Goal: Task Accomplishment & Management: Manage account settings

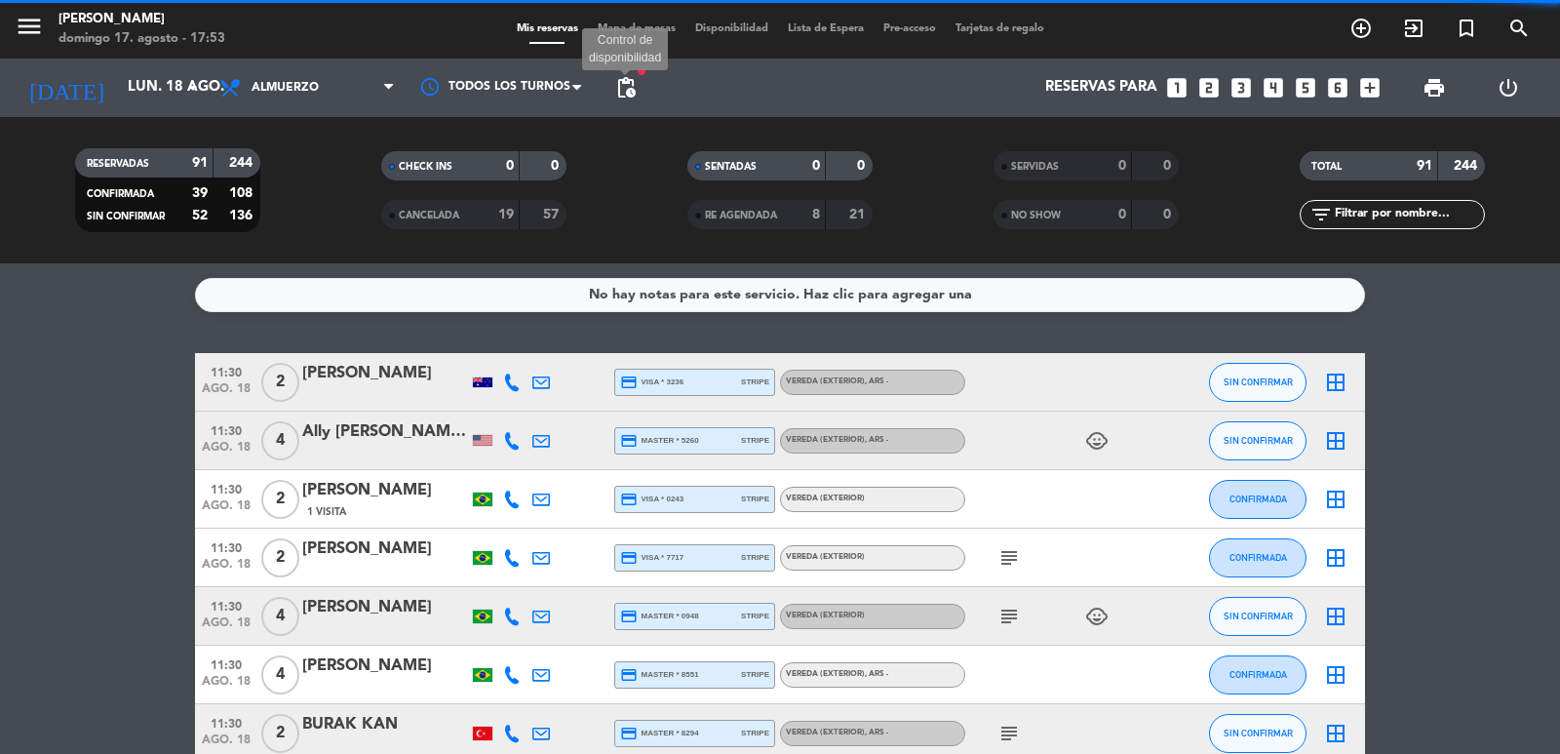
click at [620, 89] on span "pending_actions" at bounding box center [625, 87] width 23 height 23
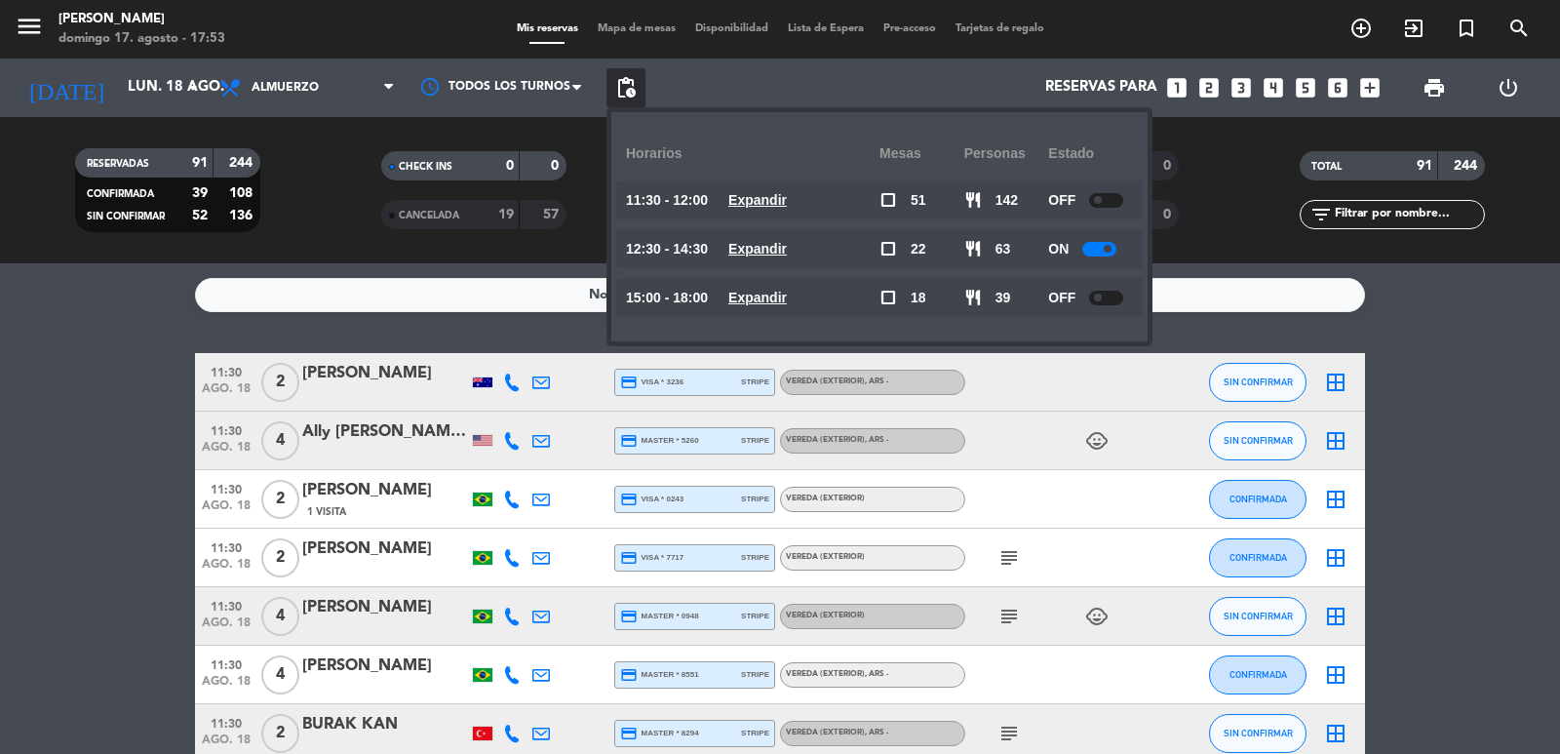
click at [570, 255] on div "RESERVADAS 91 244 CONFIRMADA 39 108 SIN CONFIRMAR 52 136 CHECK INS 0 0 CANCELAD…" at bounding box center [780, 190] width 1560 height 146
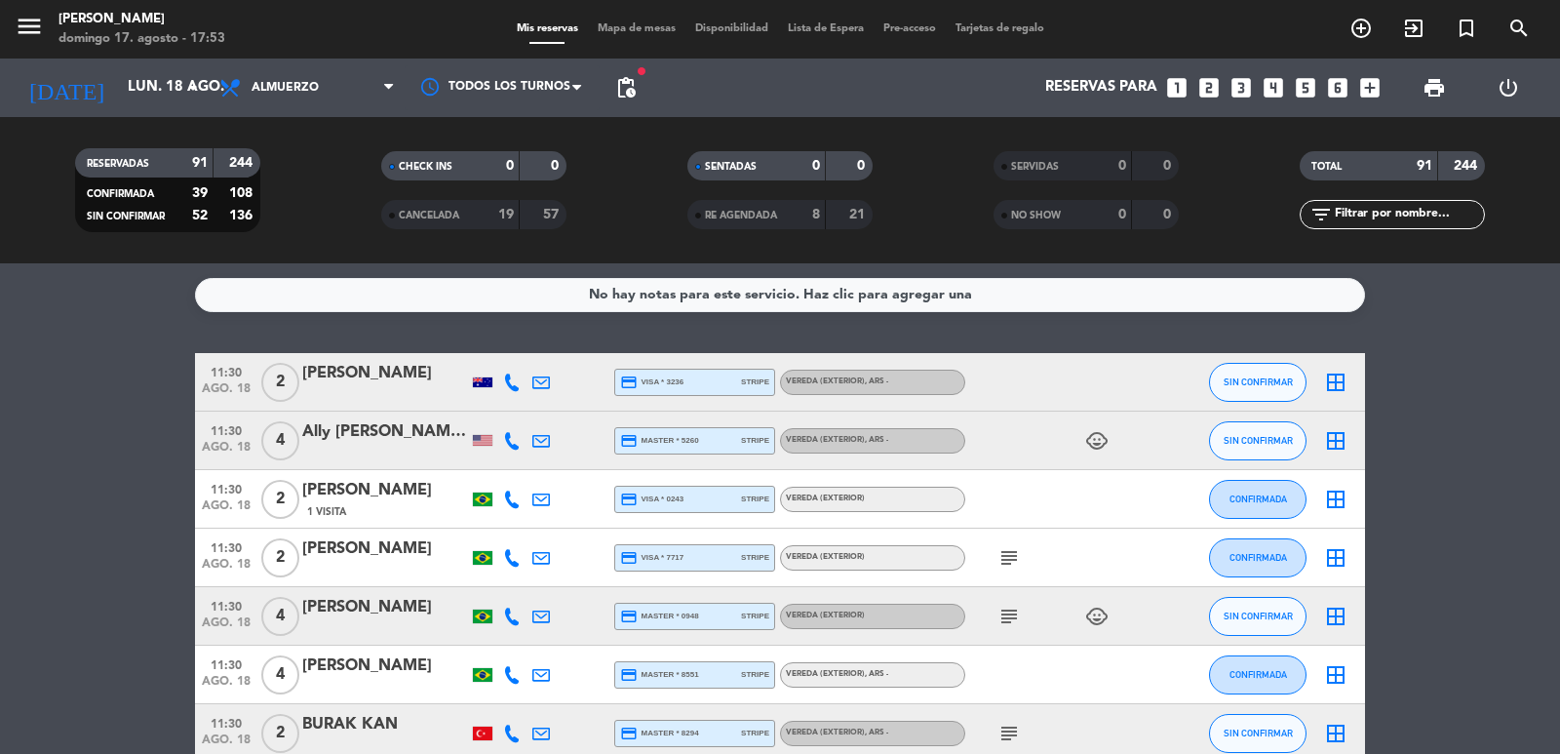
click at [1210, 94] on icon "looks_two" at bounding box center [1208, 87] width 25 height 25
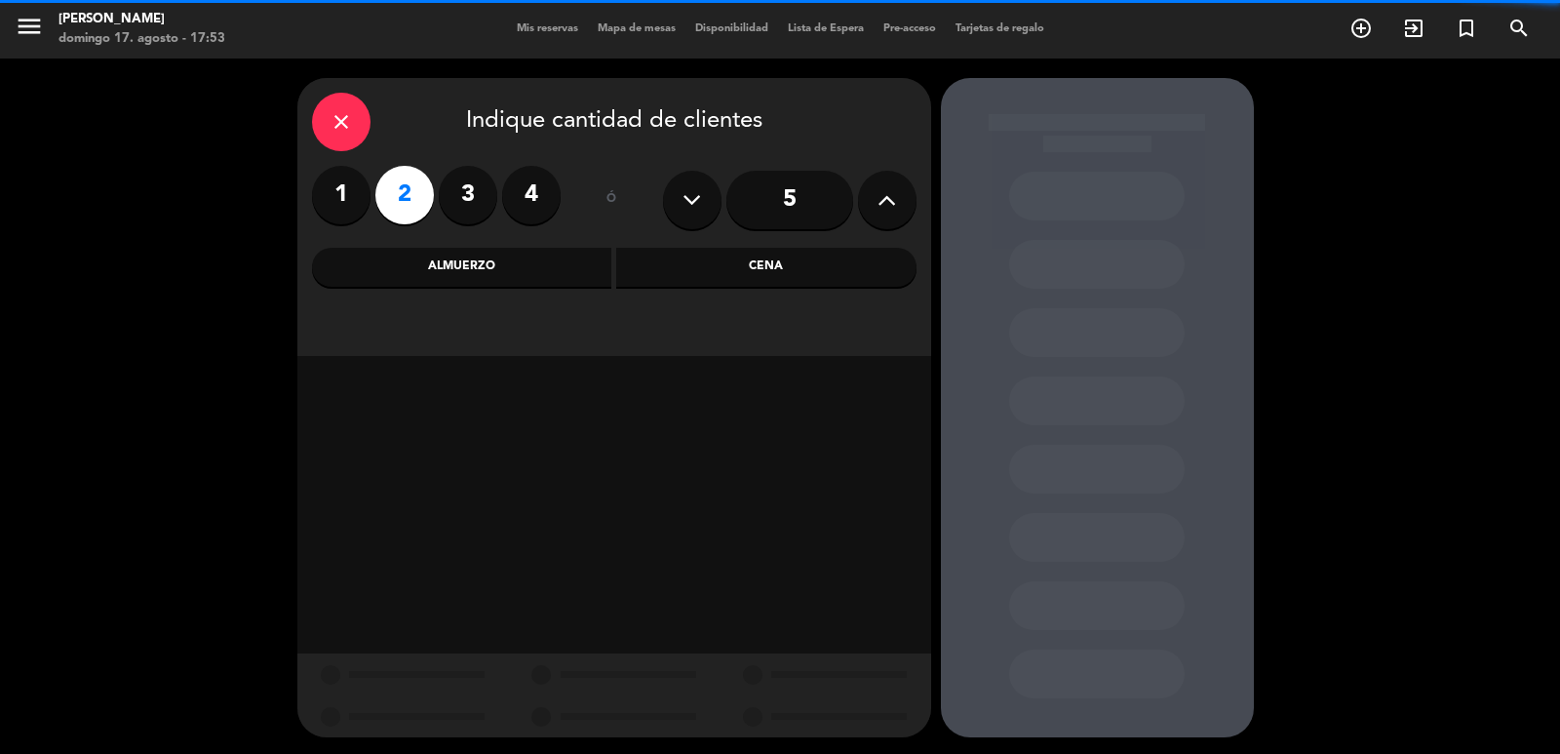
click at [564, 261] on div "Almuerzo" at bounding box center [462, 267] width 300 height 39
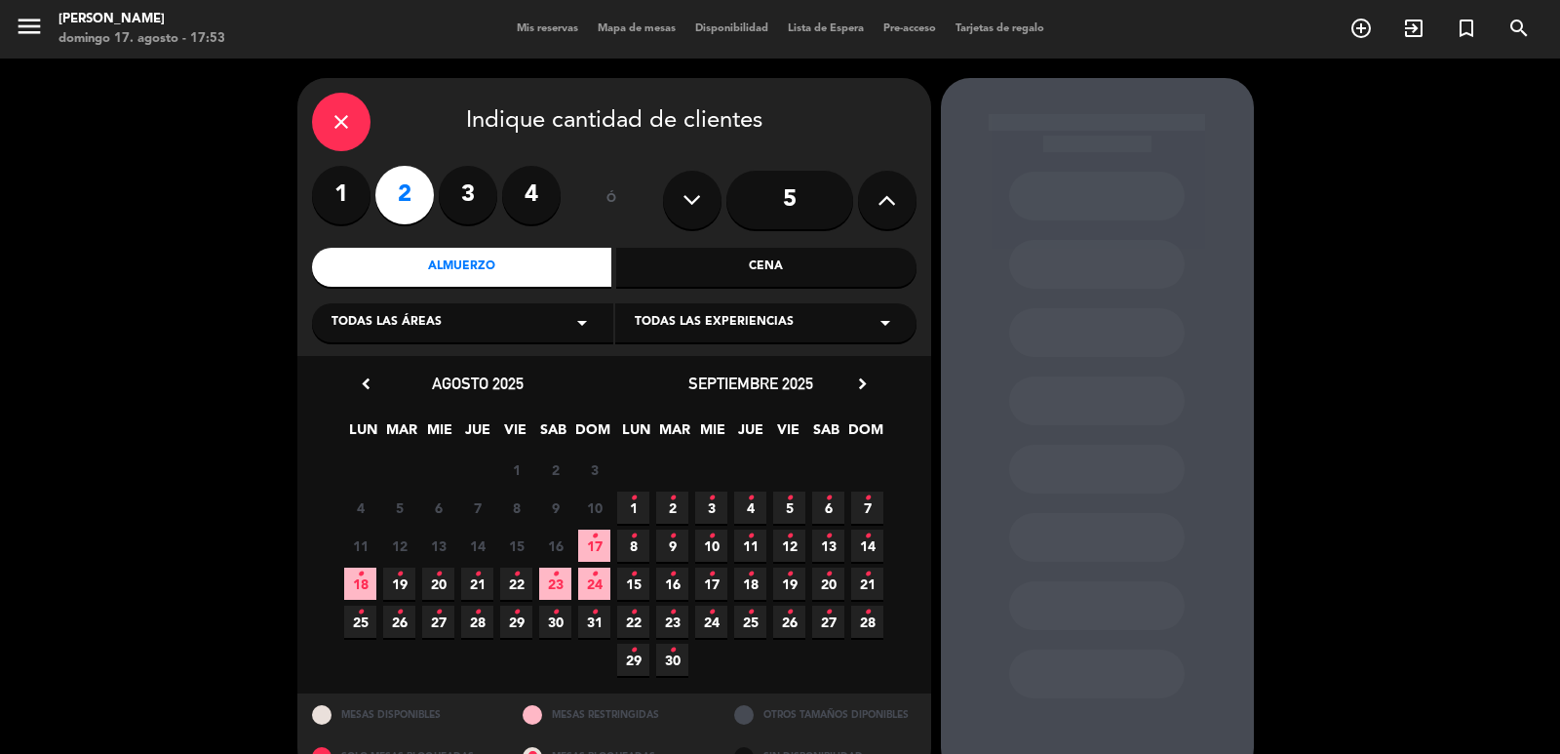
click at [349, 577] on span "18 •" at bounding box center [360, 583] width 32 height 32
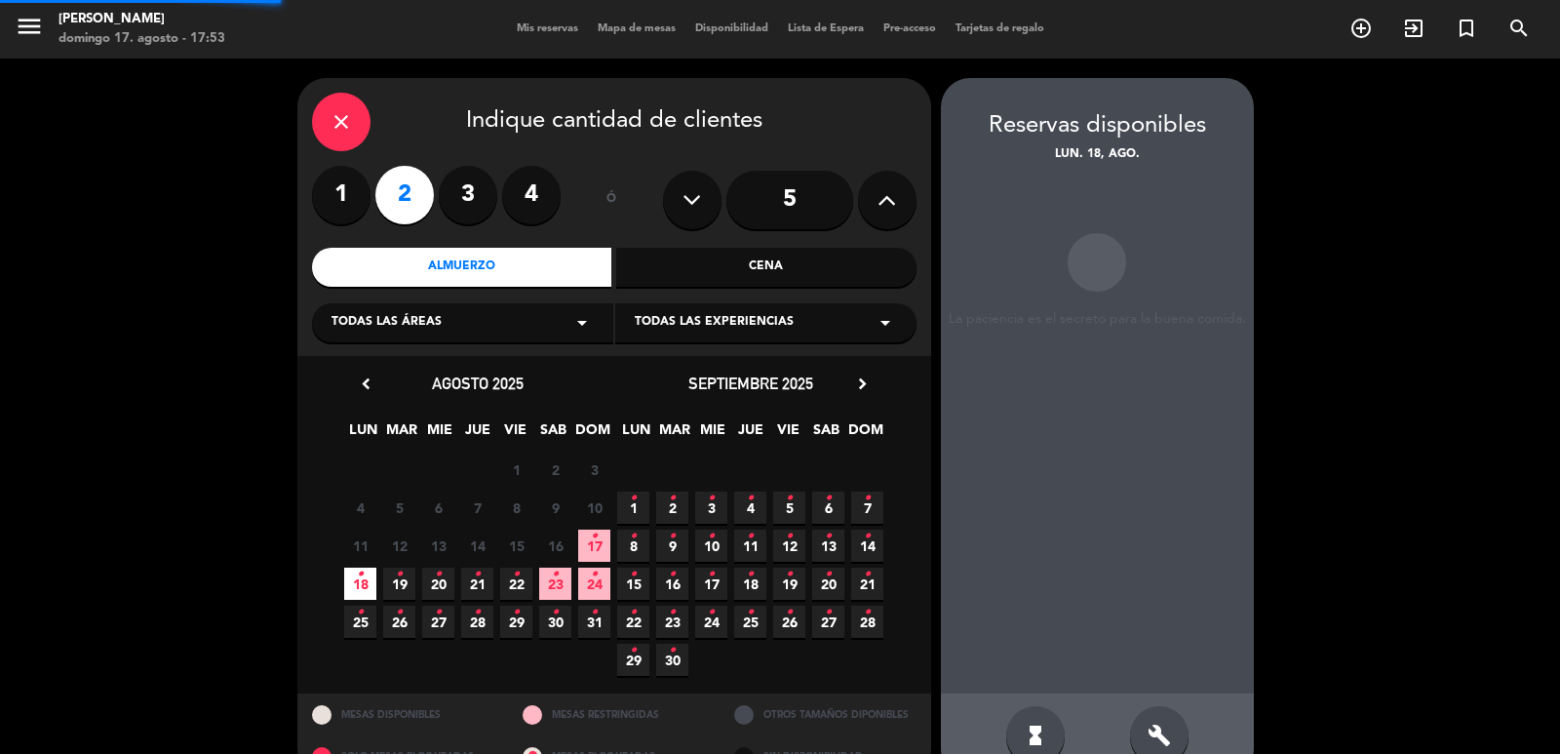
scroll to position [42, 0]
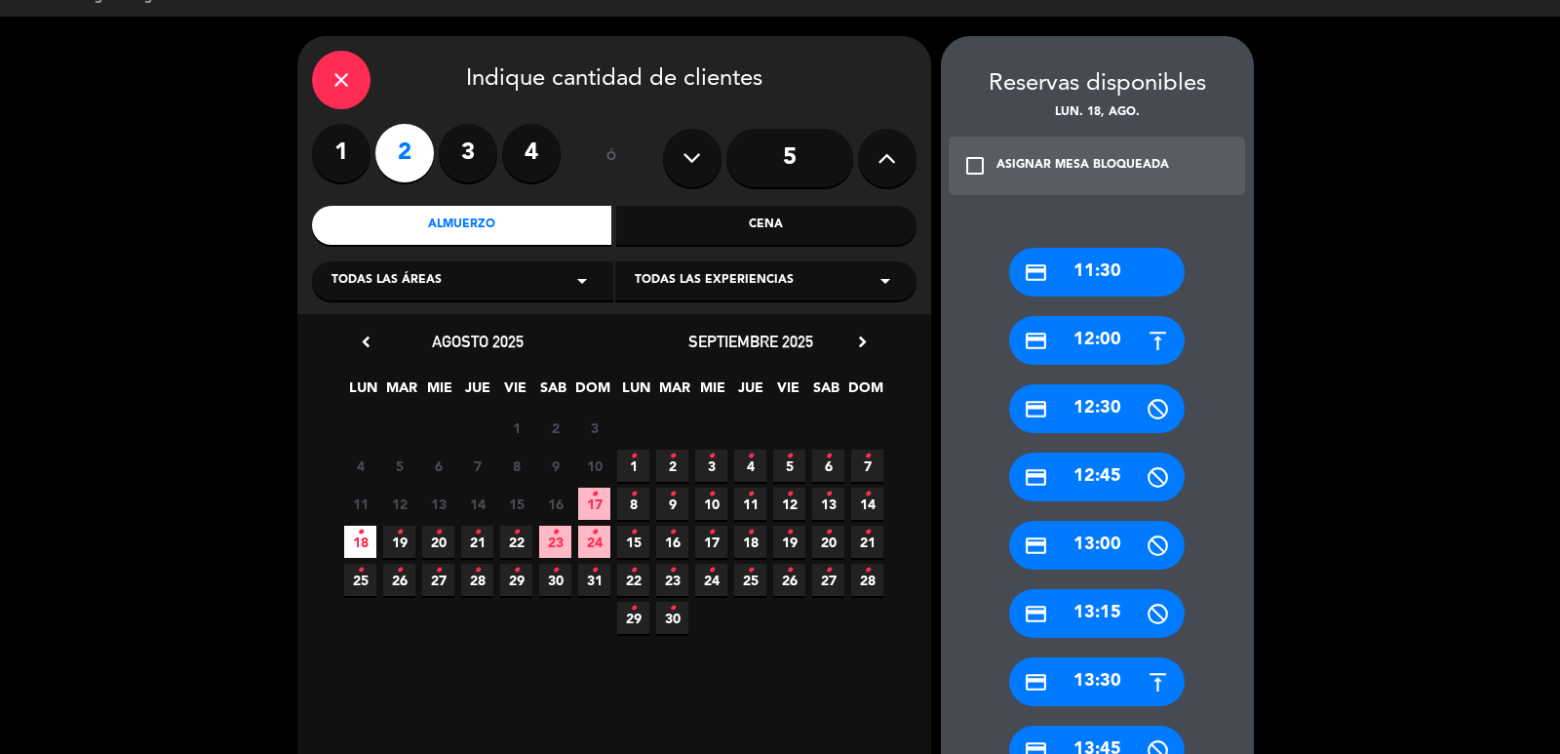
click at [1124, 668] on div "credit_card 13:30" at bounding box center [1097, 681] width 176 height 49
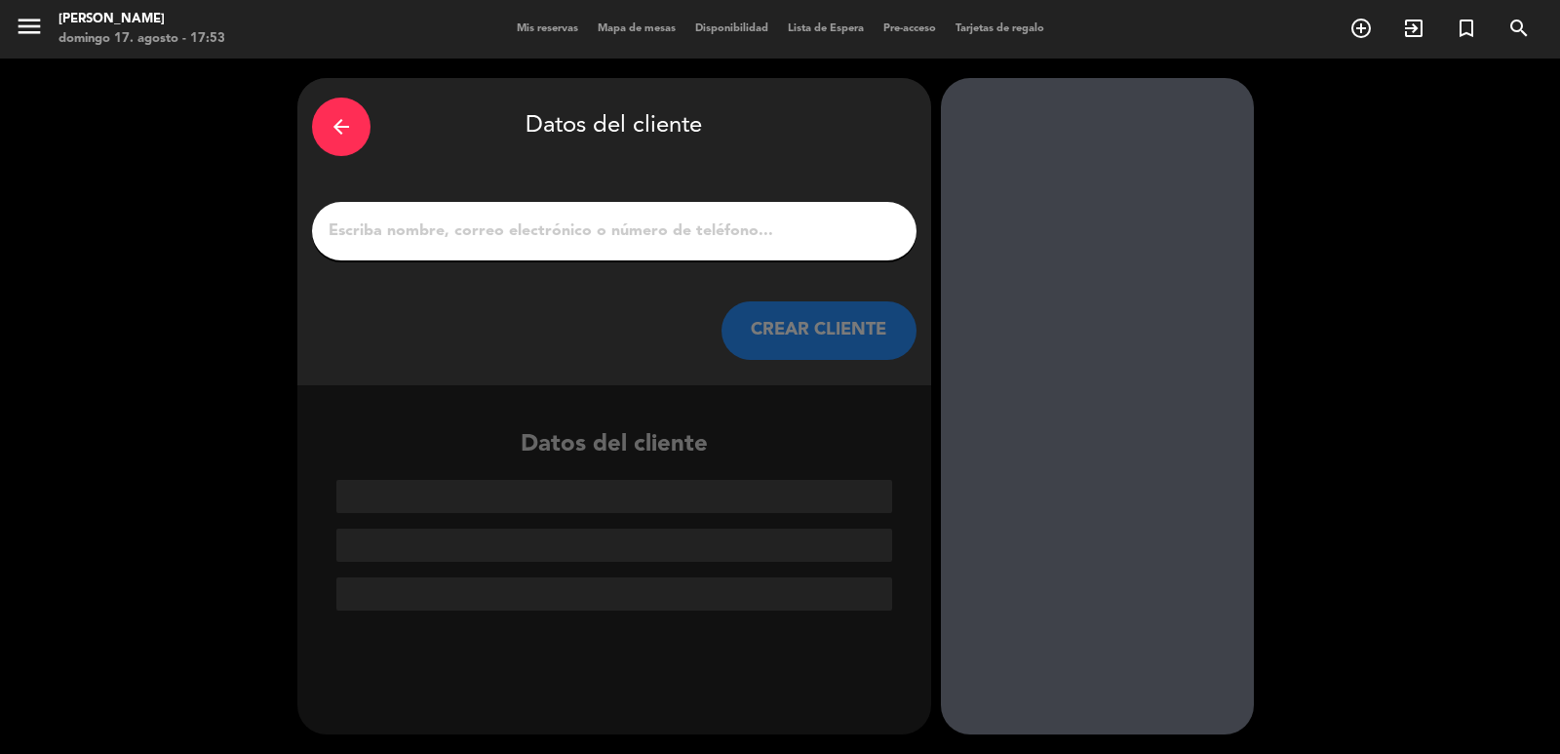
click at [366, 108] on div "arrow_back Datos del cliente" at bounding box center [614, 127] width 605 height 68
click at [345, 111] on div "arrow_back" at bounding box center [341, 127] width 59 height 59
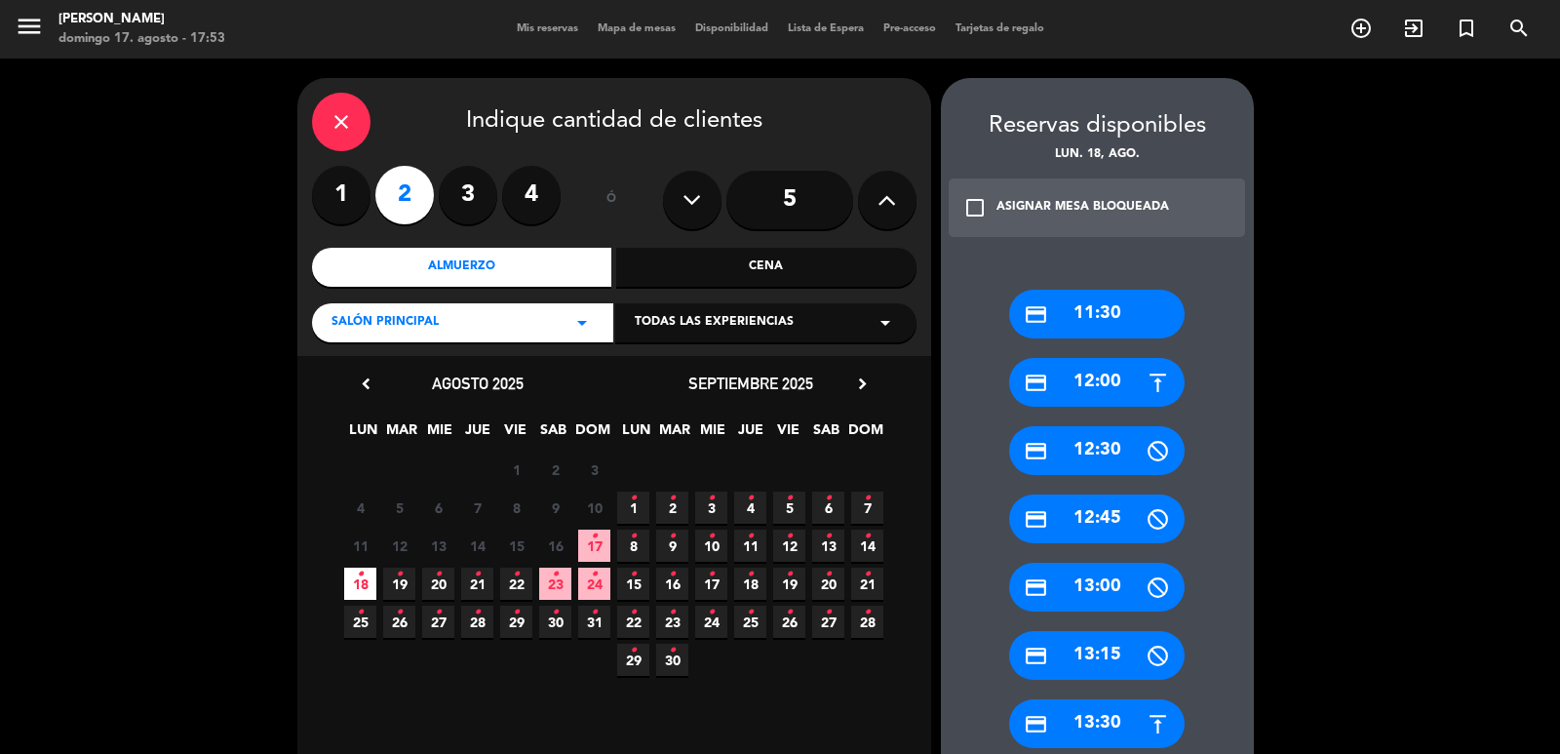
click at [1059, 724] on div "credit_card 13:30" at bounding box center [1097, 723] width 176 height 49
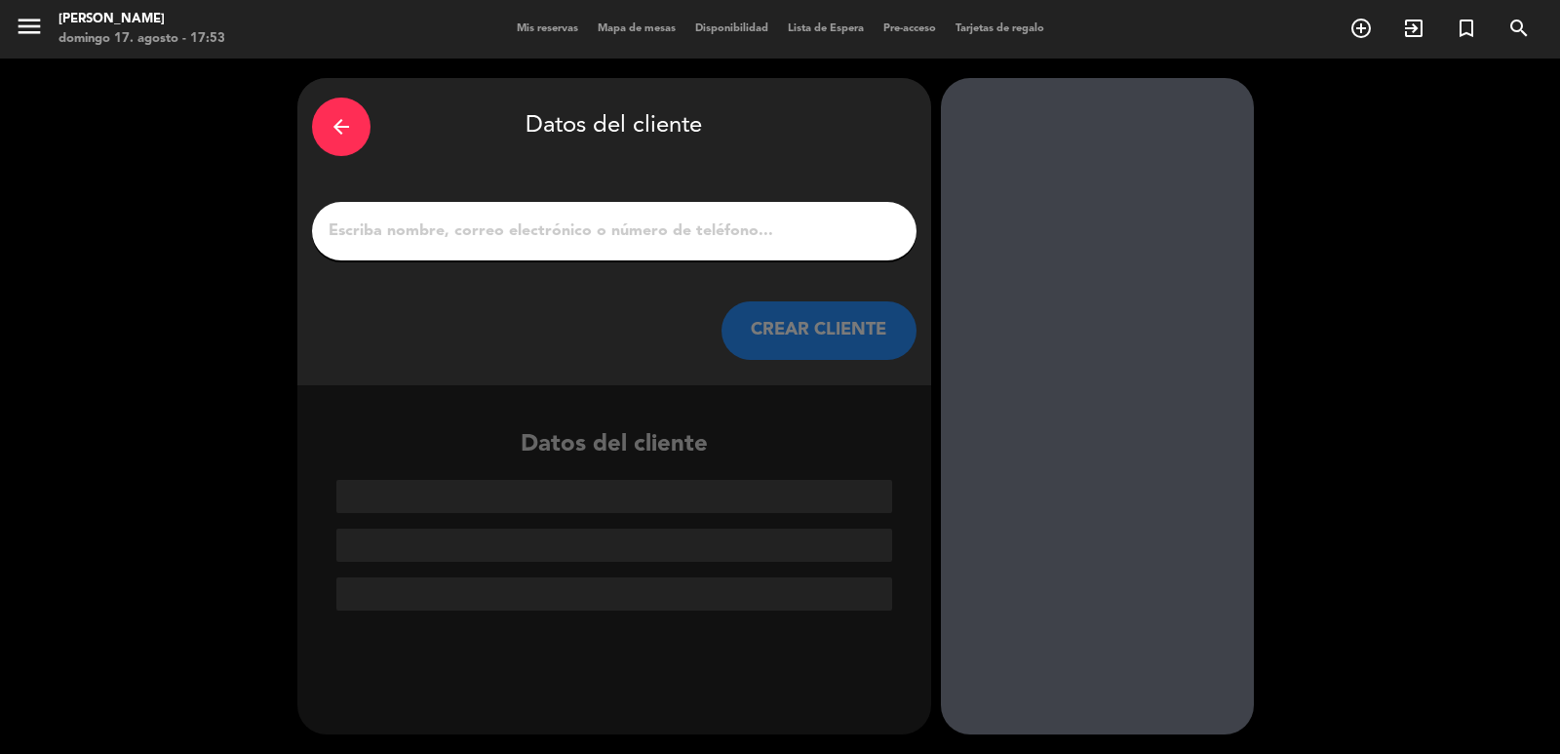
click at [630, 223] on input "1" at bounding box center [614, 230] width 575 height 27
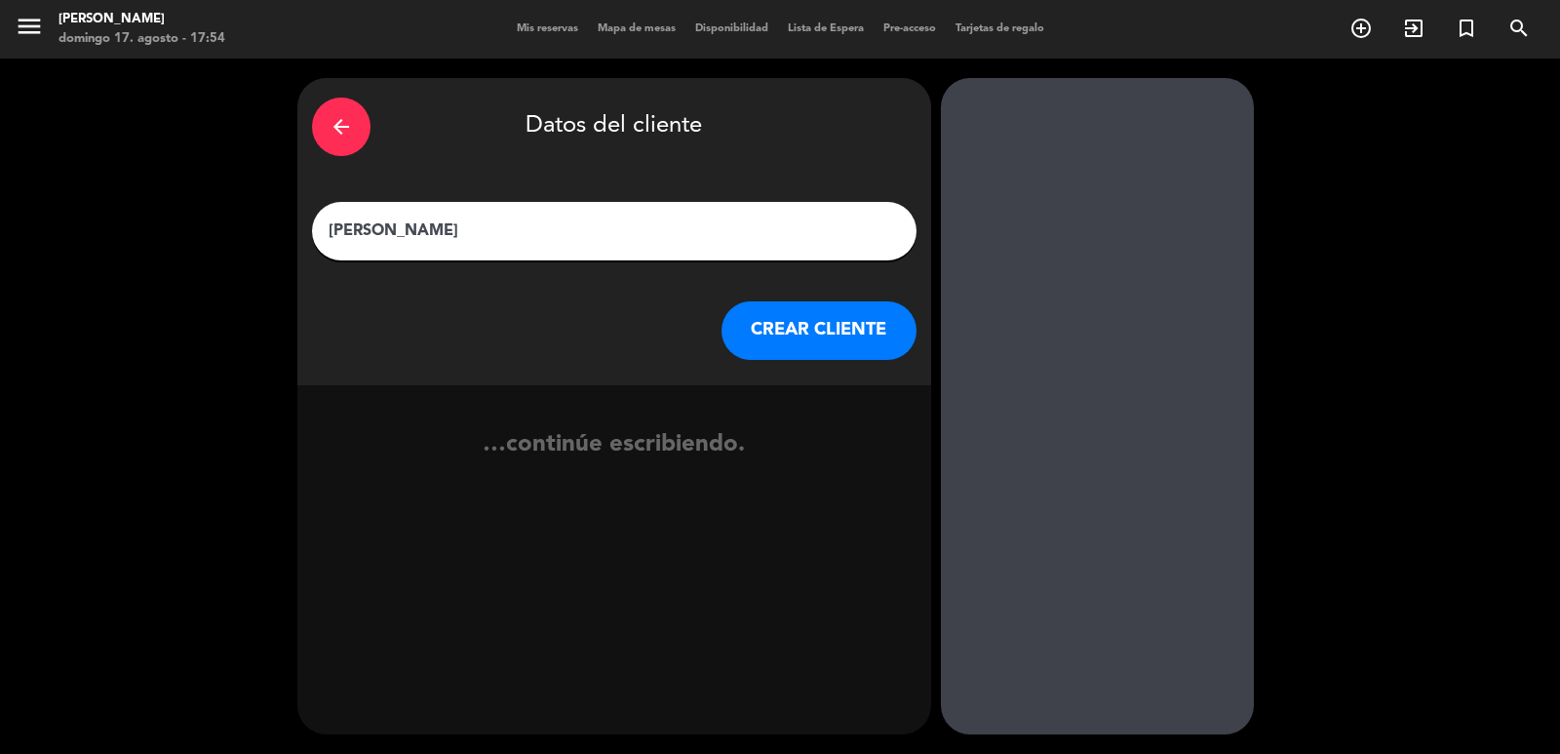
type input "[PERSON_NAME]"
click at [764, 313] on button "CREAR CLIENTE" at bounding box center [819, 330] width 195 height 59
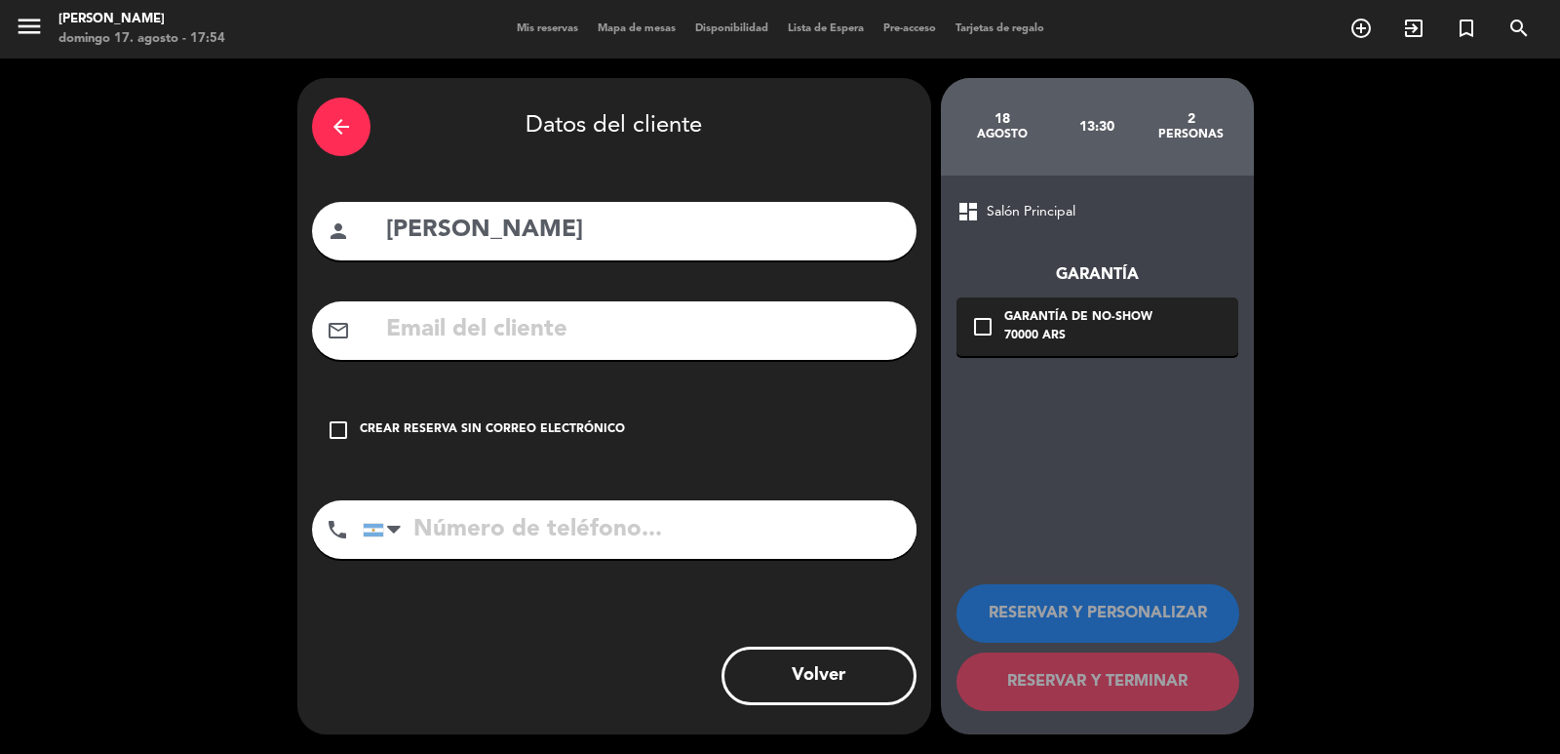
click at [611, 331] on input "text" at bounding box center [643, 330] width 518 height 40
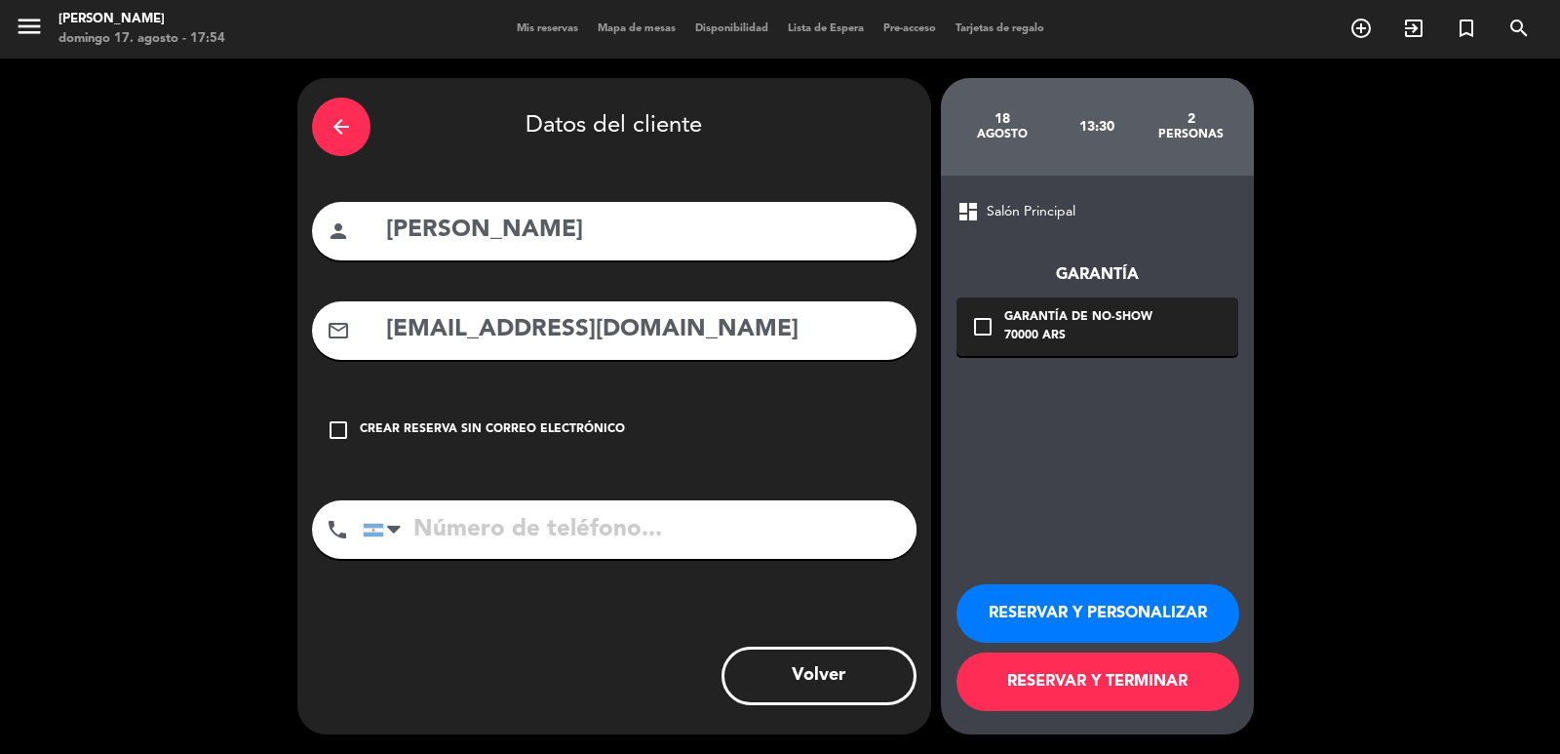
type input "[EMAIL_ADDRESS][DOMAIN_NAME]"
click at [580, 523] on input "tel" at bounding box center [640, 529] width 554 height 59
type input "[PHONE_NUMBER]"
click at [1033, 355] on div "check_box_outline_blank Garantía de no-show 70000 ARS" at bounding box center [1097, 326] width 282 height 59
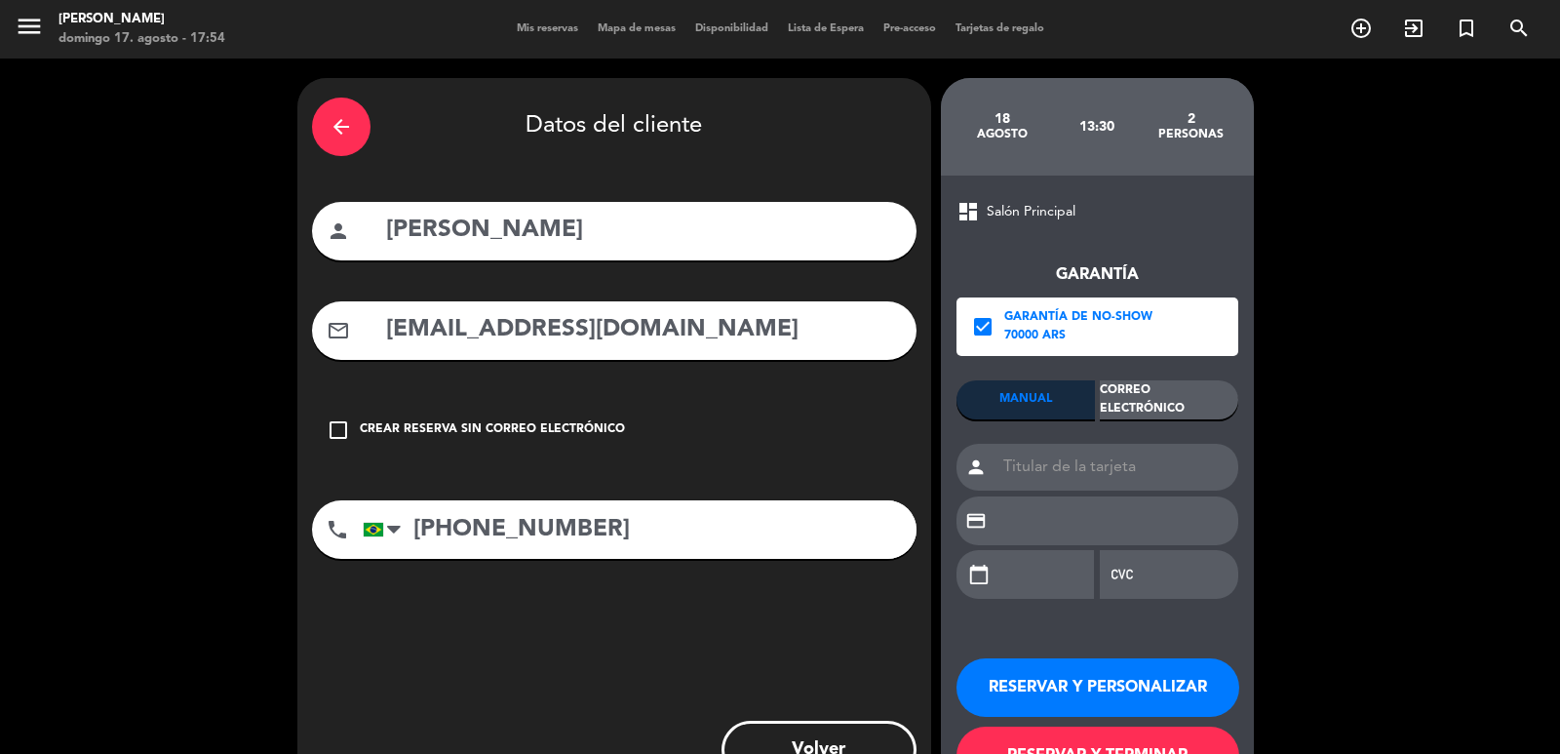
click at [1170, 406] on div "Correo Electrónico" at bounding box center [1169, 399] width 138 height 39
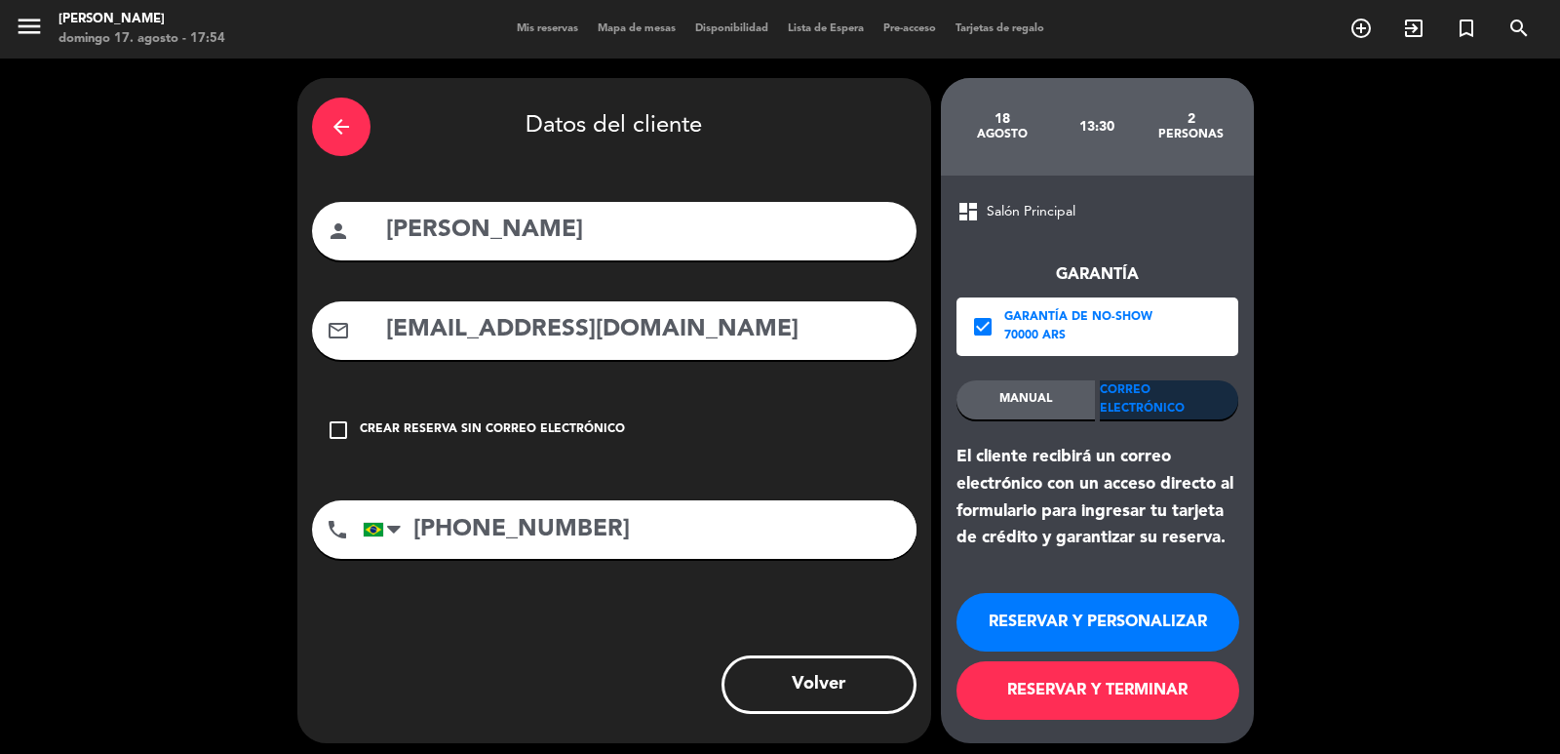
click at [1079, 611] on button "RESERVAR Y PERSONALIZAR" at bounding box center [1097, 622] width 283 height 59
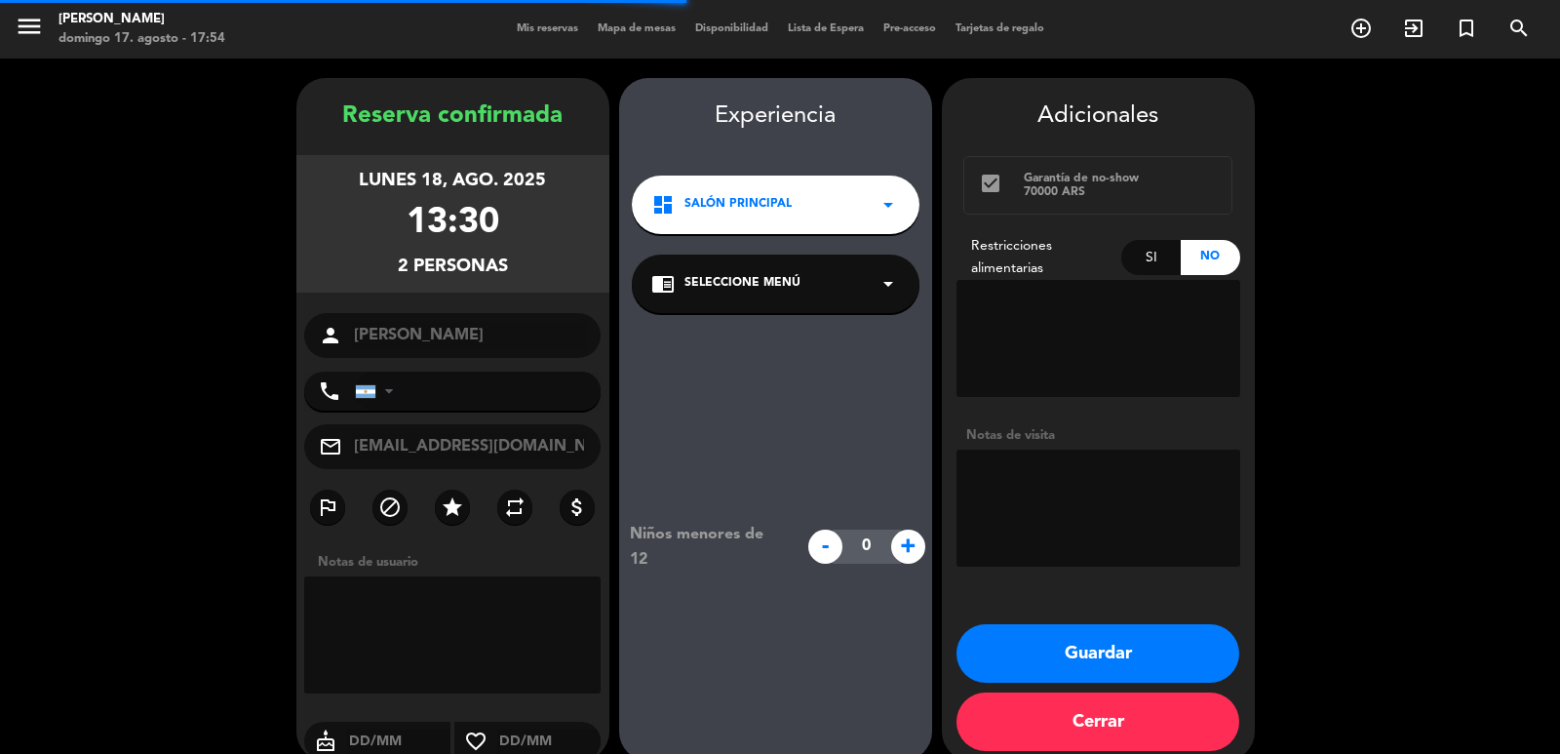
type input "[PHONE_NUMBER]"
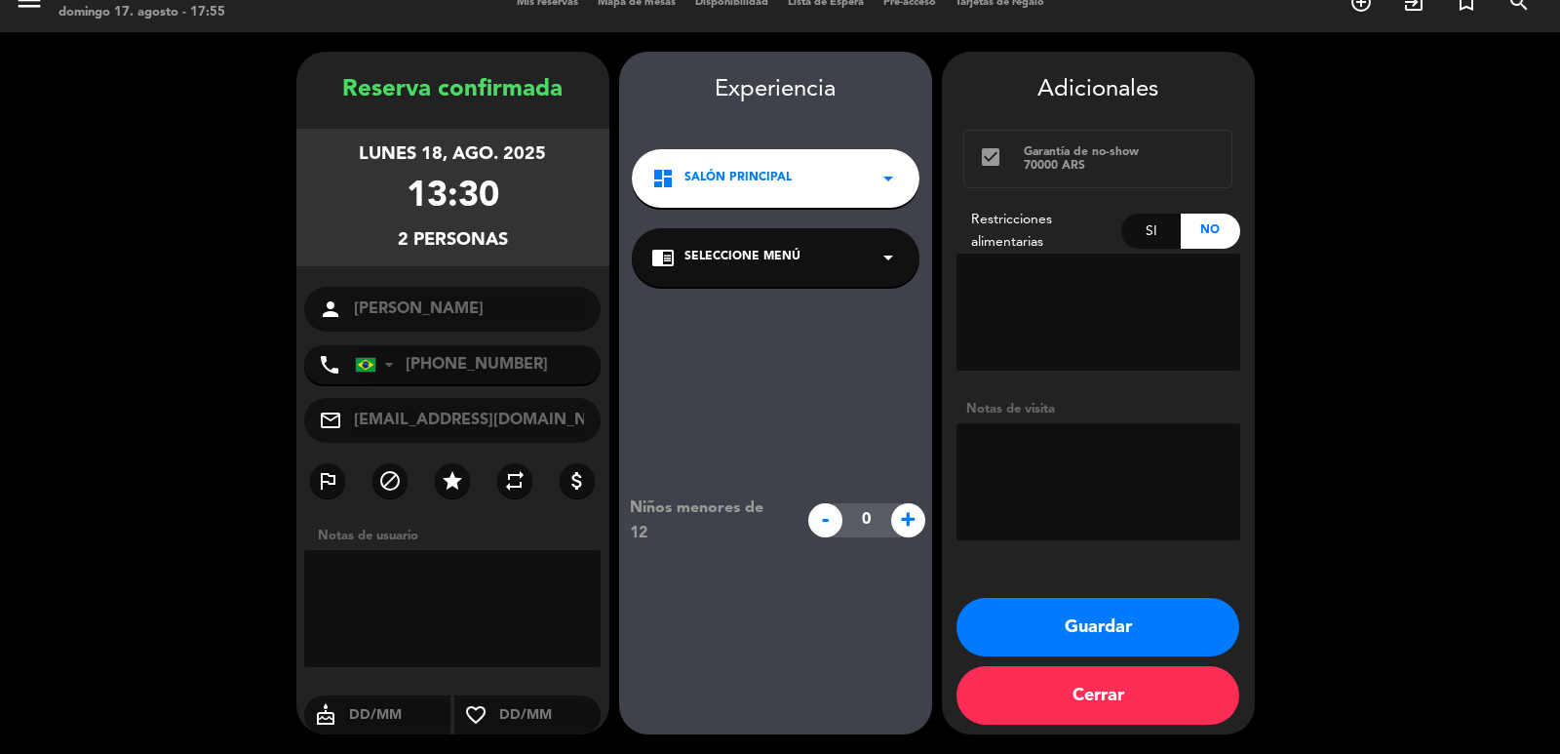
click at [713, 251] on span "Seleccione Menú" at bounding box center [742, 258] width 116 height 20
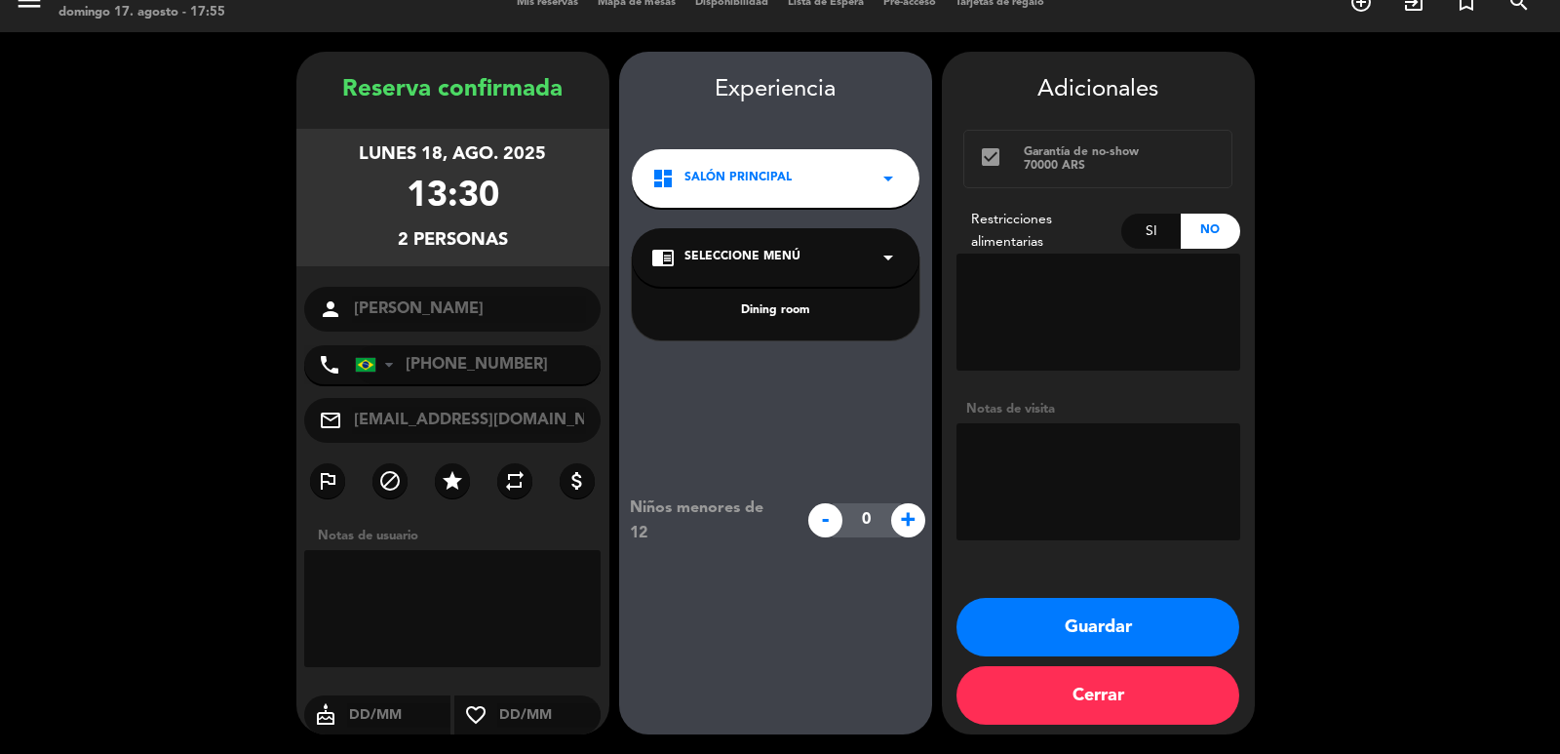
drag, startPoint x: 758, startPoint y: 303, endPoint x: 762, endPoint y: 318, distance: 15.4
click at [758, 301] on div "Dining room" at bounding box center [775, 311] width 249 height 20
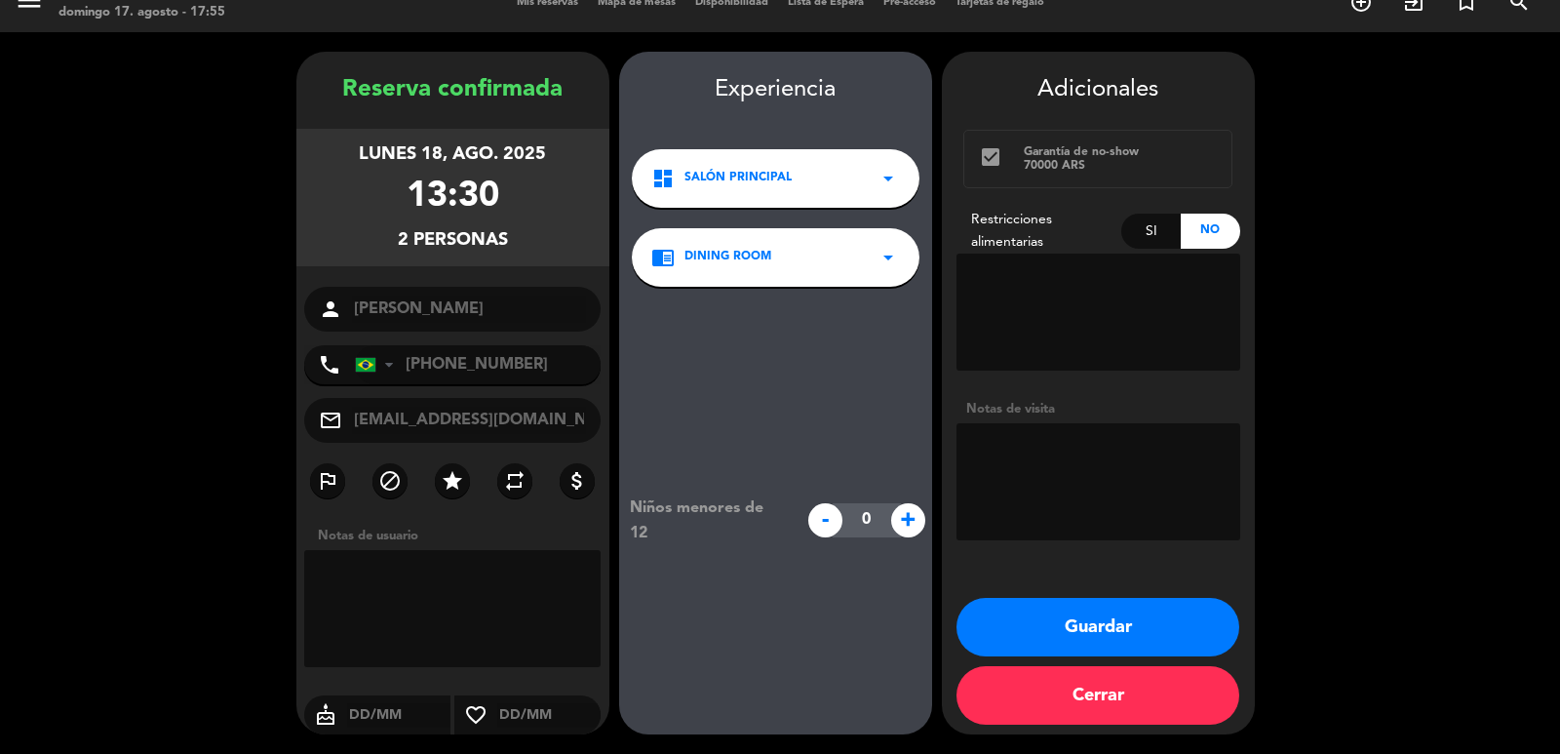
click at [1105, 620] on button "Guardar" at bounding box center [1097, 627] width 283 height 59
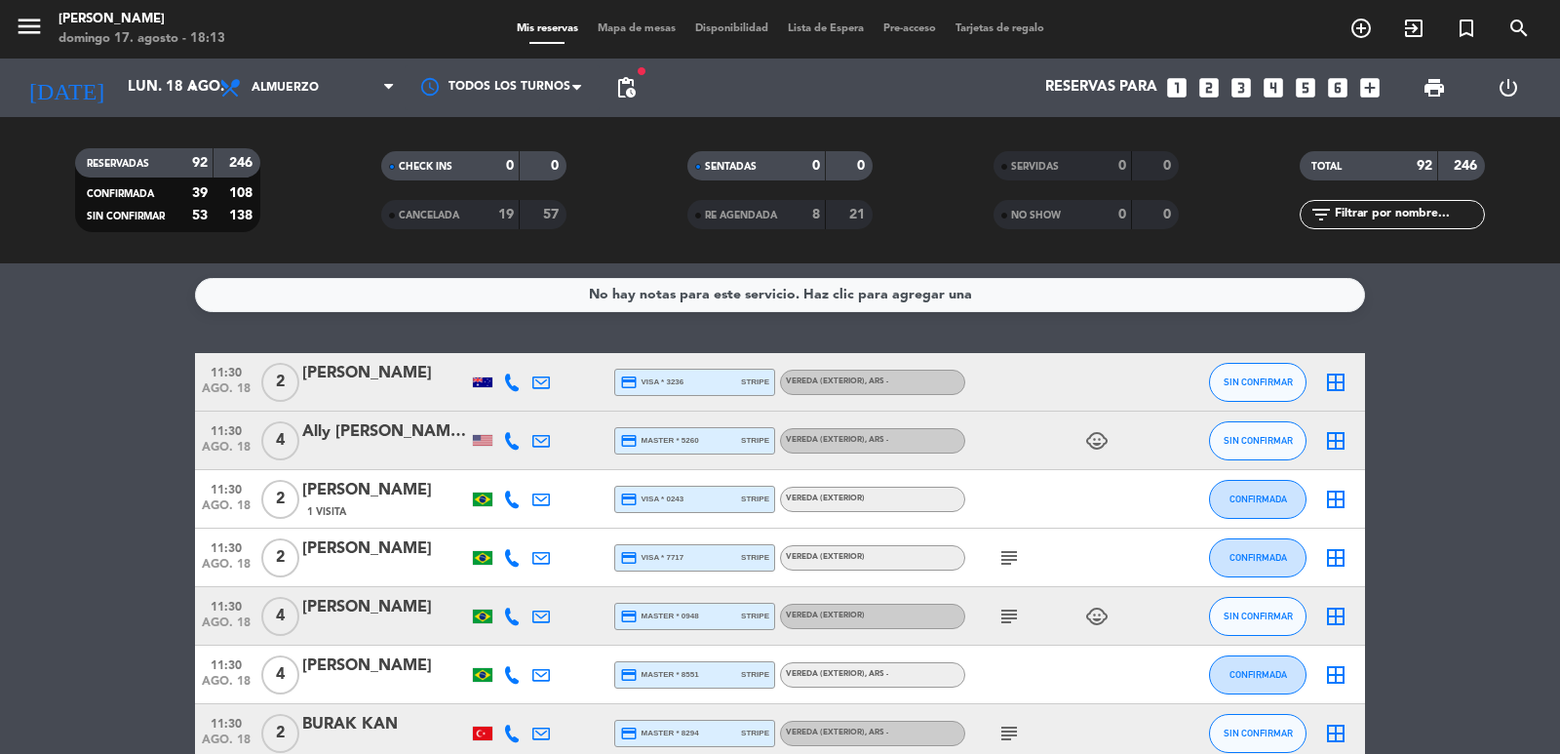
click at [1373, 38] on icon "search" at bounding box center [1360, 28] width 23 height 23
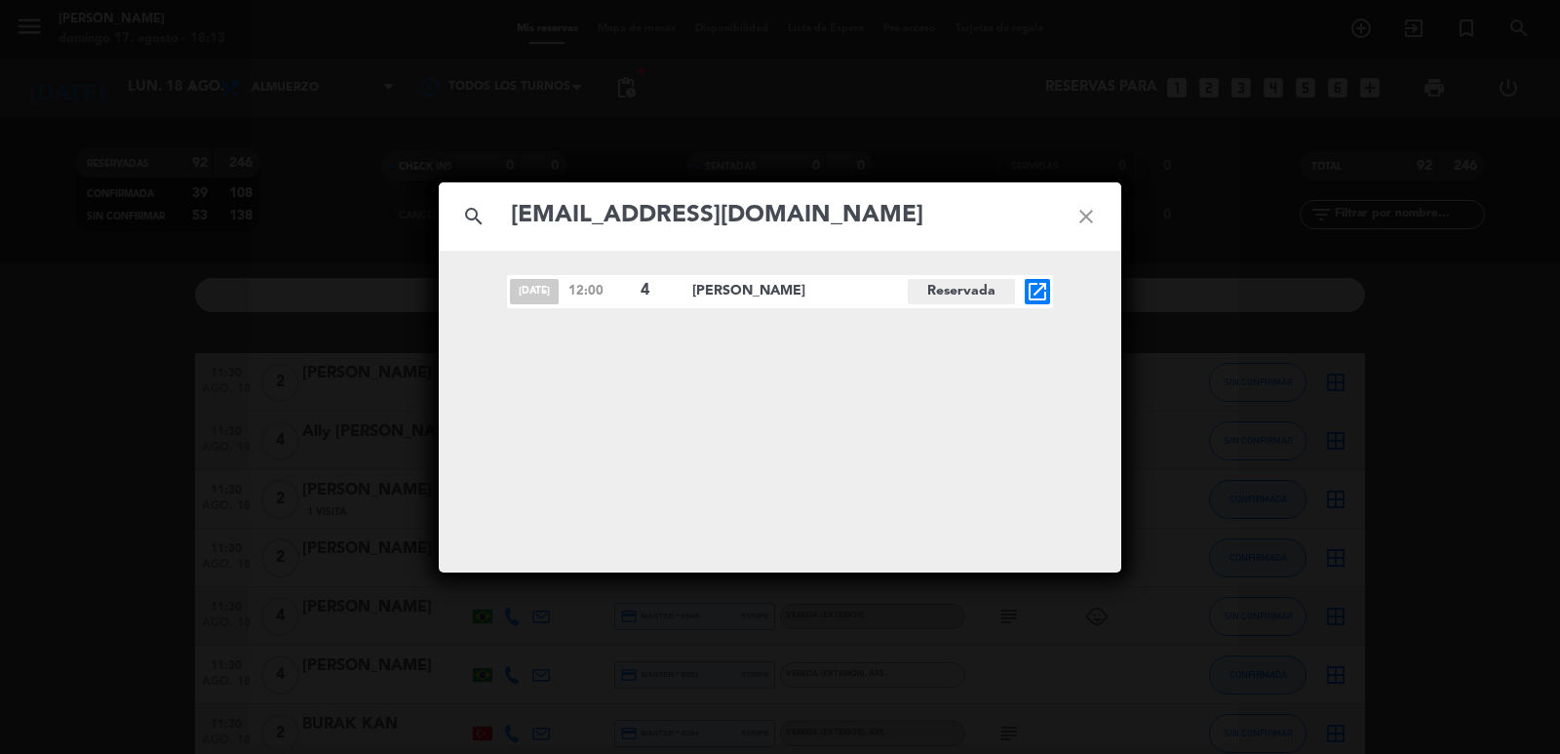
type input "[EMAIL_ADDRESS][DOMAIN_NAME]"
drag, startPoint x: 516, startPoint y: 290, endPoint x: 559, endPoint y: 288, distance: 42.9
click at [559, 288] on div "[DATE] 12:00 4 Reimi [GEOGRAPHIC_DATA] open_in_new" at bounding box center [780, 291] width 546 height 33
click at [560, 288] on div "[DATE] 12:00 4 Reimi [GEOGRAPHIC_DATA] open_in_new" at bounding box center [780, 291] width 546 height 33
click at [719, 457] on div "[DATE] 12:00 4 Reimi [GEOGRAPHIC_DATA] open_in_new" at bounding box center [780, 412] width 683 height 322
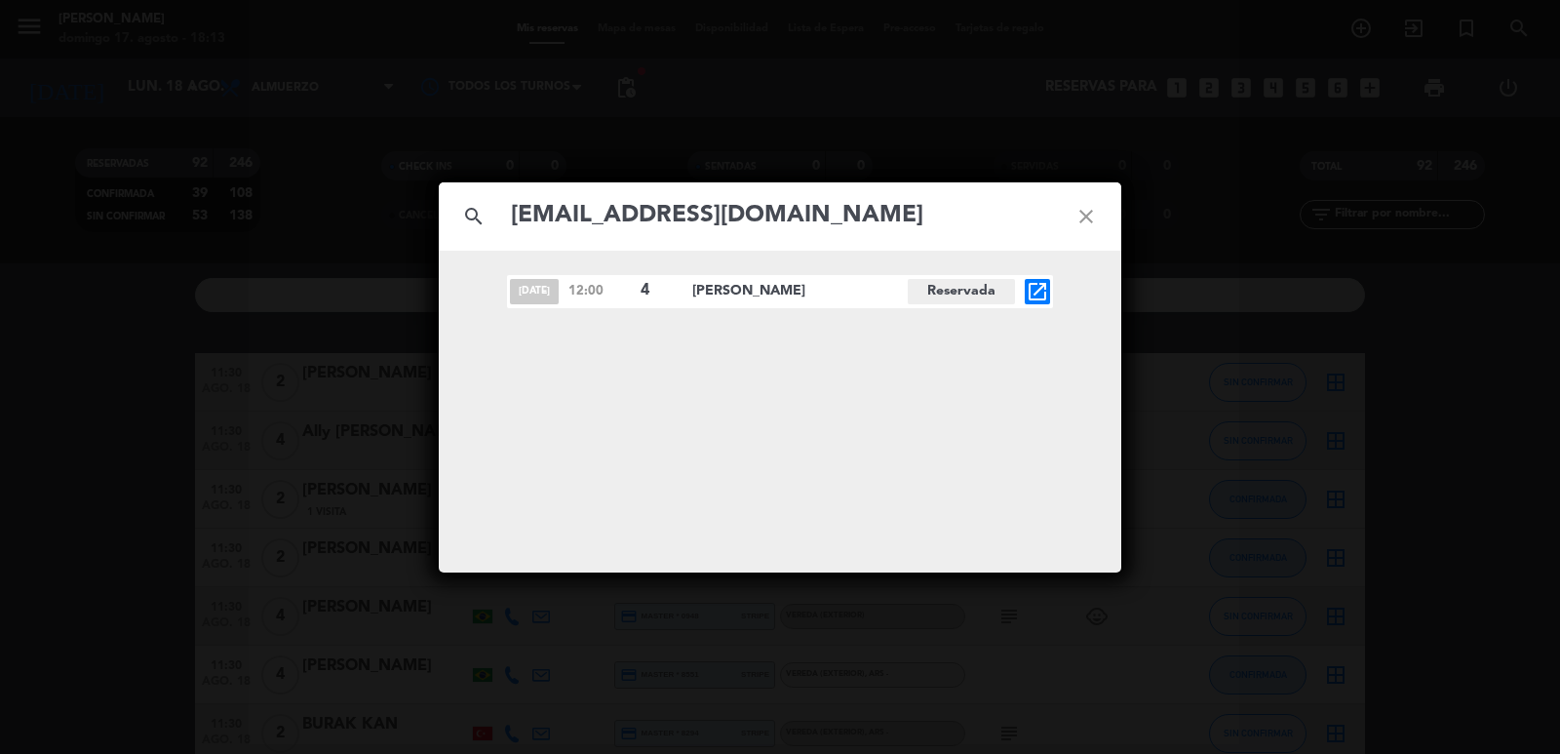
click at [1023, 301] on div "[DATE] 12:00 4 Reimi [GEOGRAPHIC_DATA] open_in_new" at bounding box center [780, 291] width 546 height 33
click at [1038, 296] on icon "open_in_new" at bounding box center [1037, 291] width 23 height 23
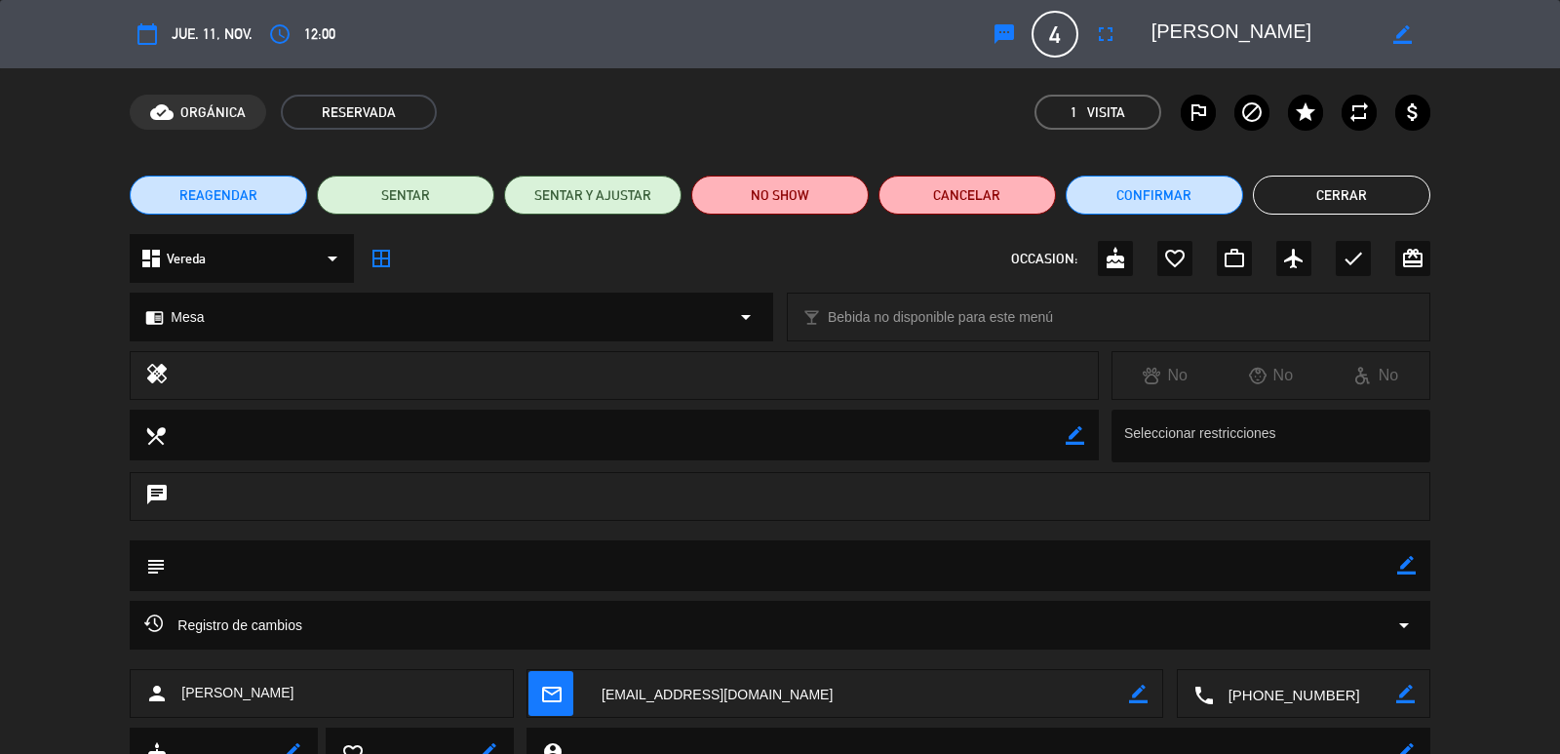
click at [264, 206] on button "REAGENDAR" at bounding box center [218, 195] width 177 height 39
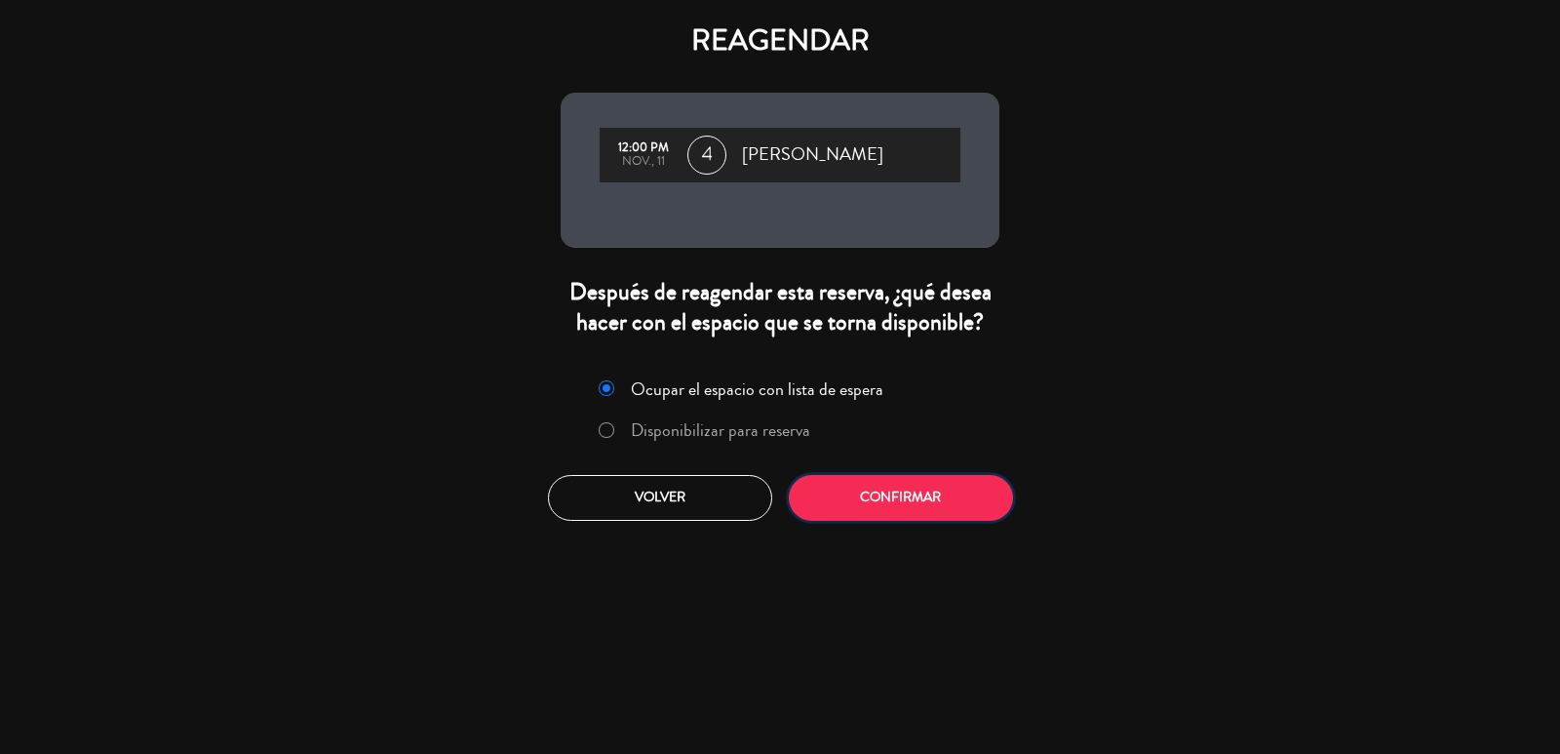
click at [892, 484] on button "Confirmar" at bounding box center [901, 498] width 224 height 46
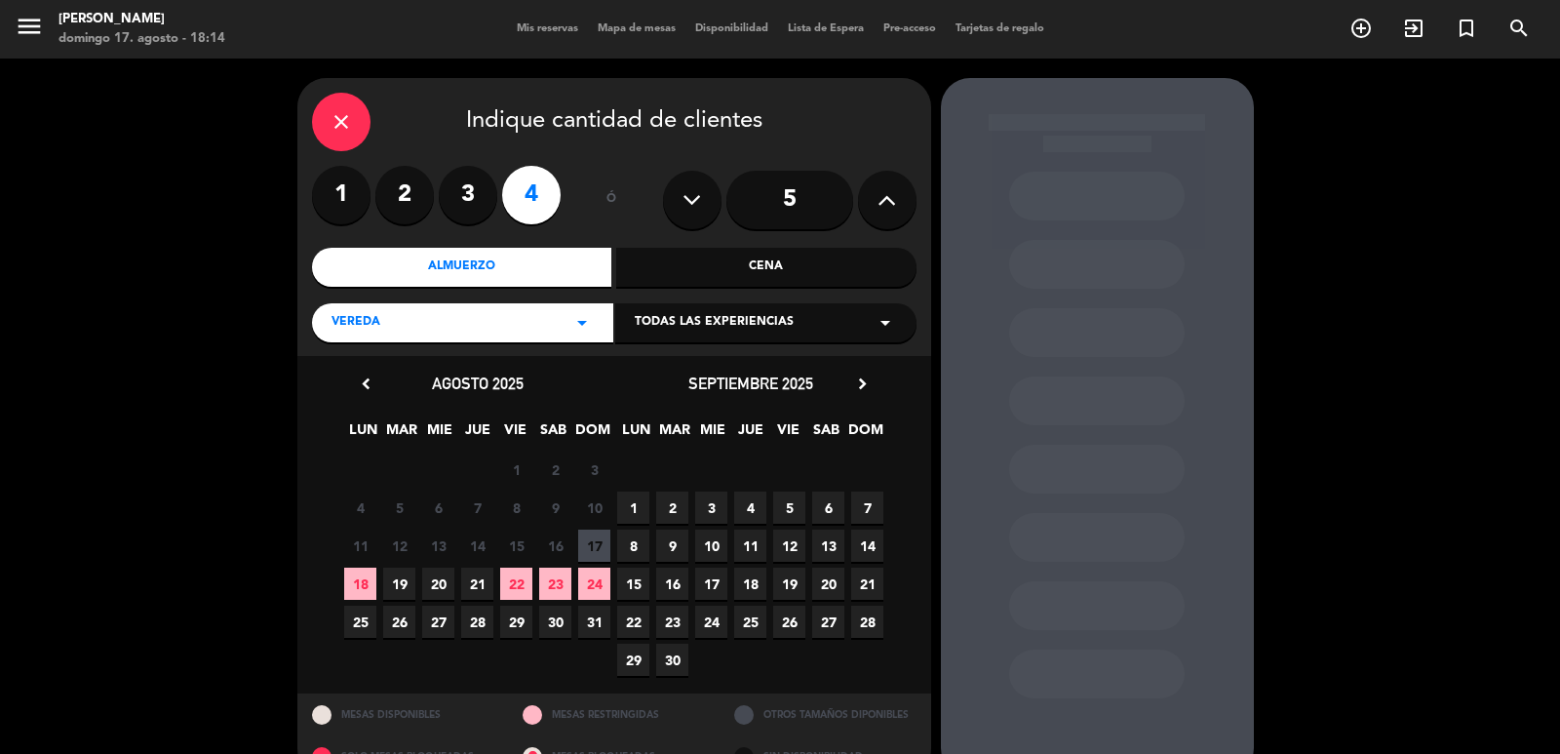
click at [599, 623] on span "31" at bounding box center [594, 621] width 32 height 32
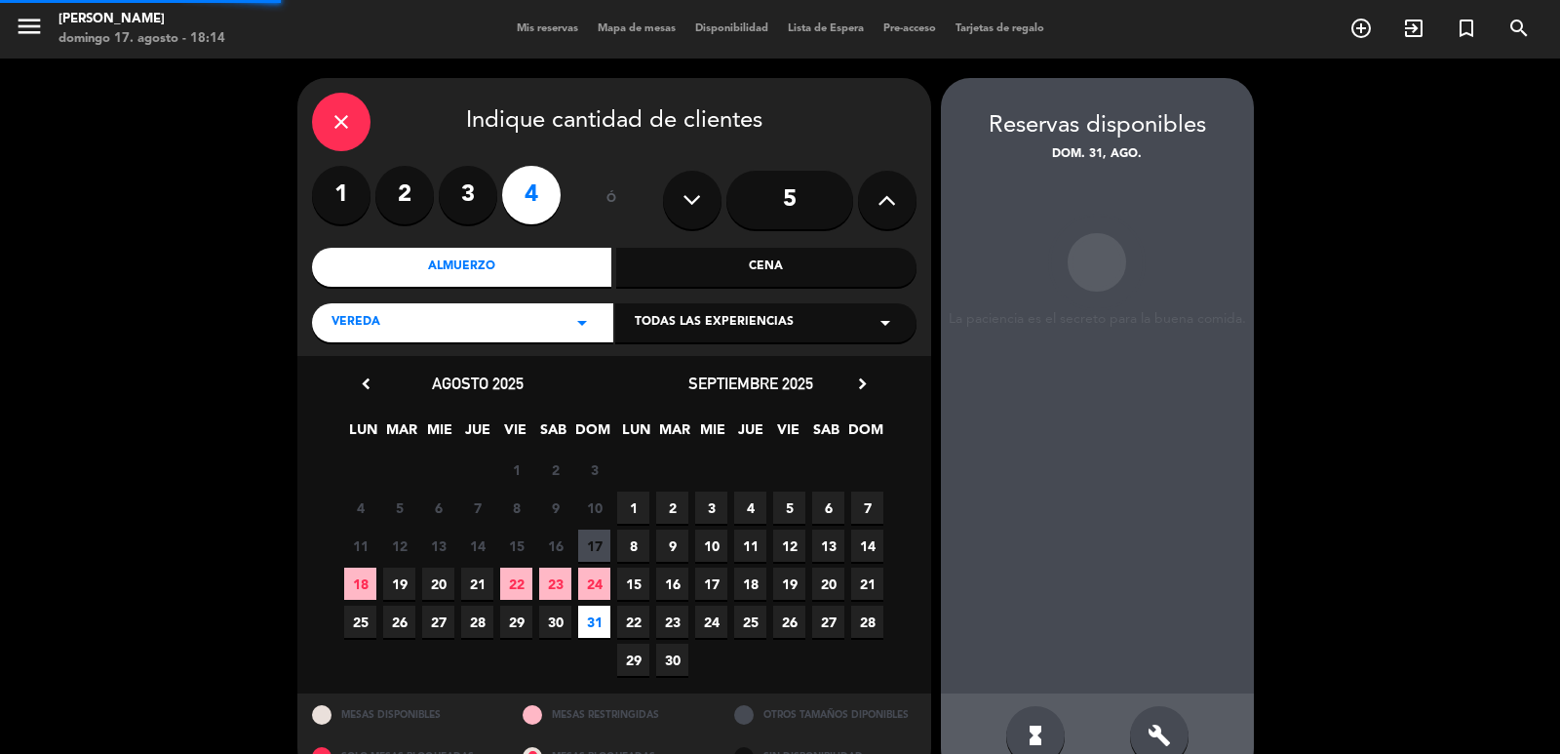
scroll to position [42, 0]
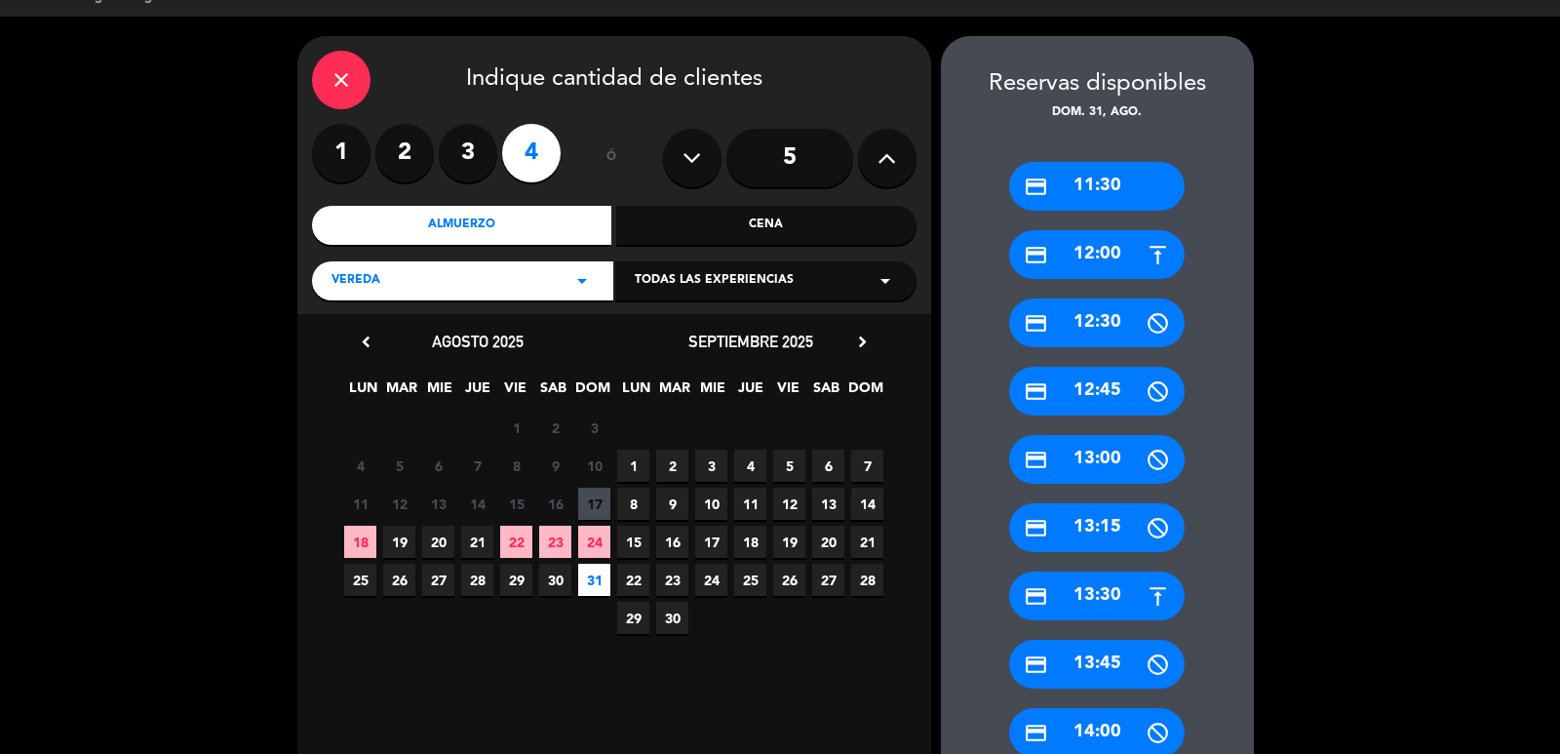
click at [1038, 264] on icon "credit_card" at bounding box center [1036, 255] width 24 height 24
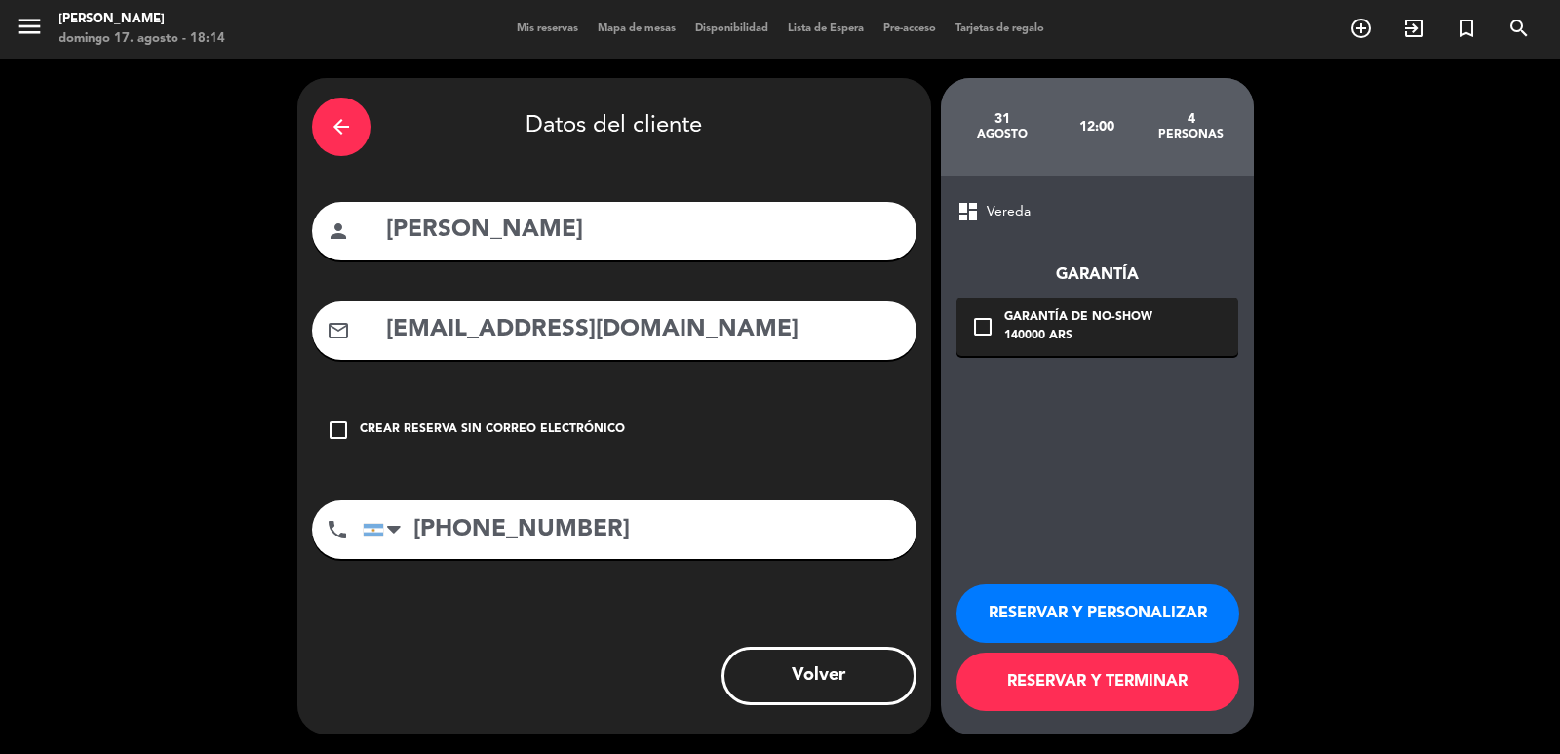
click at [347, 145] on div "arrow_back" at bounding box center [341, 127] width 59 height 59
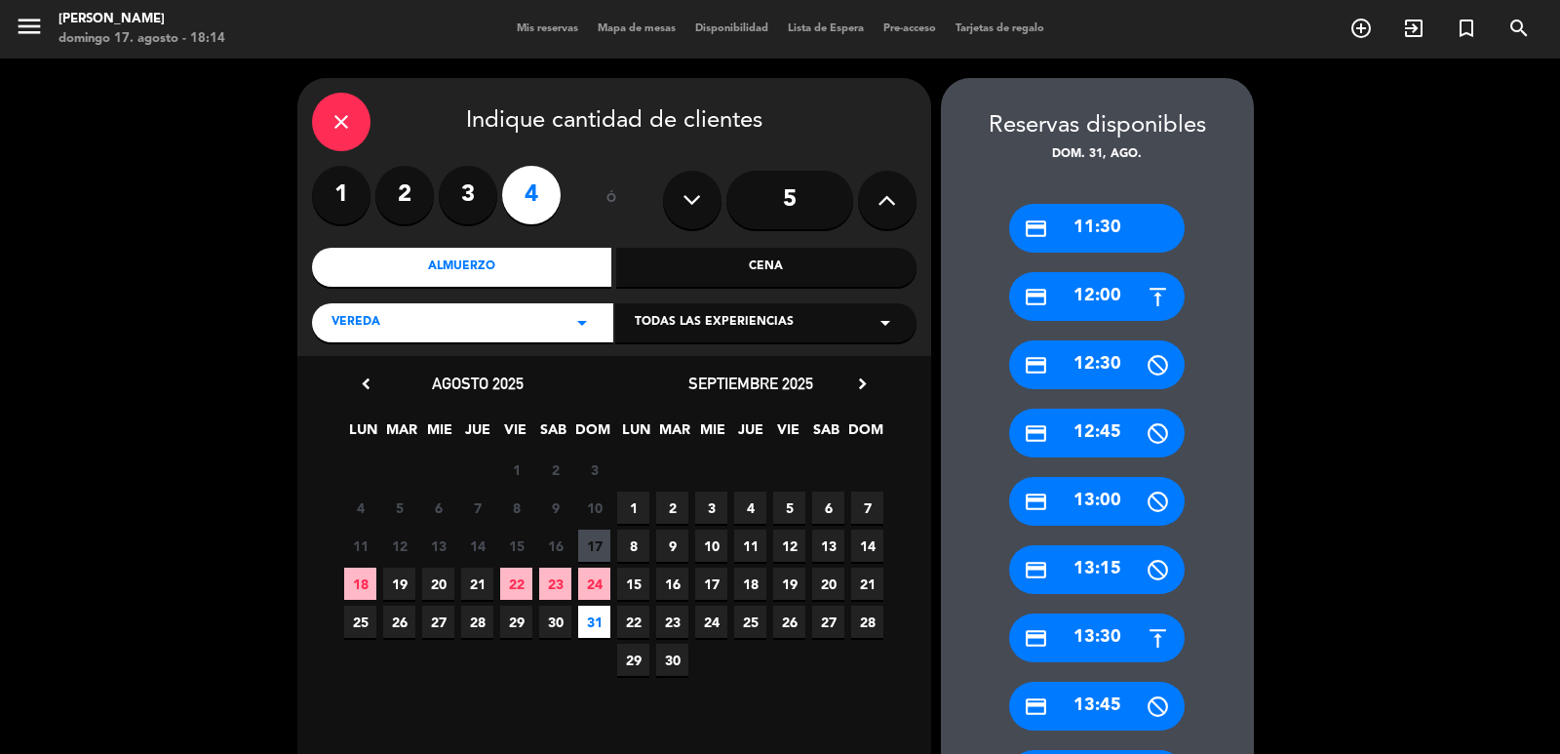
click at [880, 197] on icon at bounding box center [887, 199] width 19 height 29
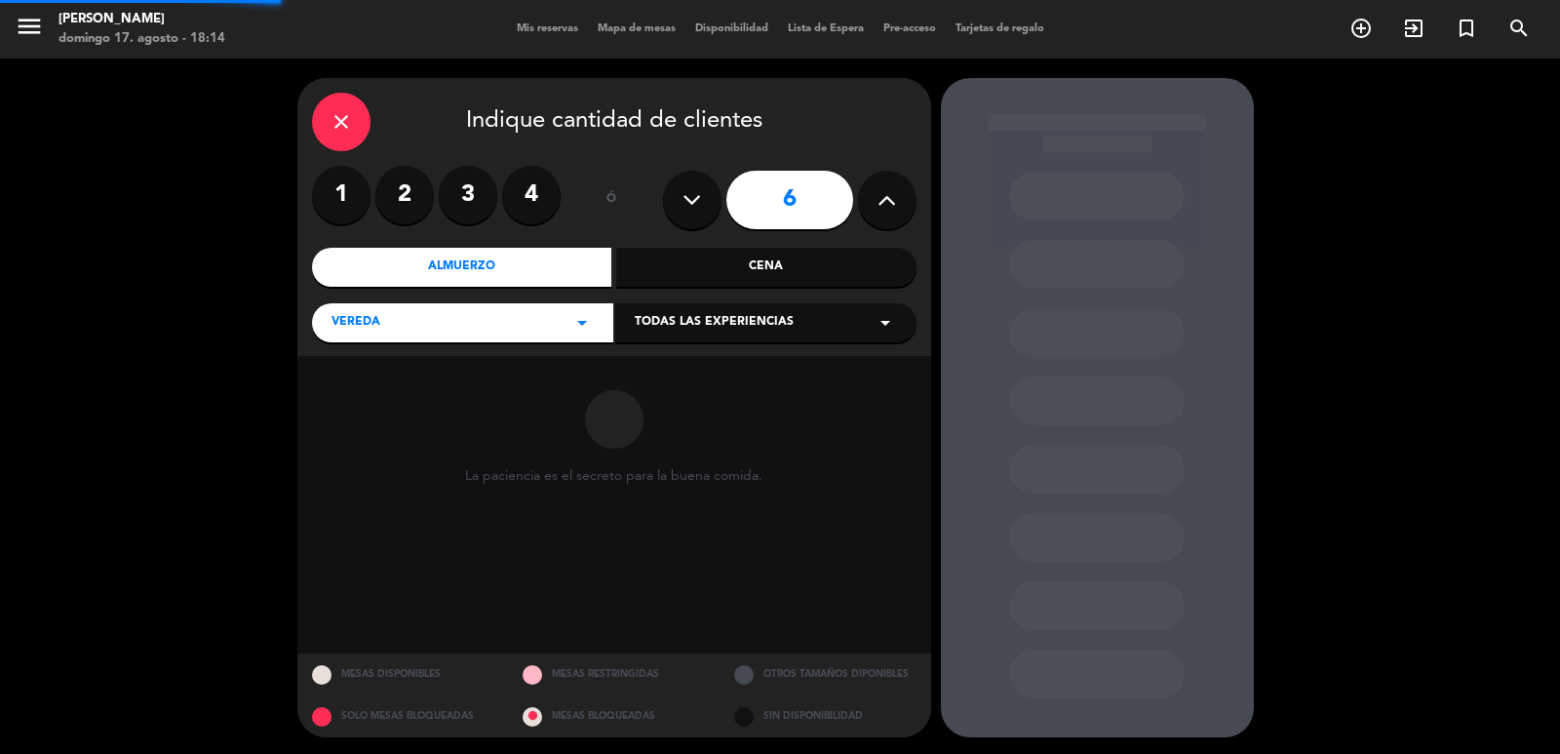
click at [880, 197] on icon at bounding box center [887, 199] width 19 height 29
type input "7"
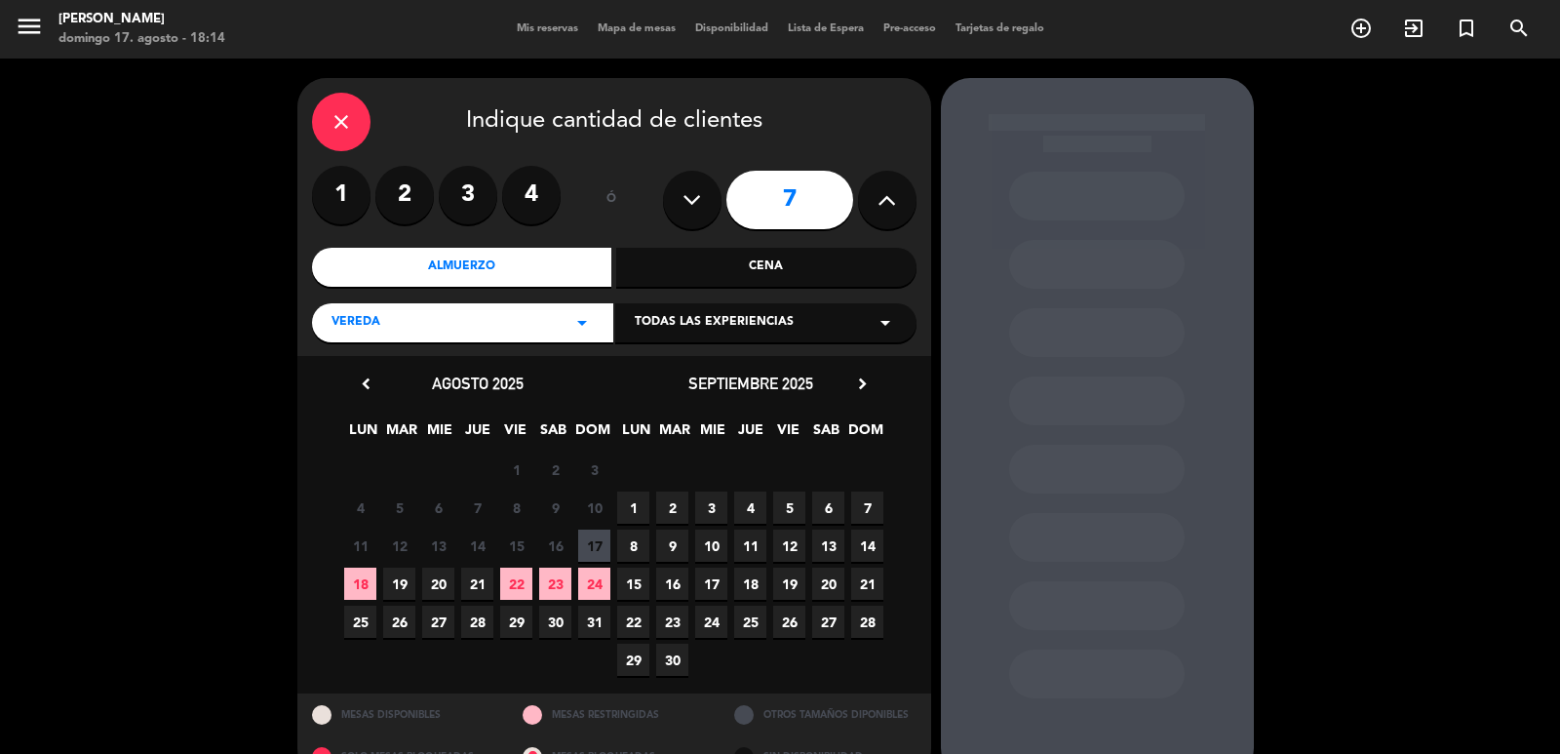
click at [595, 622] on span "31" at bounding box center [594, 621] width 32 height 32
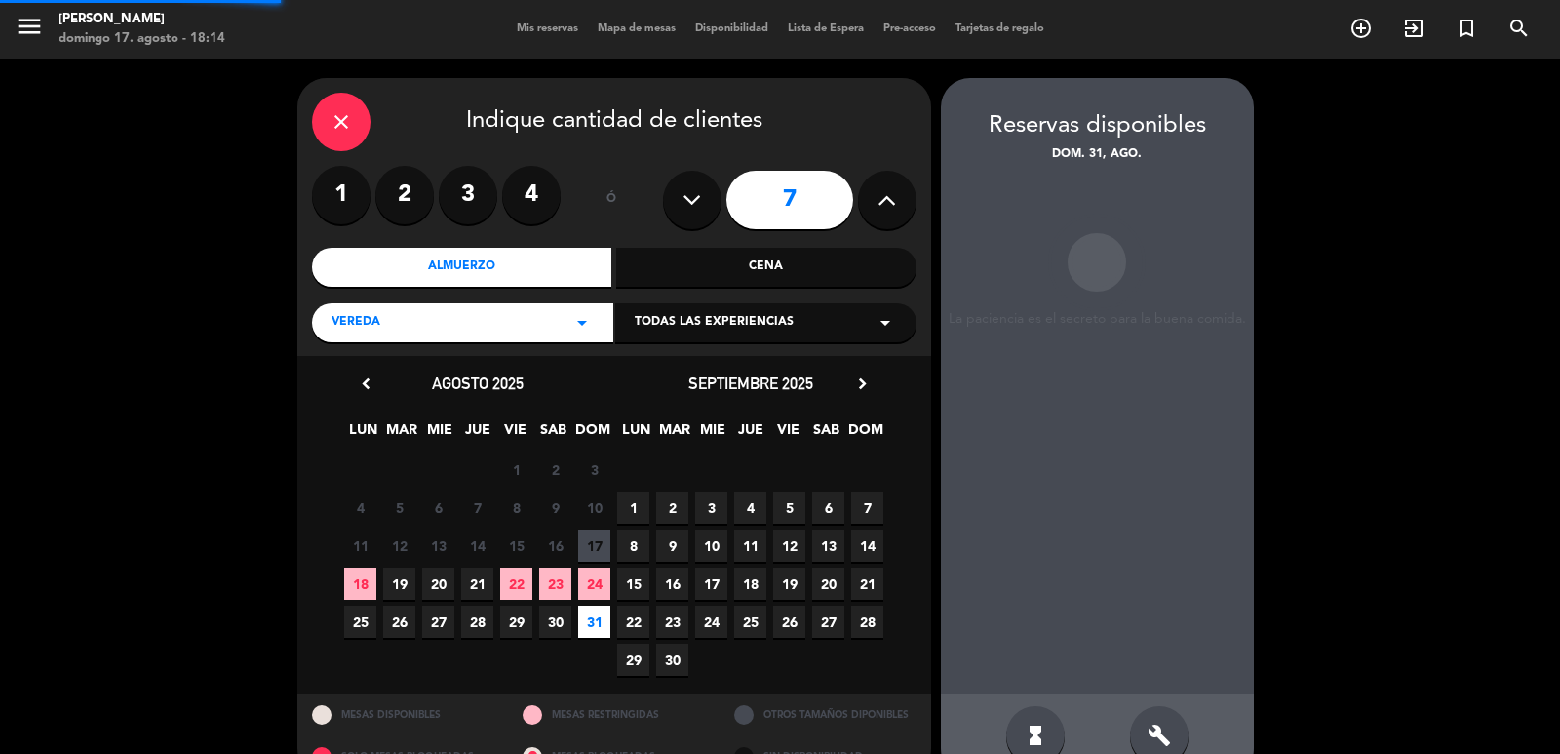
scroll to position [42, 0]
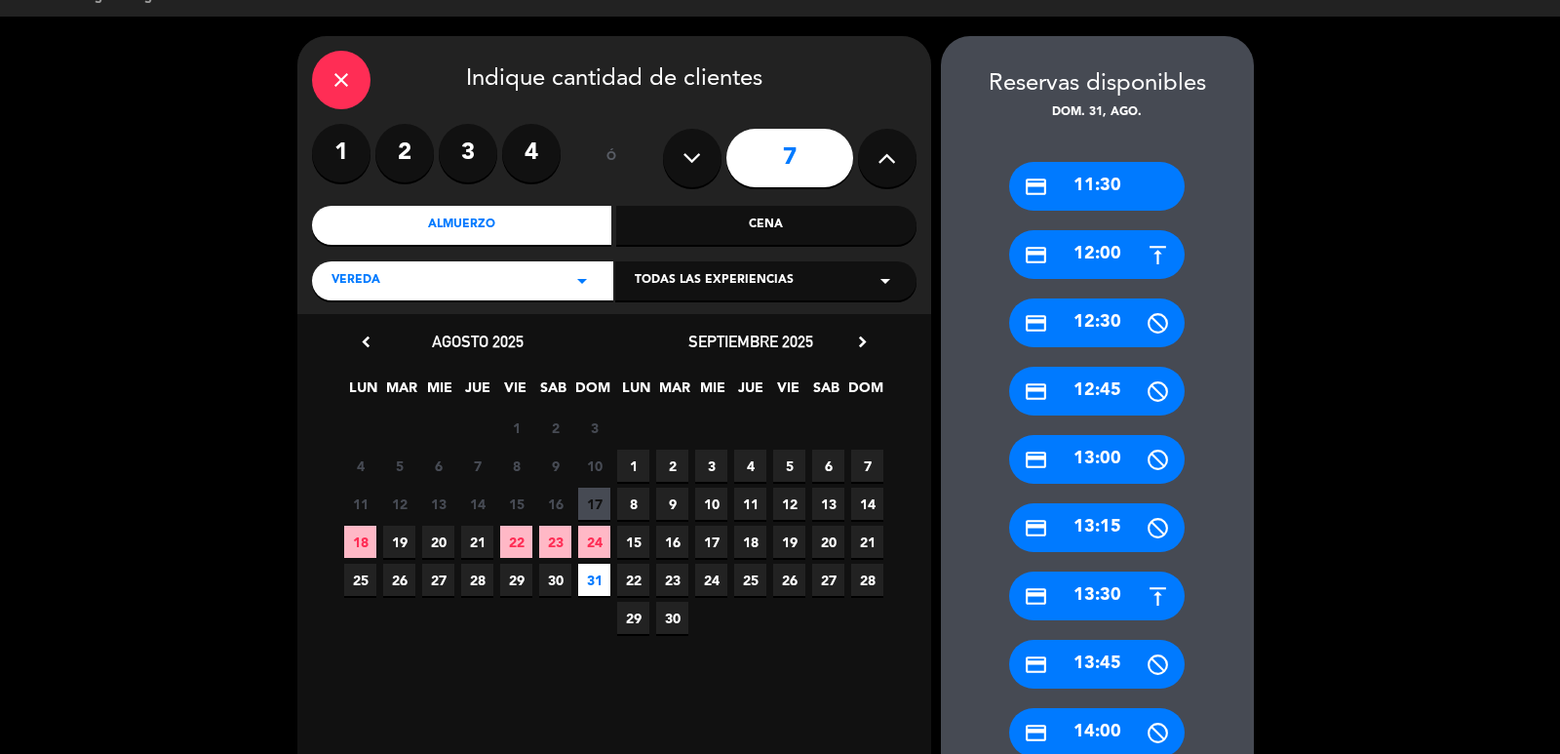
click at [1097, 263] on div "credit_card 12:00" at bounding box center [1097, 254] width 176 height 49
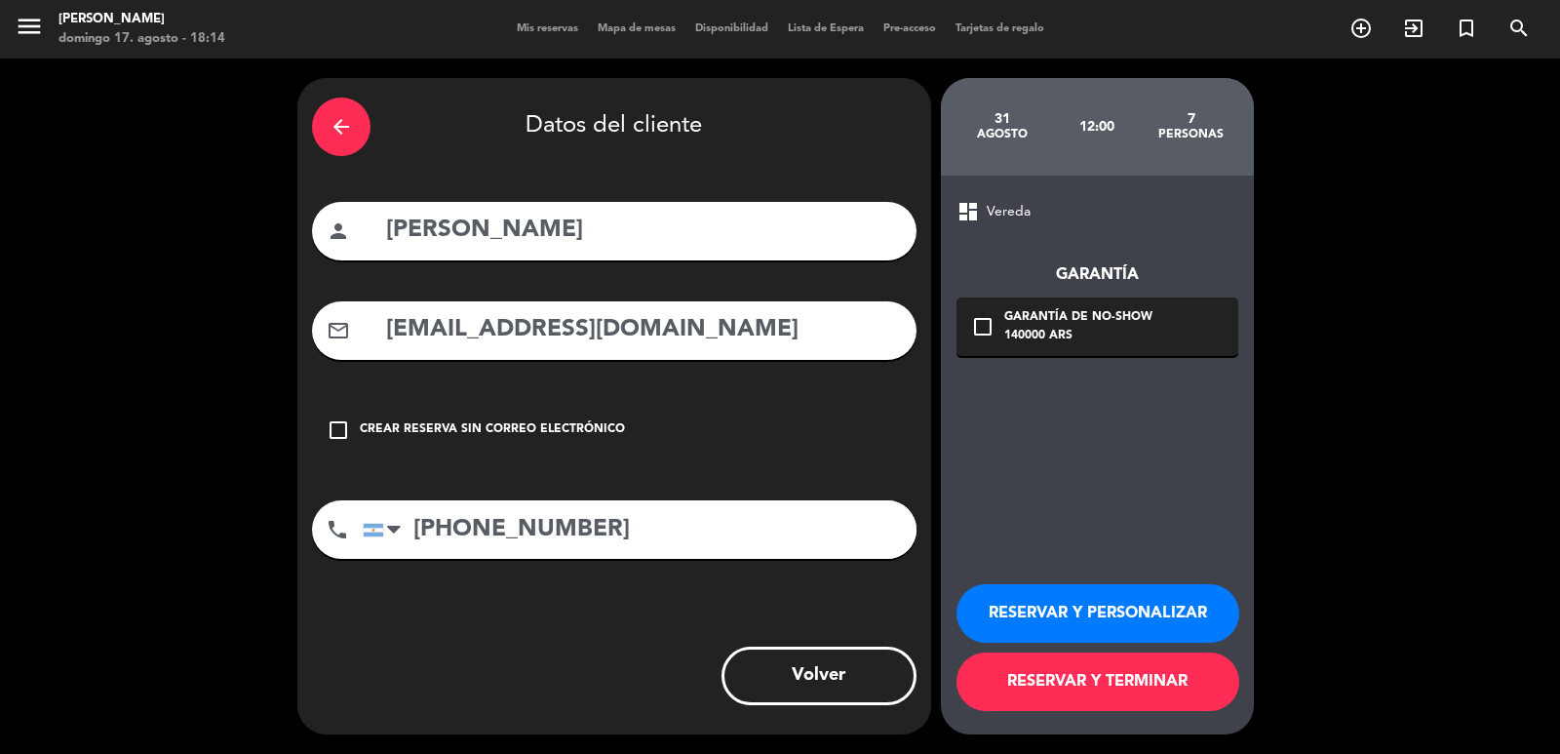
click at [1126, 342] on div "140000 ARS" at bounding box center [1078, 337] width 148 height 20
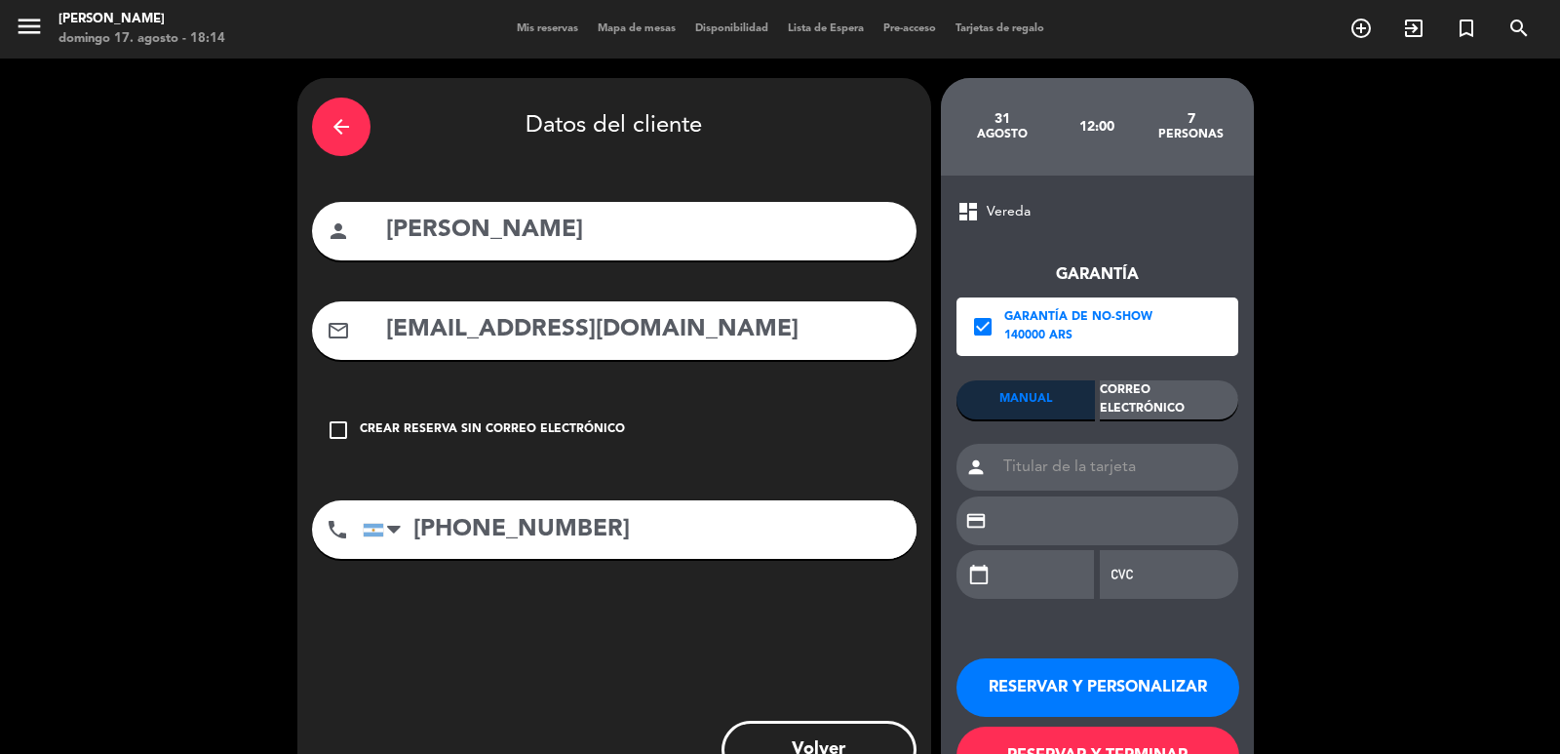
click at [1186, 379] on div "Garantía check_box Garantía de no-show 140000 ARS MANUAL Correo Electrónico per…" at bounding box center [1097, 420] width 282 height 394
click at [1197, 407] on div "Correo Electrónico" at bounding box center [1169, 399] width 138 height 39
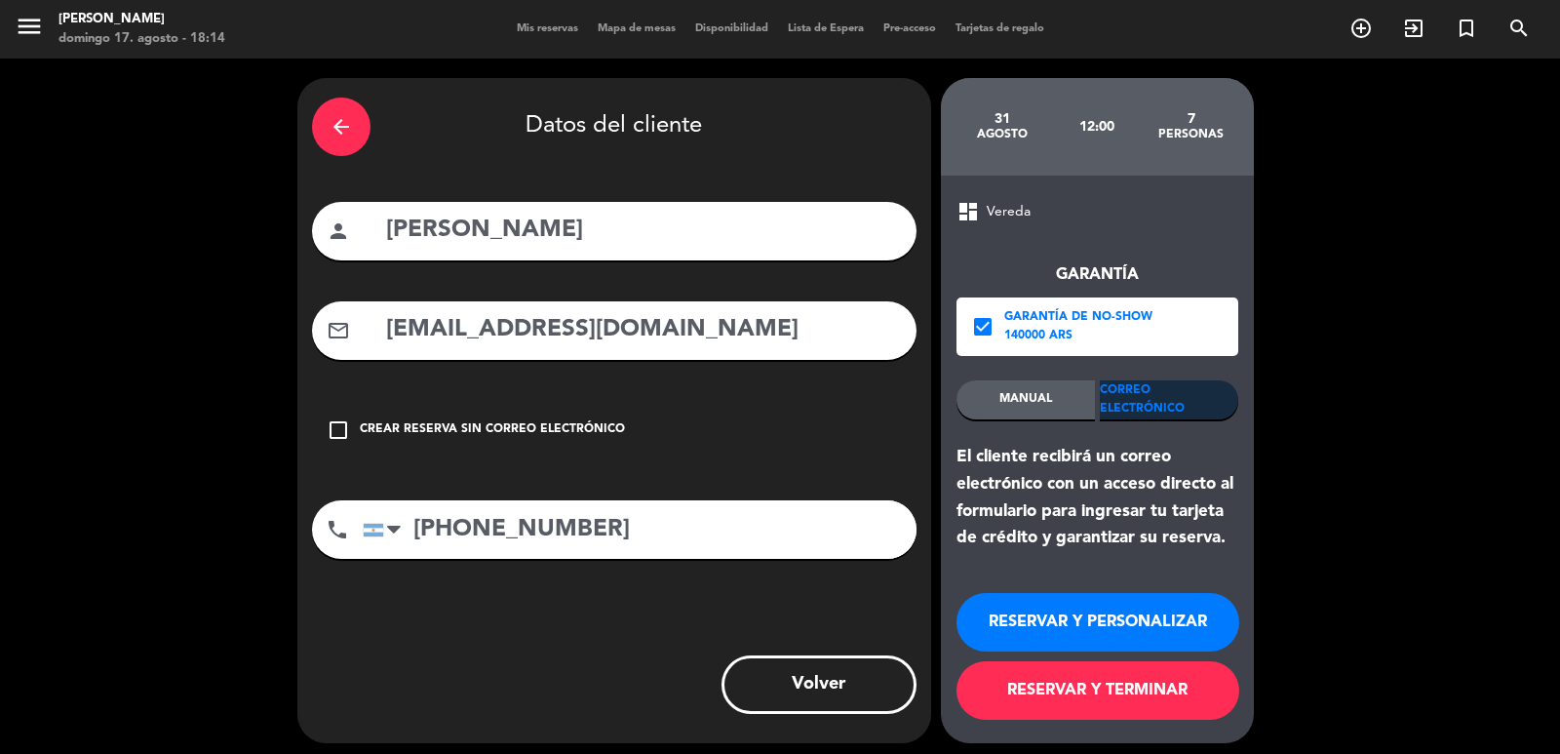
click at [1159, 702] on button "RESERVAR Y TERMINAR" at bounding box center [1097, 690] width 283 height 59
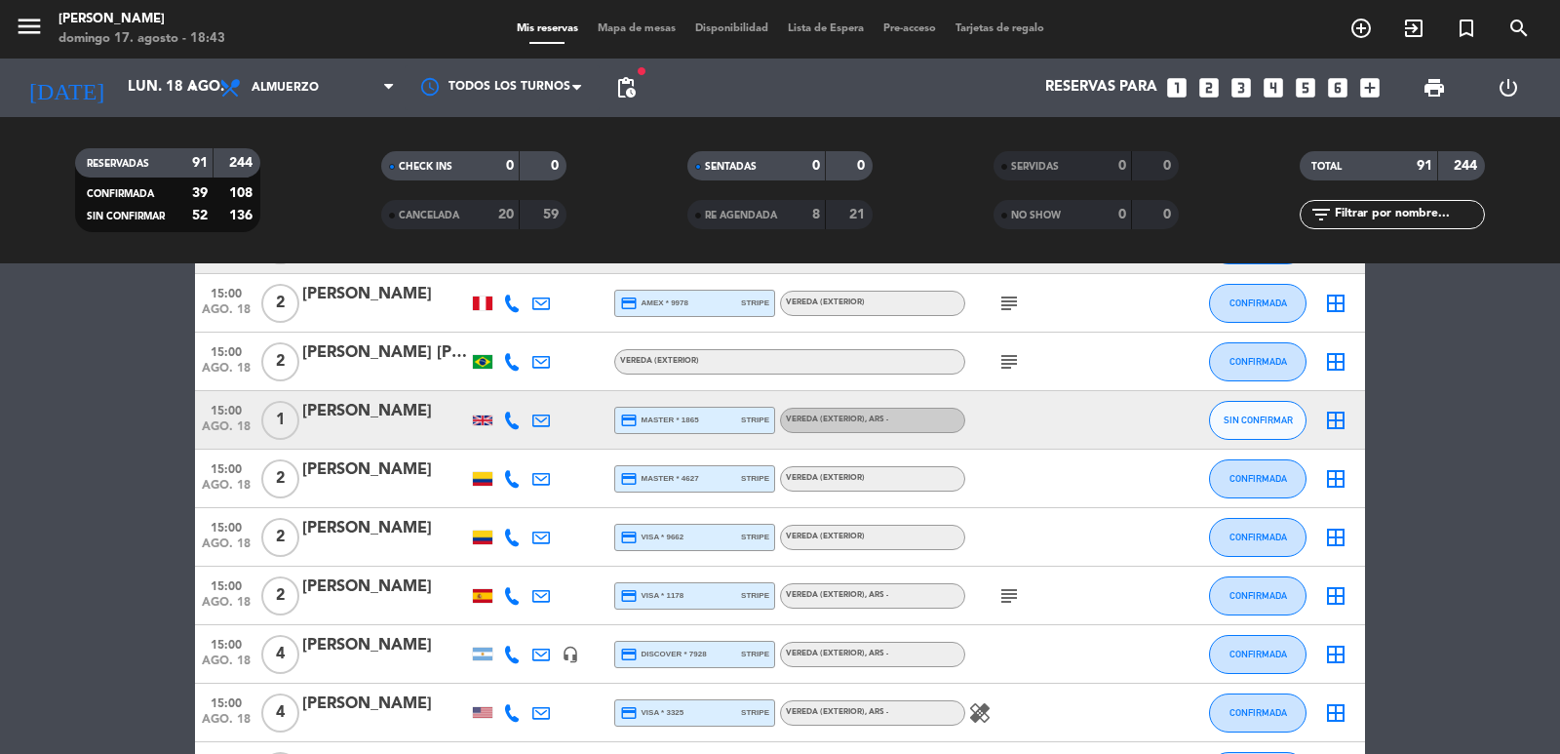
scroll to position [4680, 0]
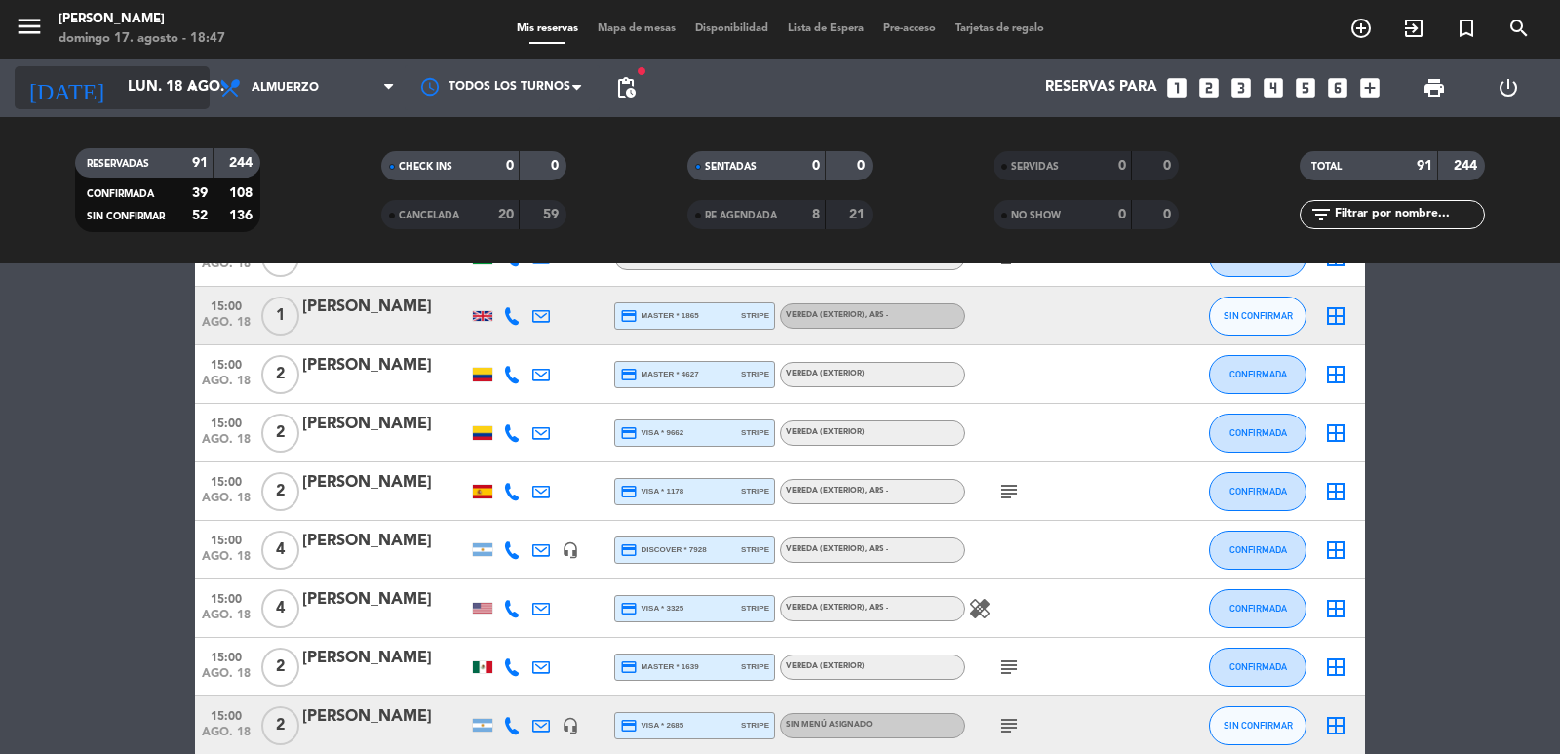
click at [118, 95] on input "lun. 18 ago." at bounding box center [212, 87] width 188 height 37
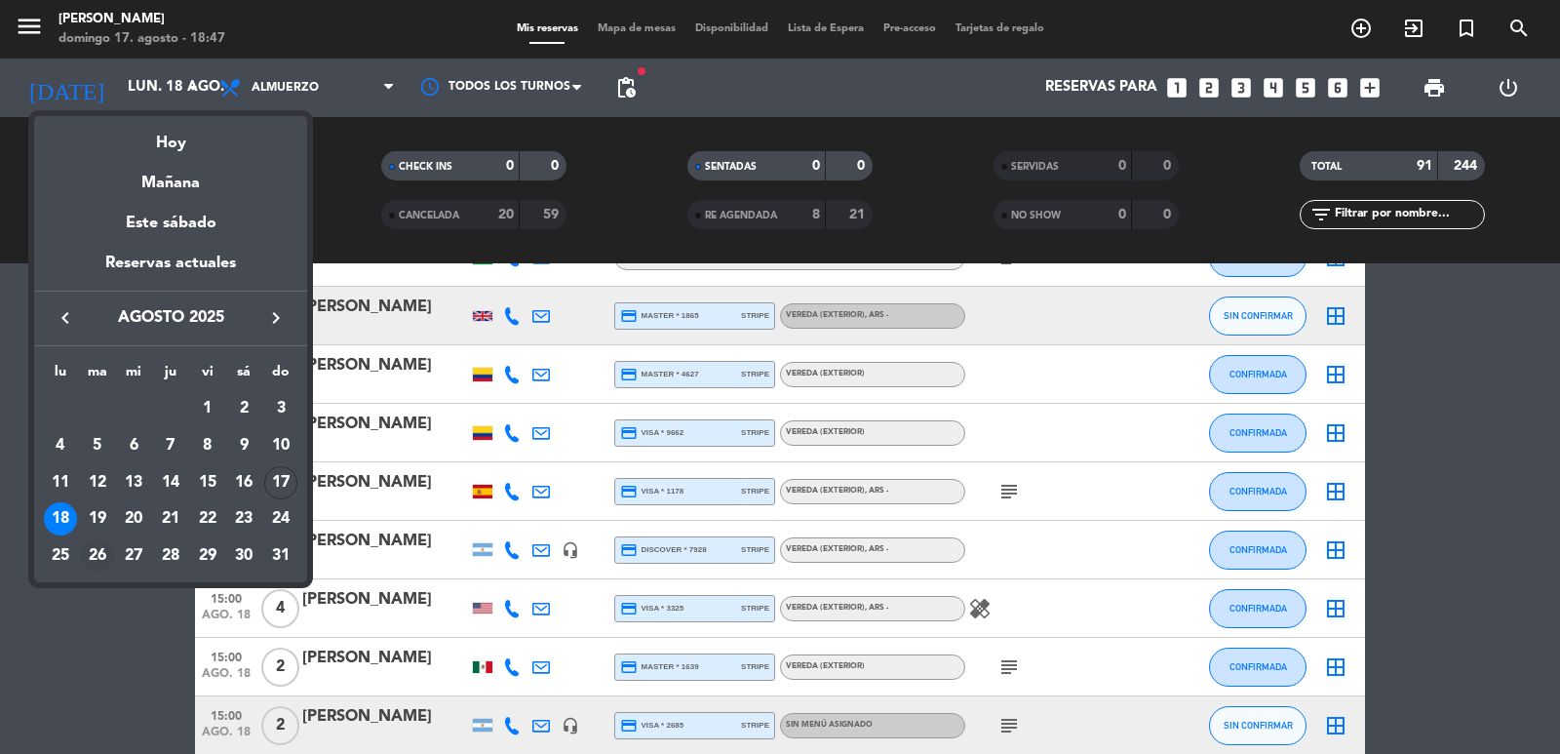
click at [94, 555] on div "26" at bounding box center [97, 555] width 33 height 33
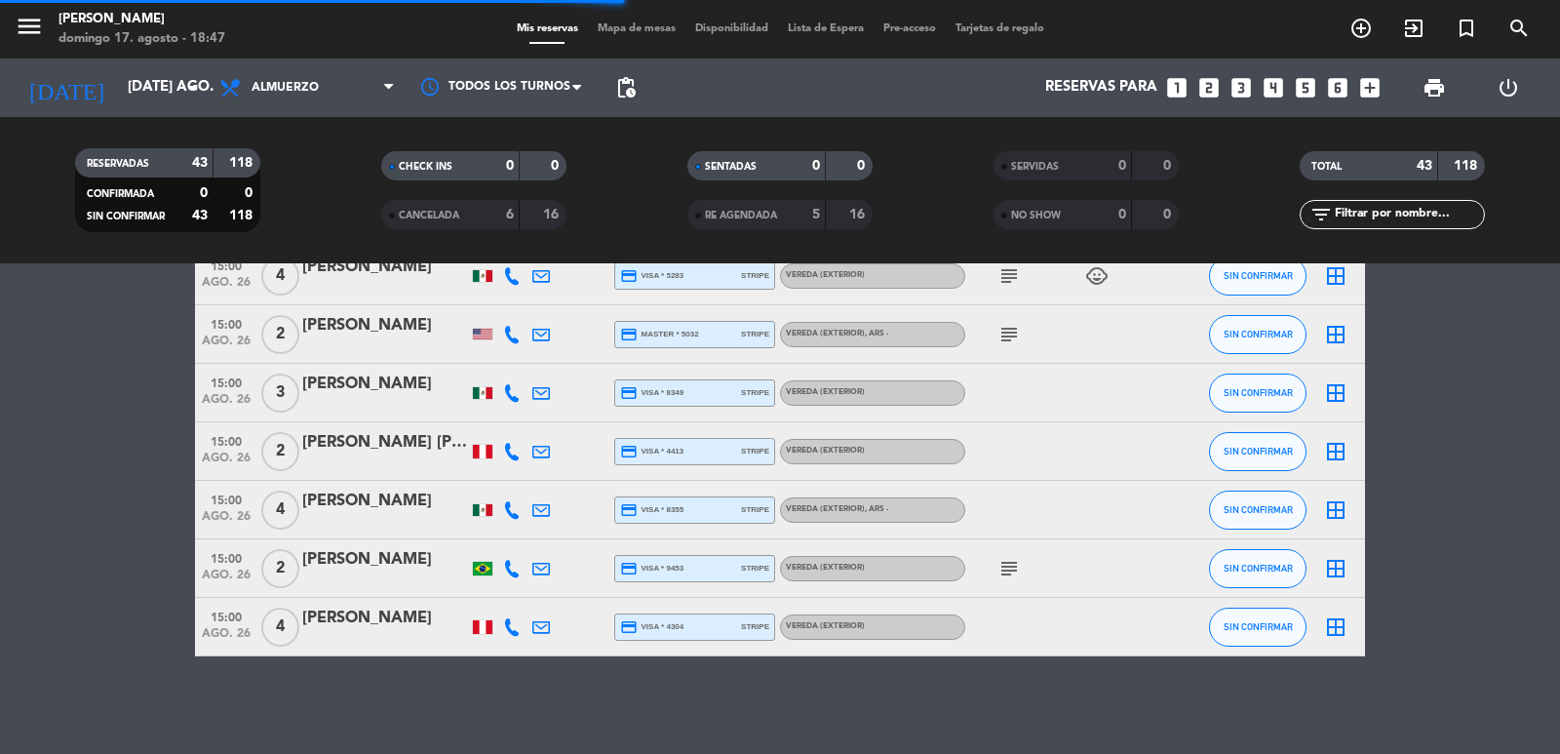
scroll to position [2322, 0]
click at [633, 98] on span "pending_actions" at bounding box center [625, 87] width 23 height 23
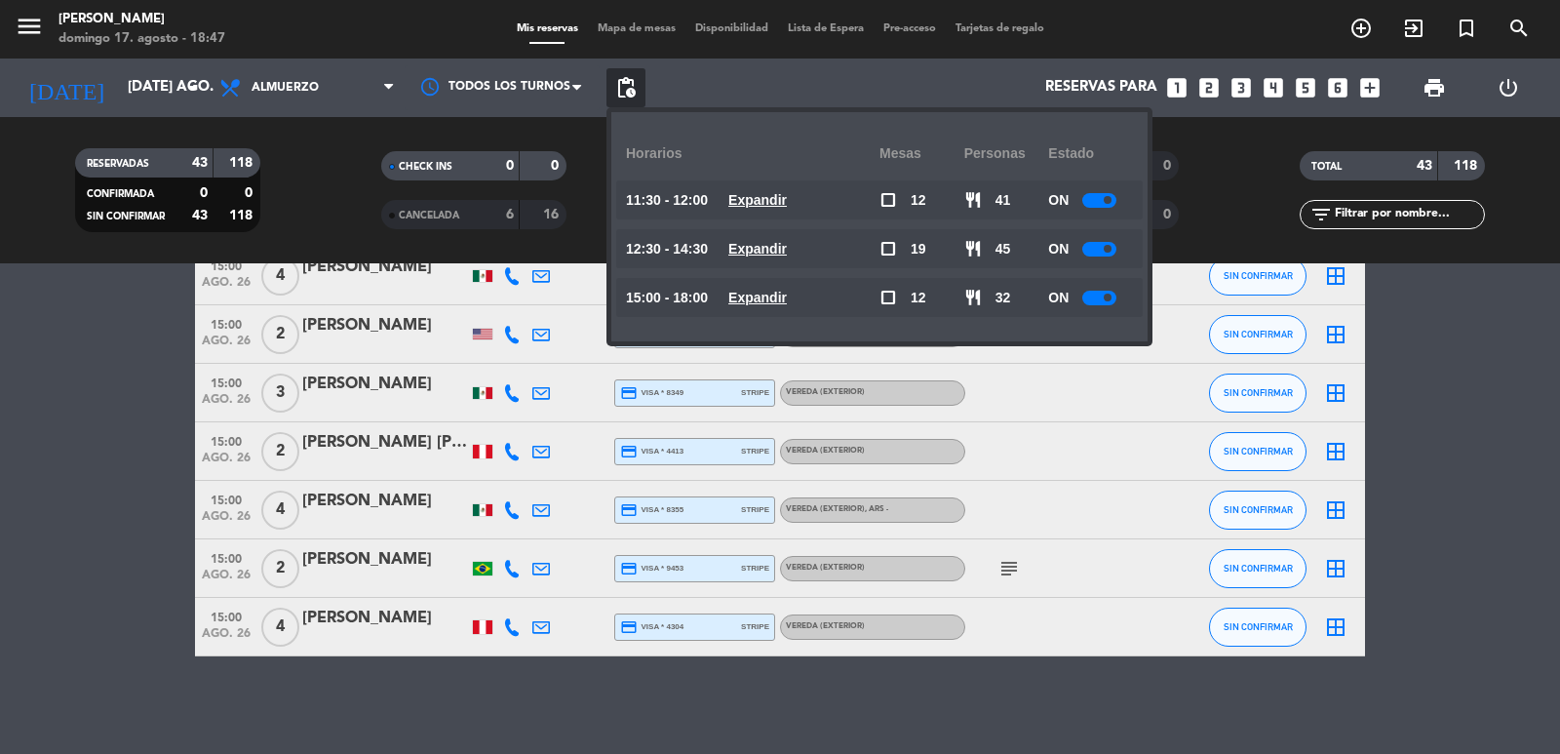
click at [780, 293] on u "Expandir" at bounding box center [757, 298] width 59 height 16
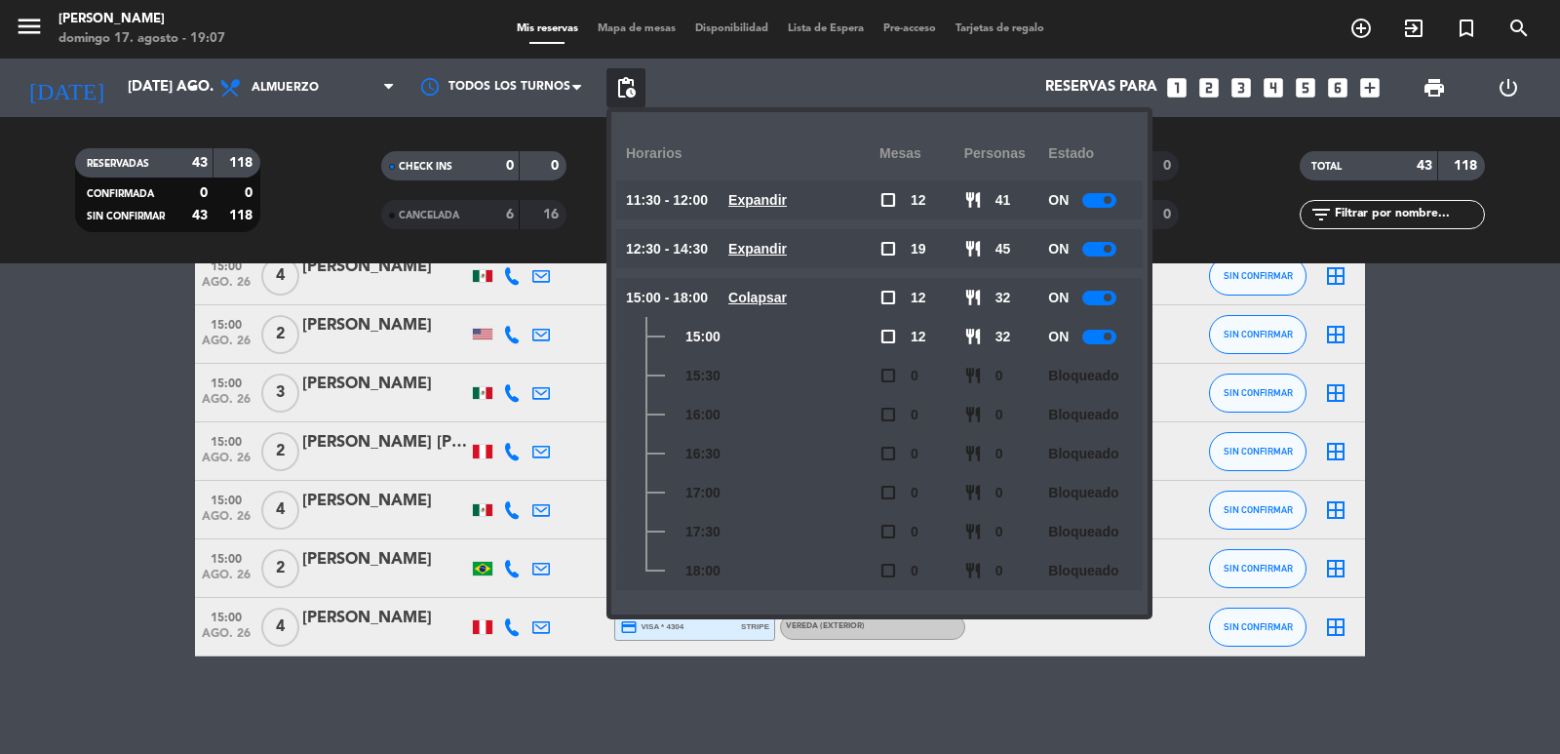
click at [375, 20] on div "menu [PERSON_NAME] 17. [PERSON_NAME] - 19:07" at bounding box center [195, 30] width 390 height 46
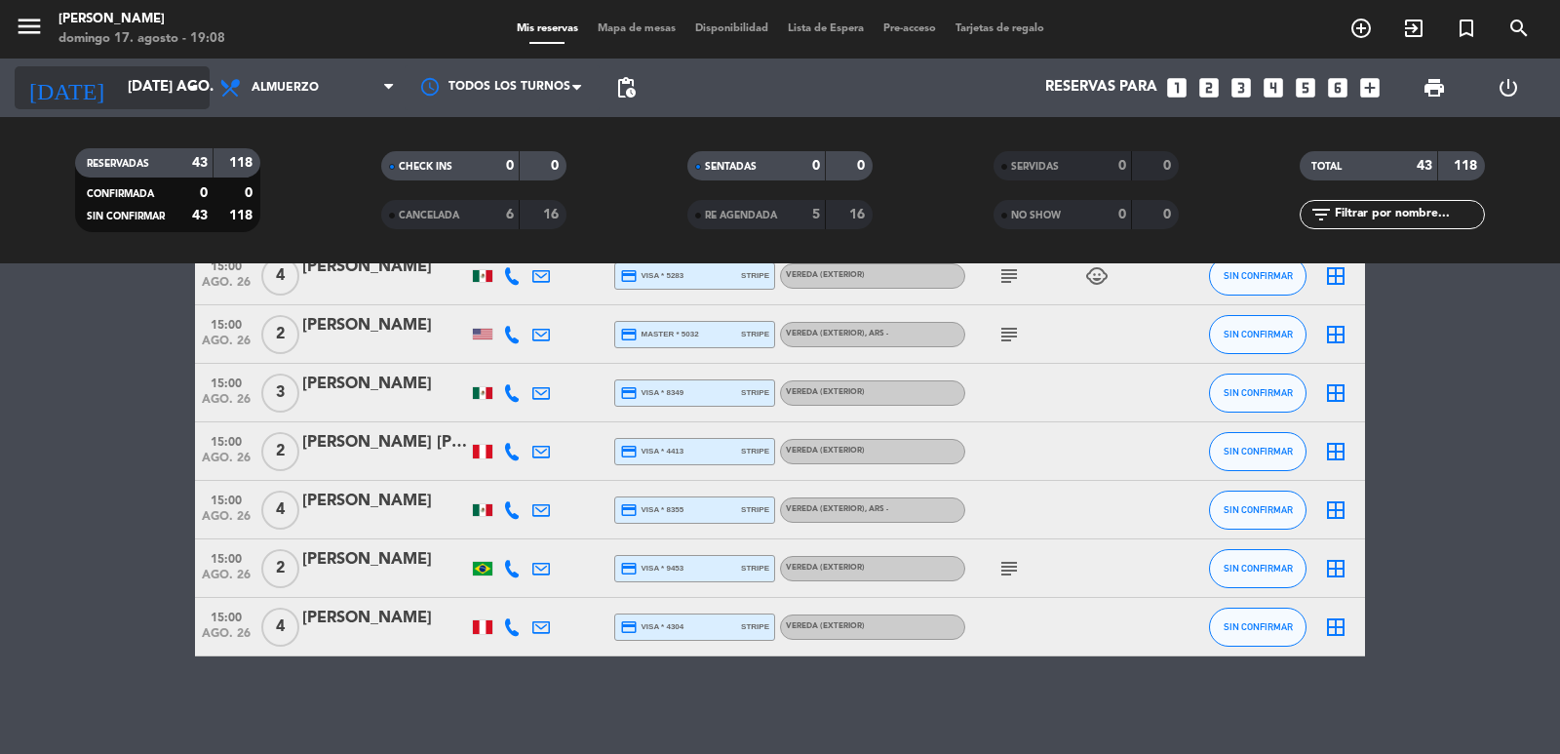
click at [121, 84] on input "[DATE] ago." at bounding box center [212, 87] width 188 height 37
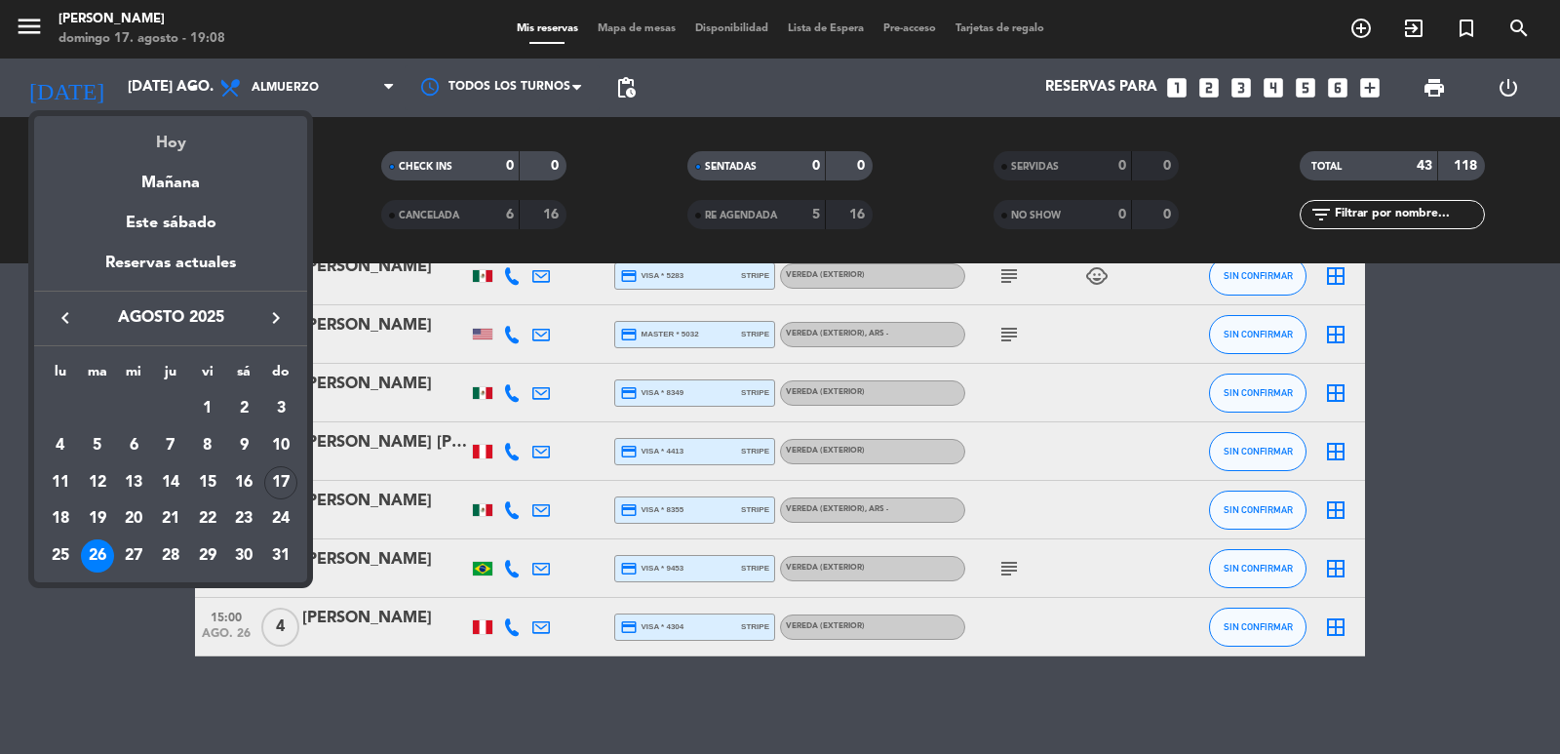
click at [160, 136] on div "Hoy" at bounding box center [170, 136] width 273 height 40
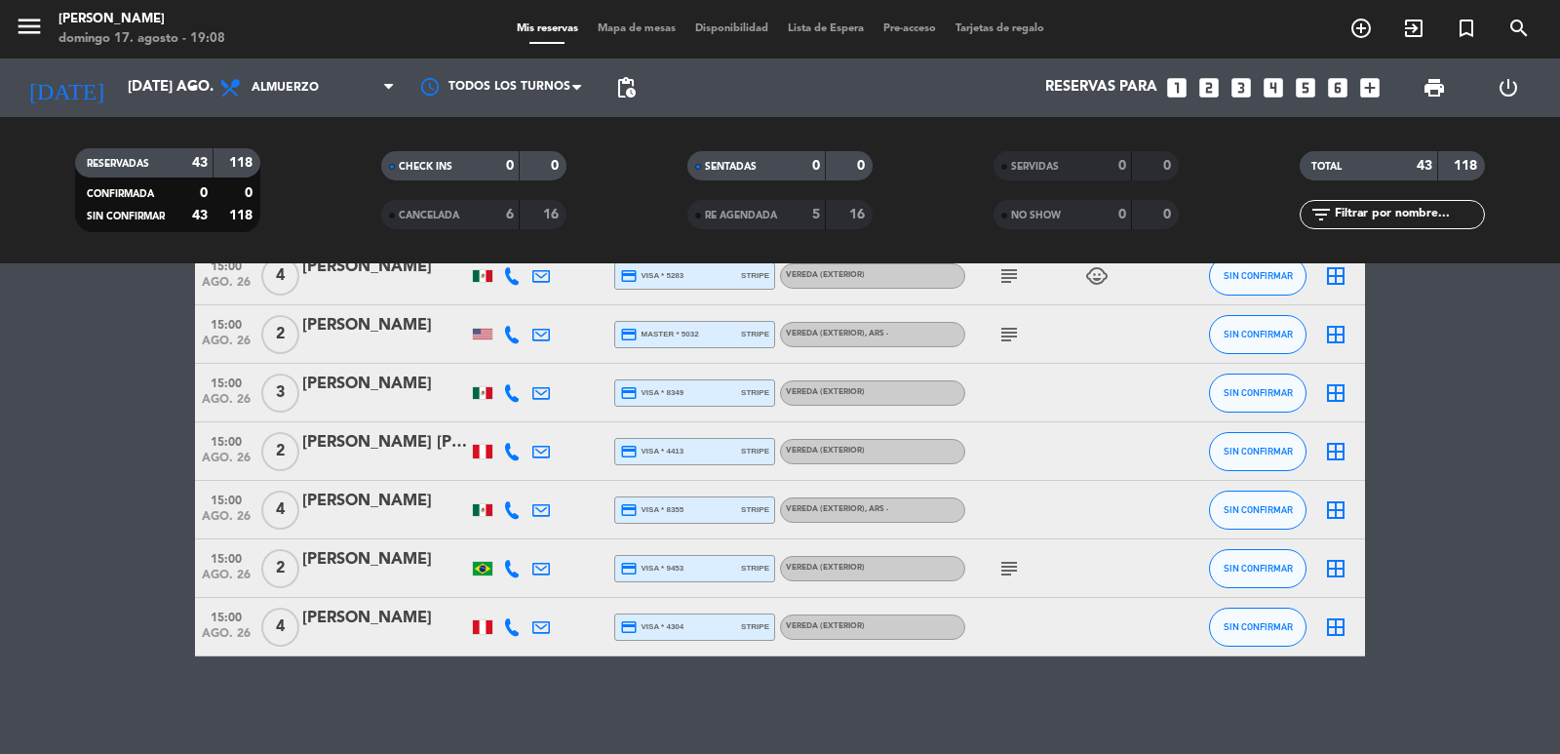
type input "dom. 17 ago."
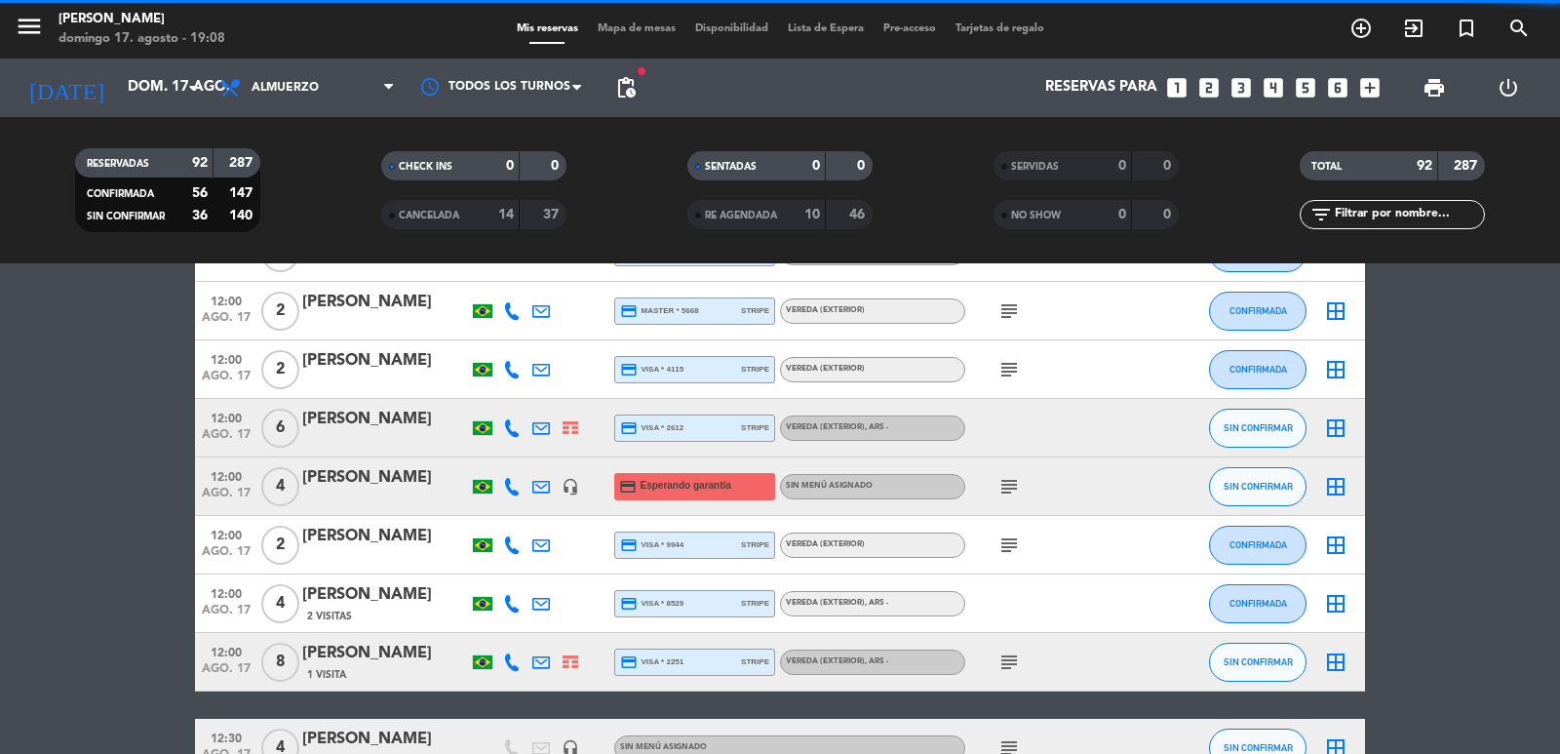
scroll to position [4680, 0]
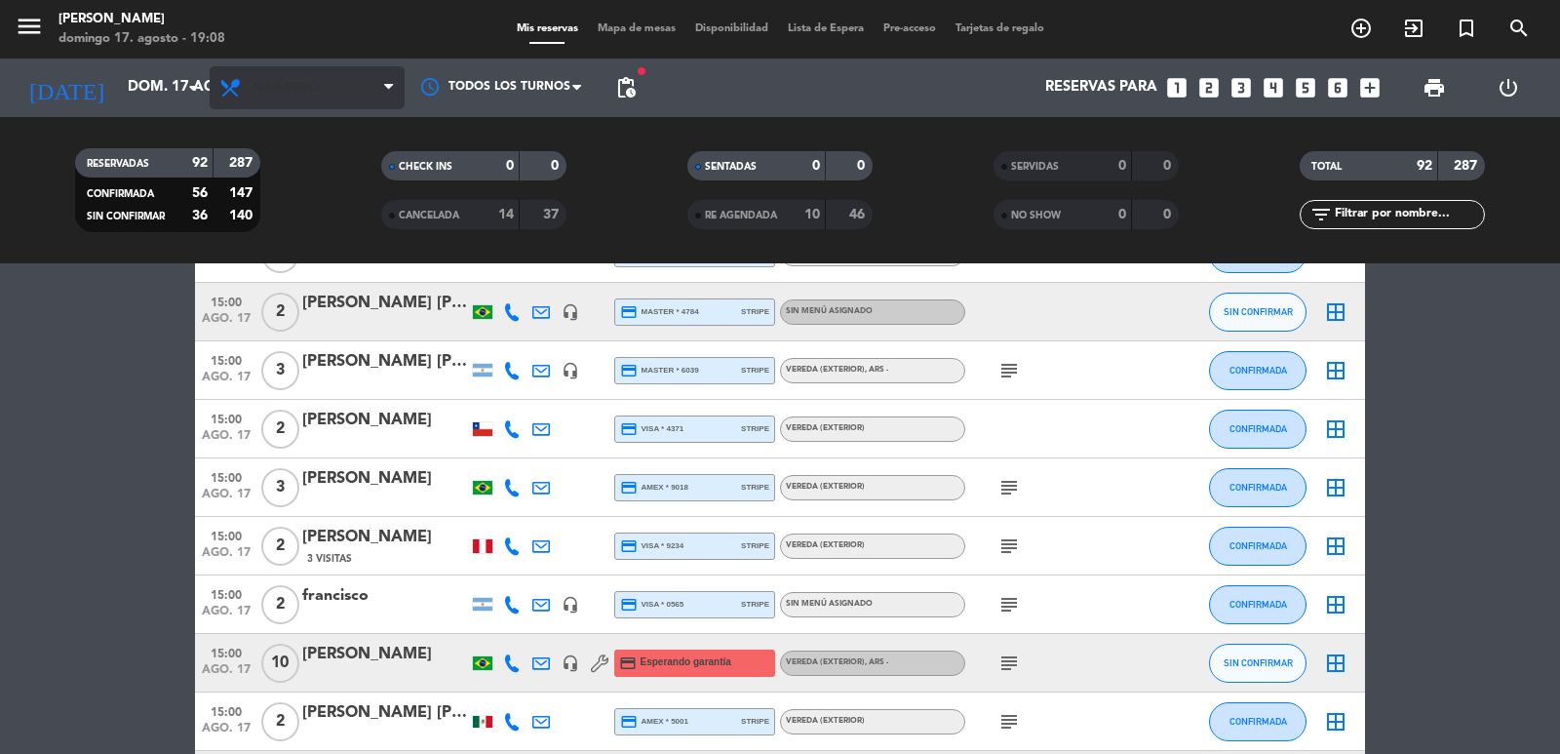
click at [318, 91] on span "Almuerzo" at bounding box center [285, 88] width 67 height 14
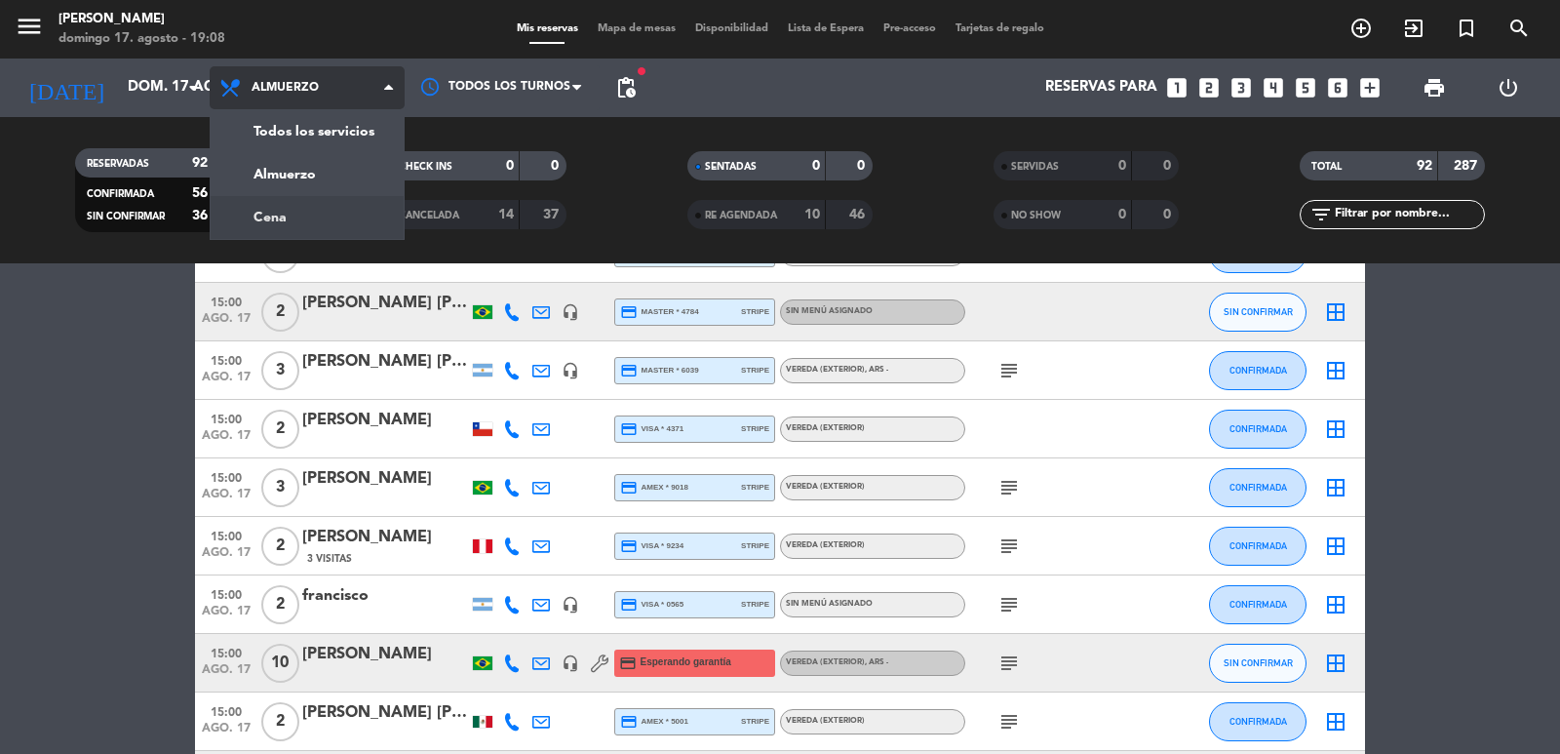
click at [306, 215] on div "menu [PERSON_NAME] 17. [PERSON_NAME] - 19:08 Mis reservas Mapa de mesas Disponi…" at bounding box center [780, 131] width 1560 height 263
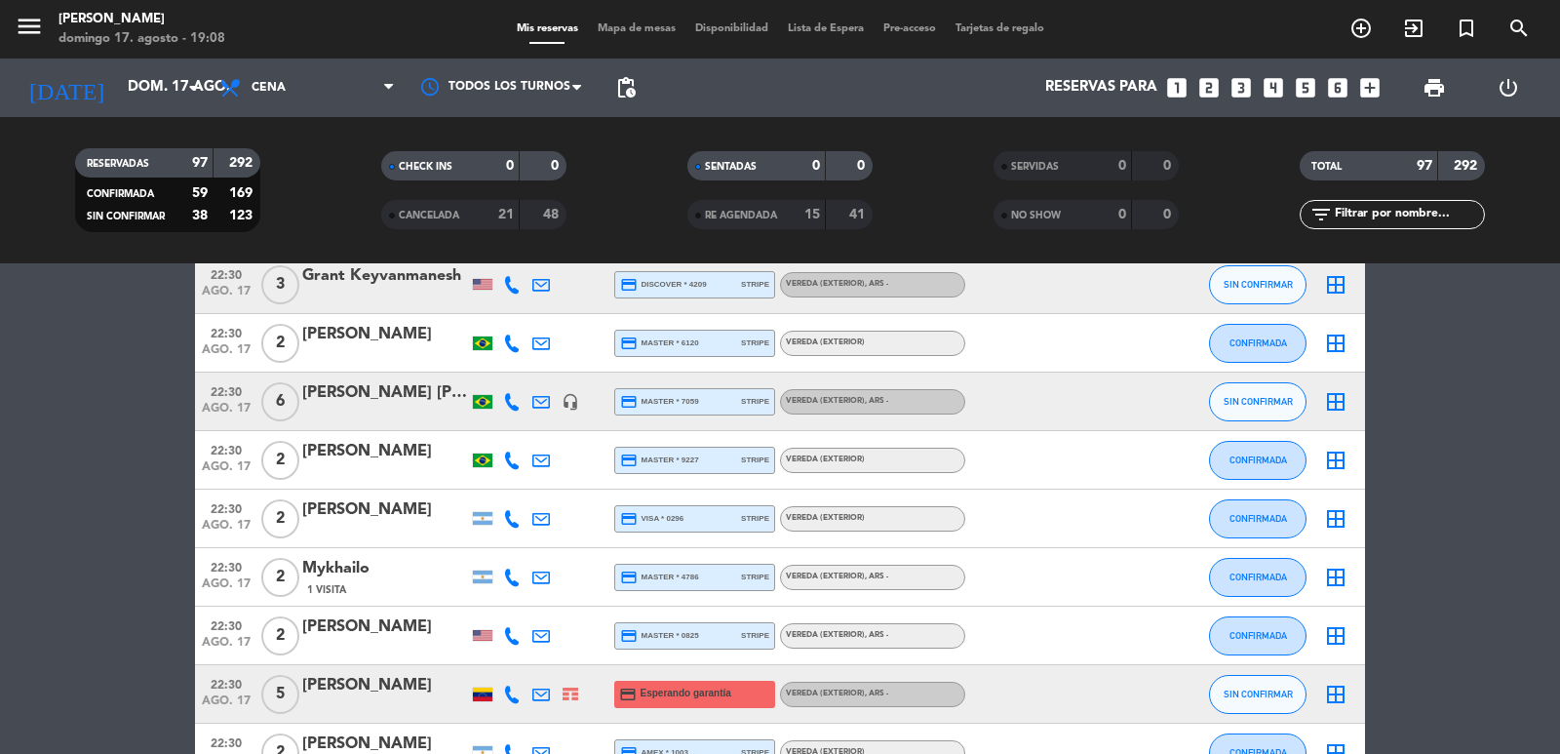
click at [1397, 200] on div "filter_list" at bounding box center [1392, 214] width 185 height 29
drag, startPoint x: 1395, startPoint y: 214, endPoint x: 1419, endPoint y: 202, distance: 26.2
click at [1395, 214] on input "text" at bounding box center [1408, 214] width 151 height 21
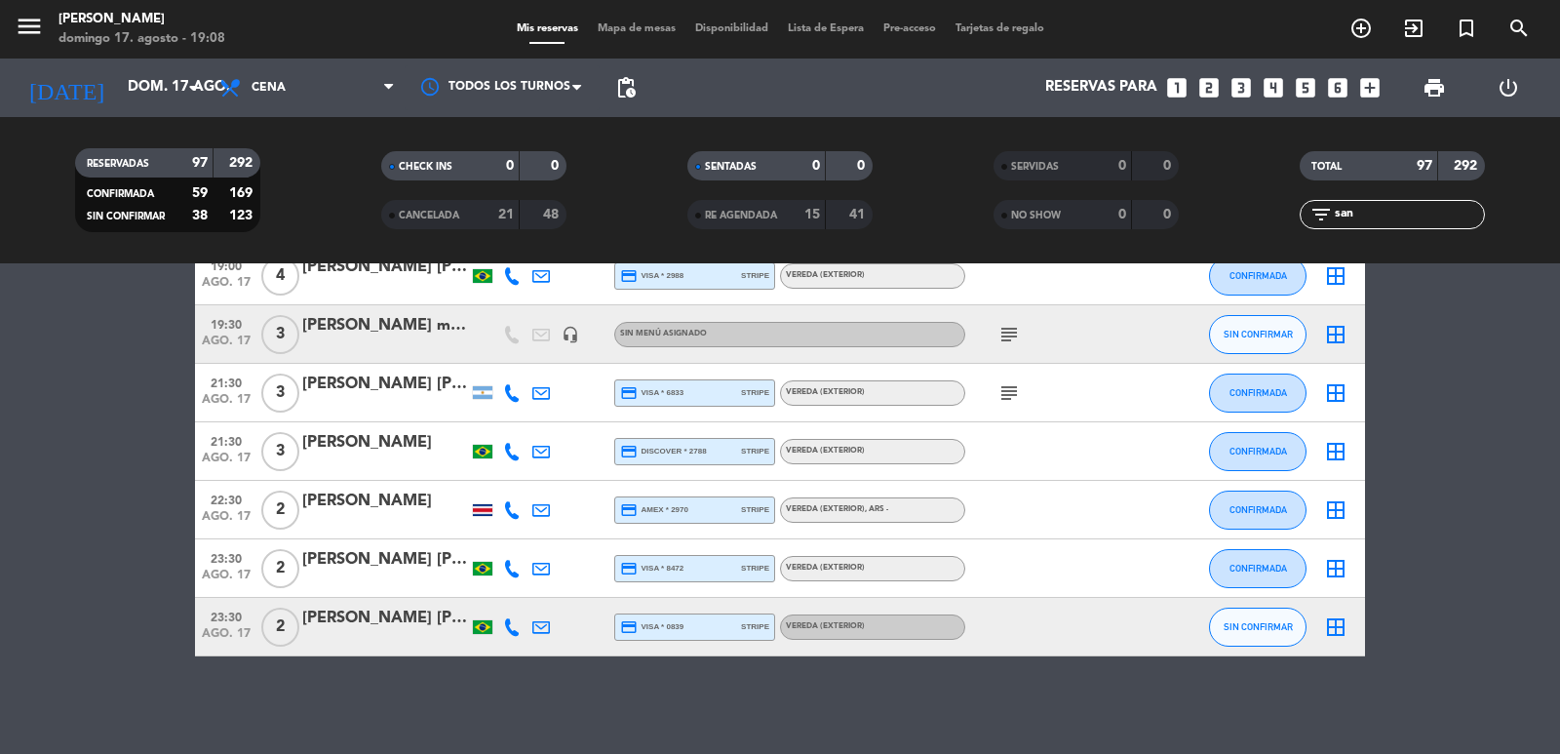
scroll to position [0, 0]
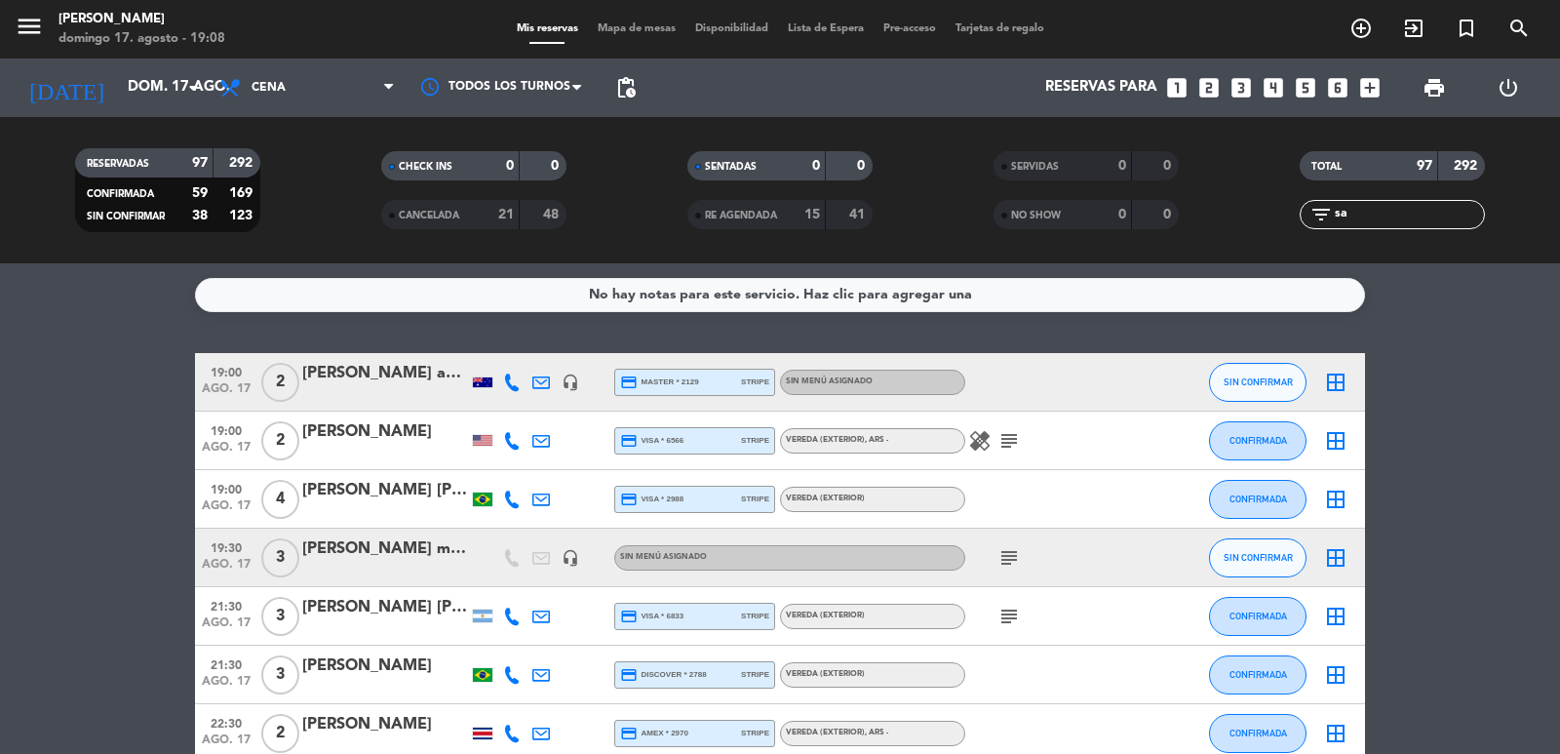
type input "s"
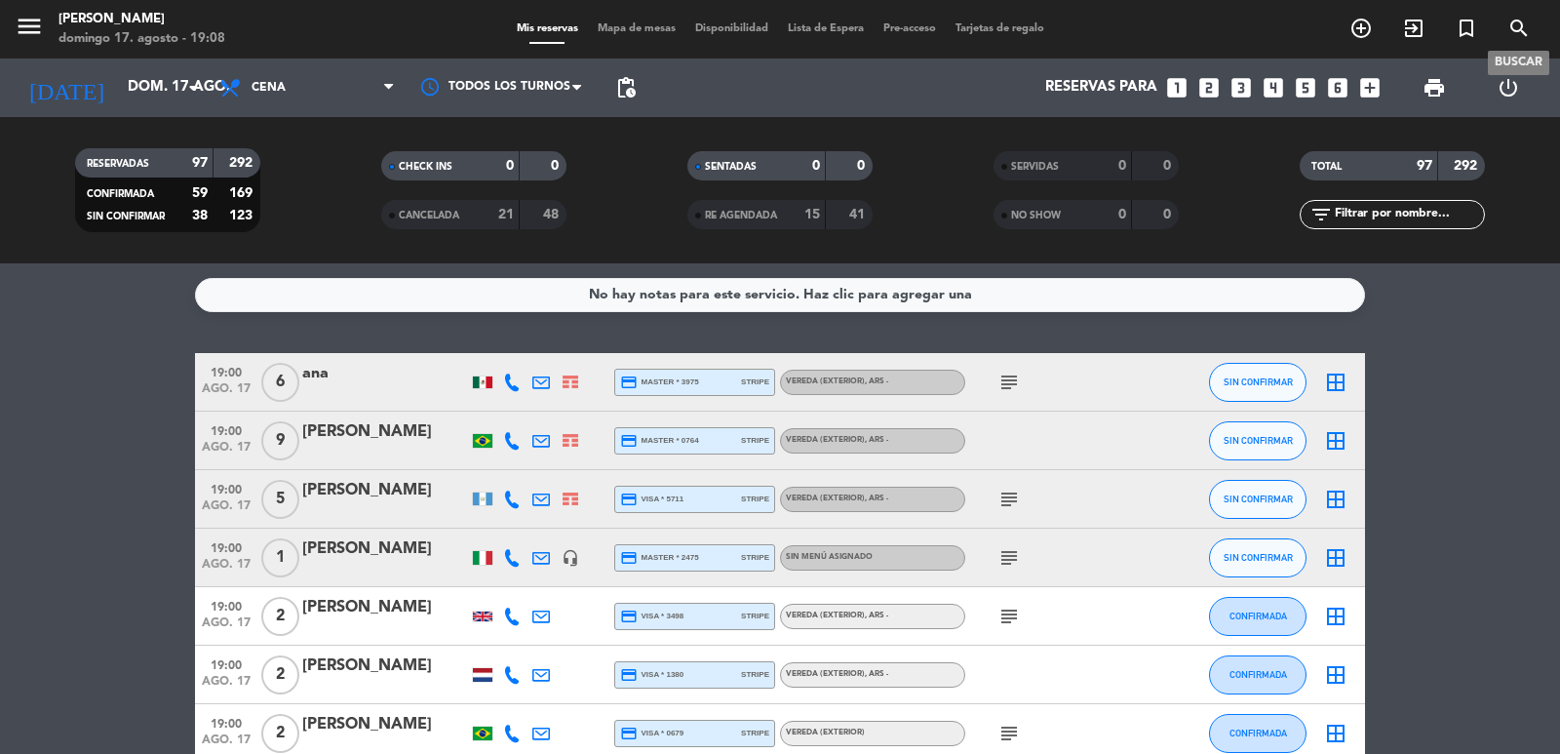
click at [1522, 20] on icon "search" at bounding box center [1518, 28] width 23 height 23
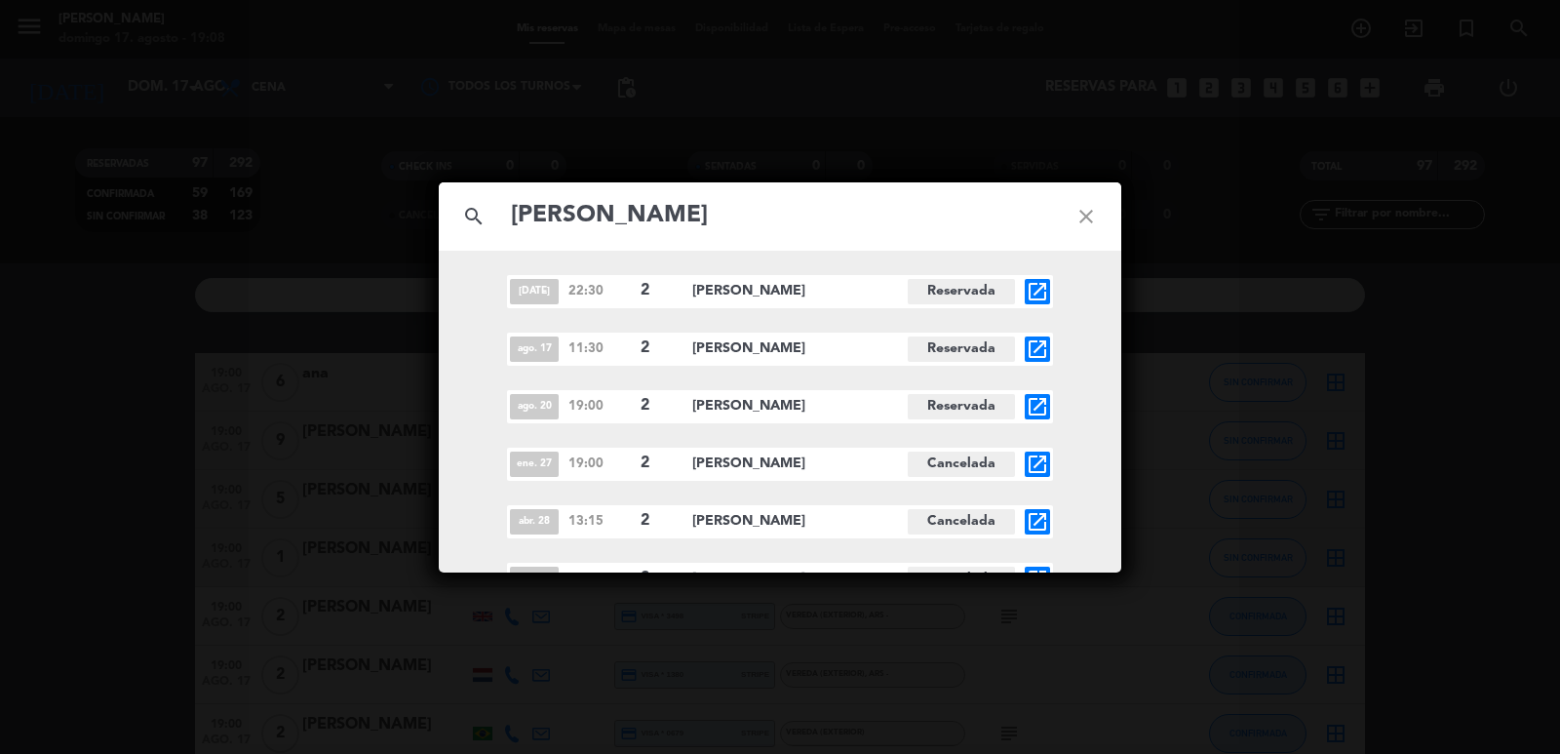
scroll to position [81, 0]
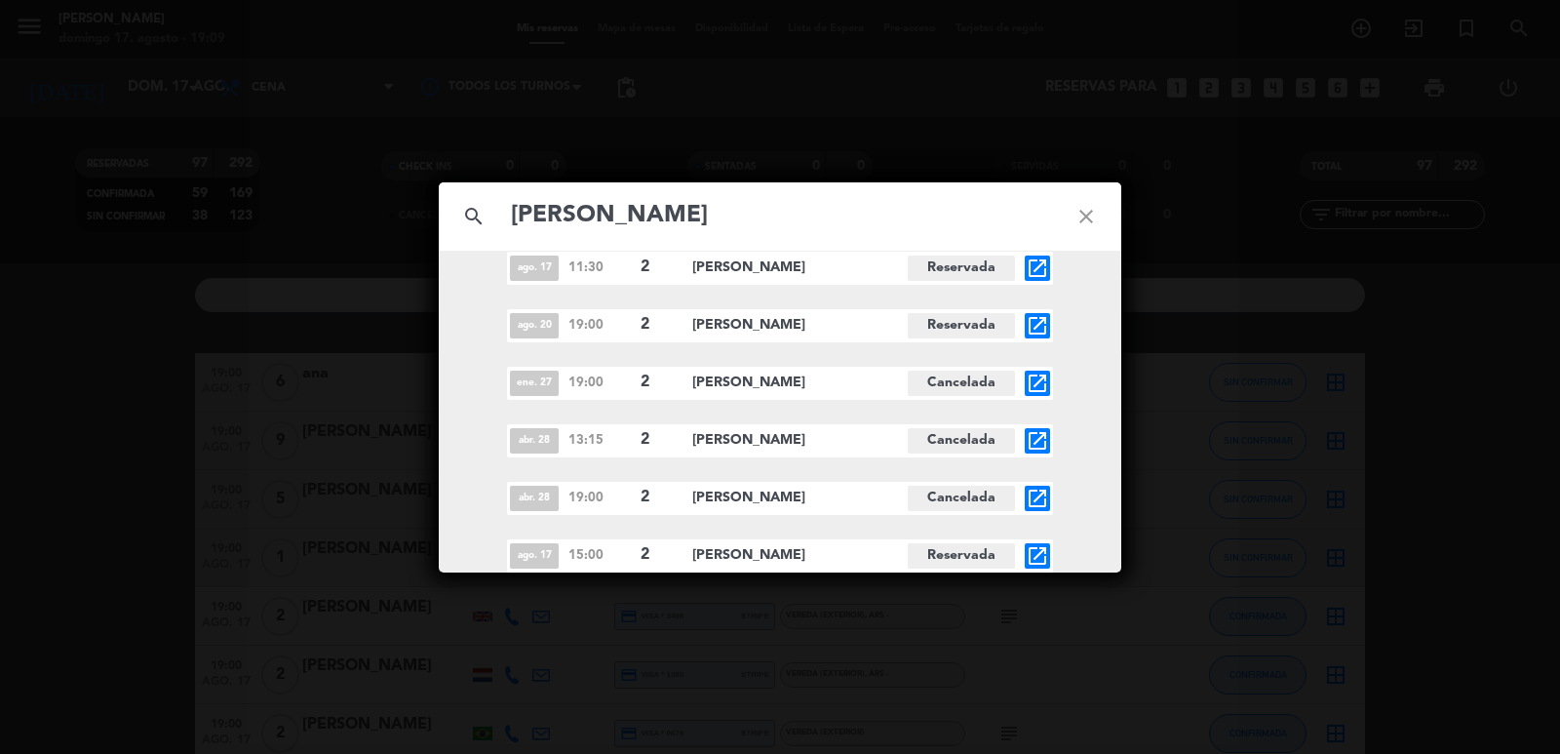
type input "[PERSON_NAME]"
click at [1030, 547] on icon "open_in_new" at bounding box center [1037, 555] width 23 height 23
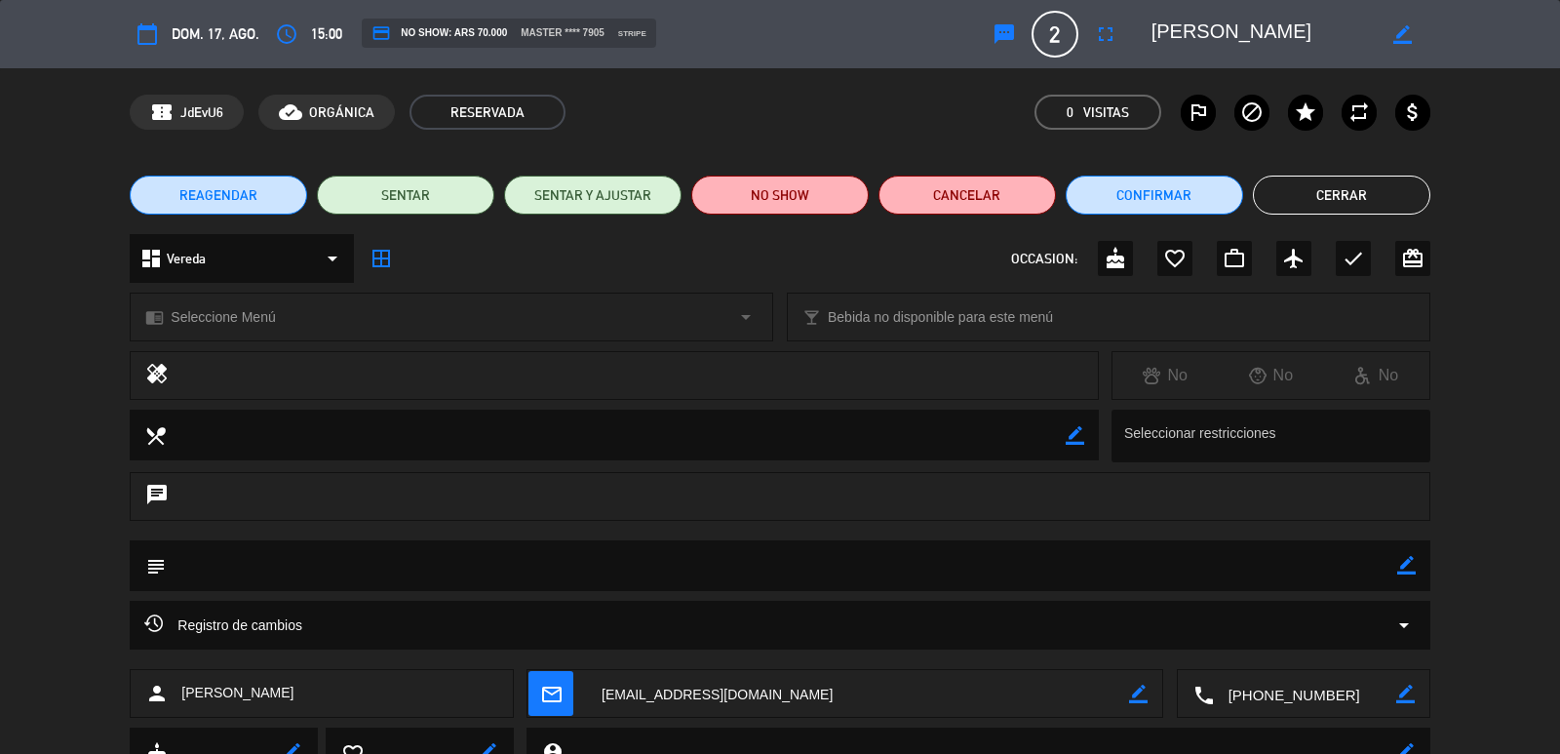
drag, startPoint x: 428, startPoint y: 624, endPoint x: 540, endPoint y: 577, distance: 121.5
click at [429, 624] on div "Registro de cambios arrow_drop_down" at bounding box center [779, 624] width 1270 height 23
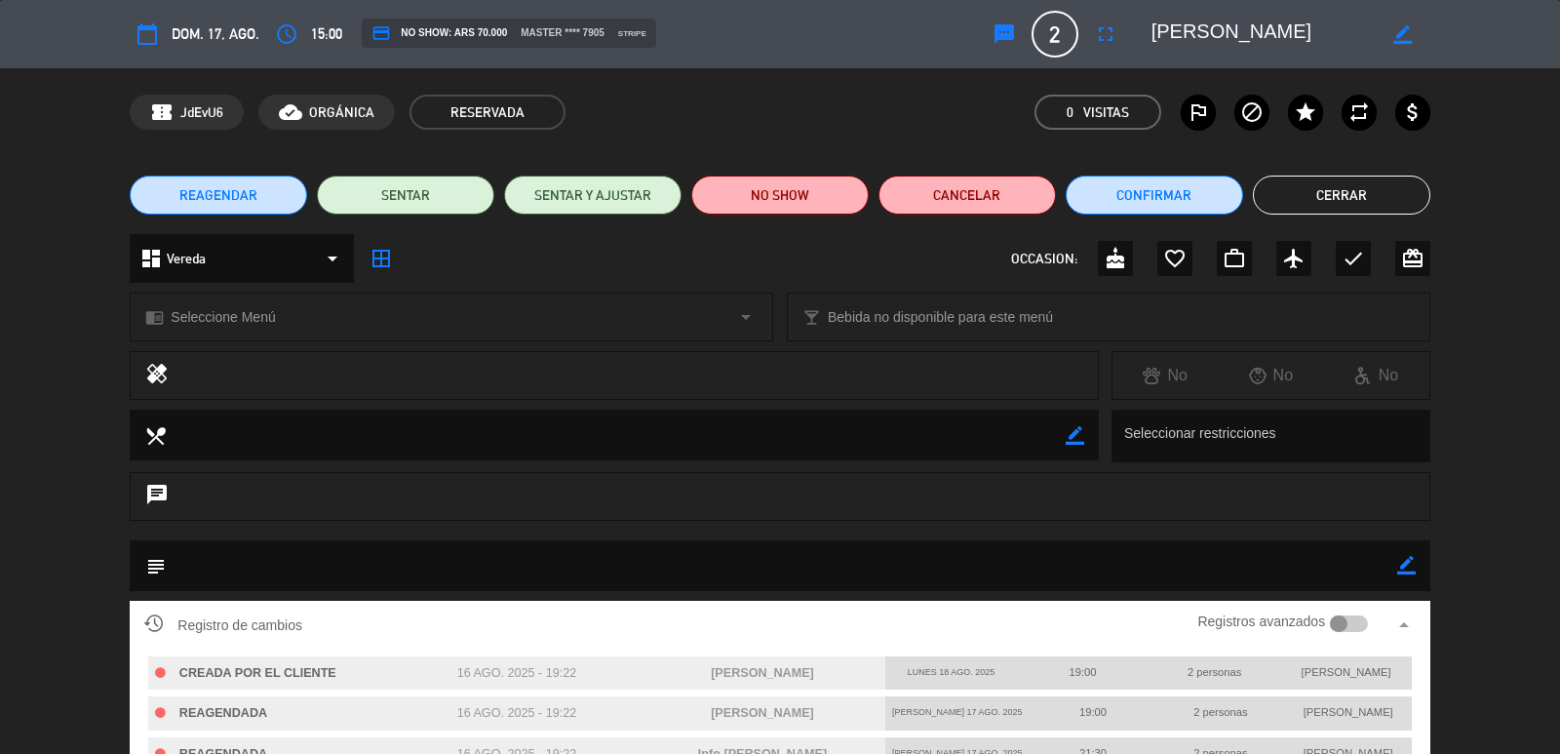
scroll to position [195, 0]
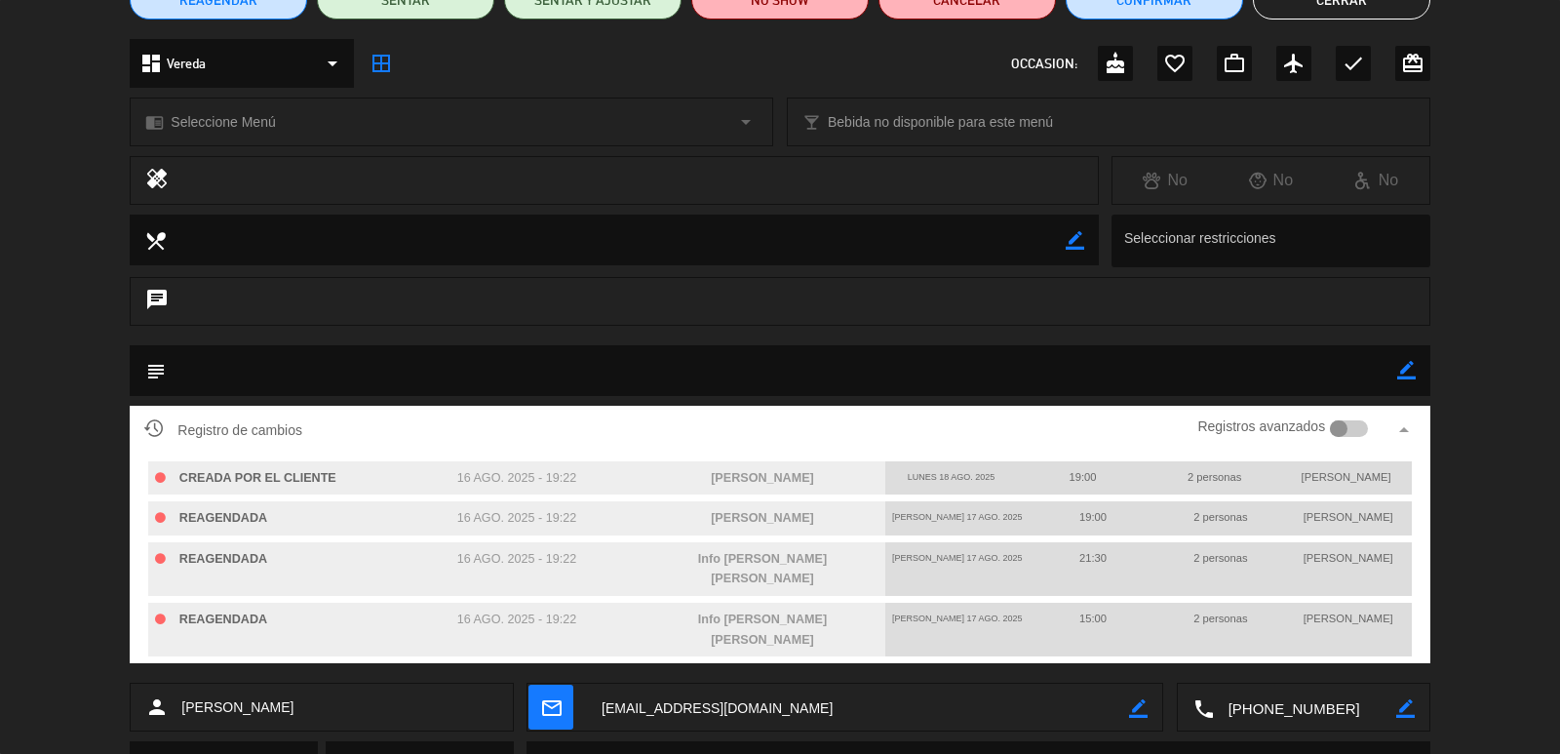
click at [615, 683] on textarea at bounding box center [858, 707] width 542 height 49
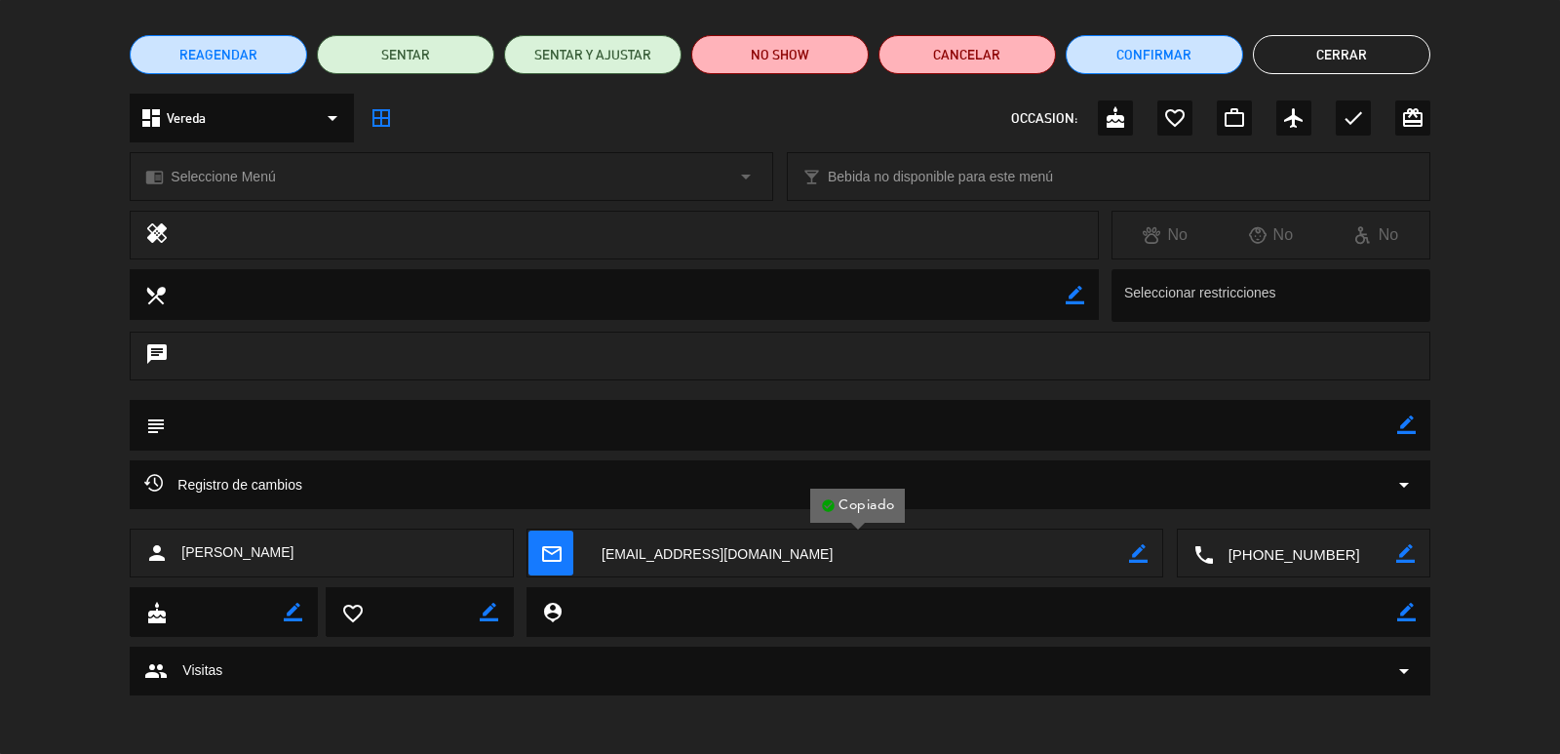
scroll to position [140, 0]
click at [443, 470] on div "Registro de cambios arrow_drop_down" at bounding box center [780, 484] width 1300 height 49
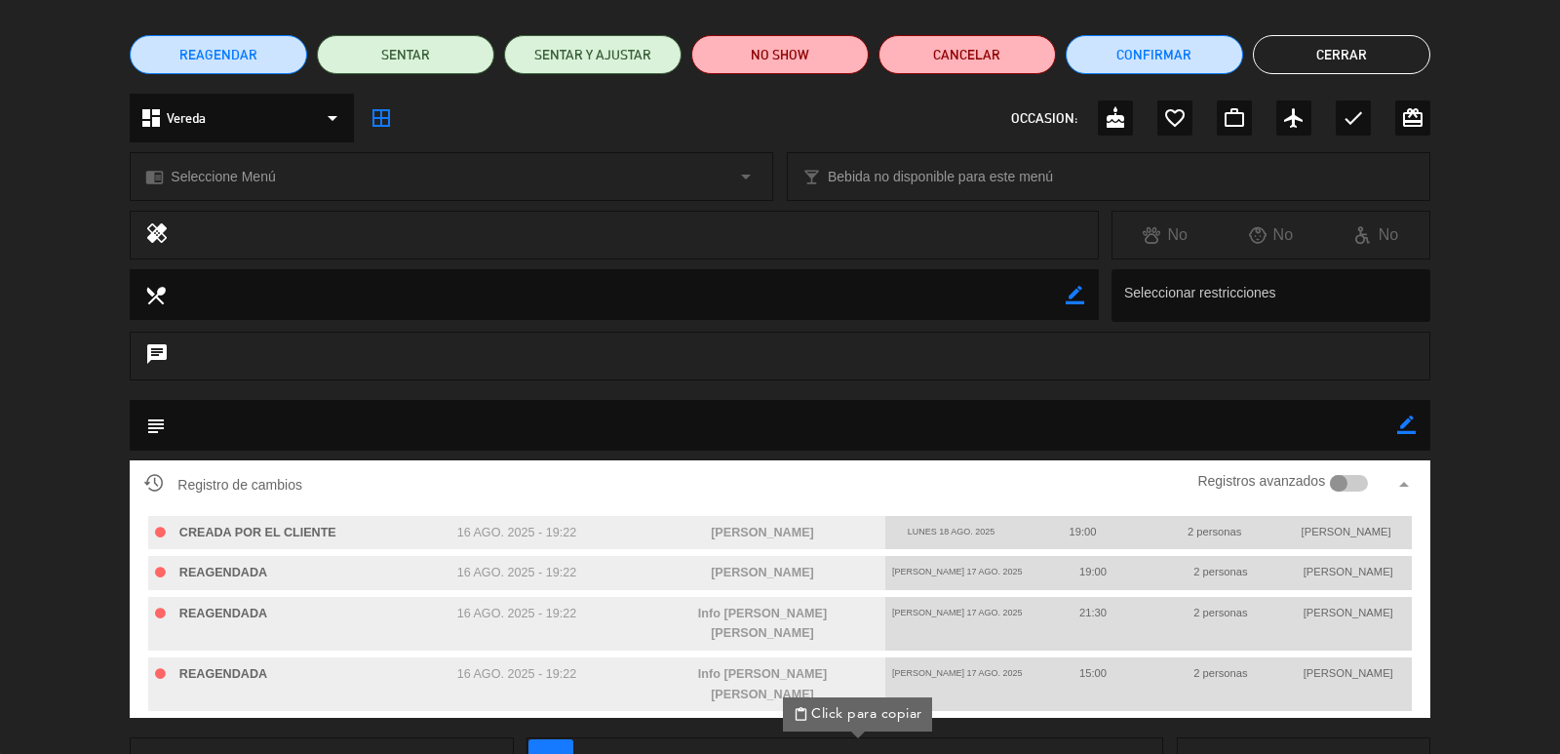
scroll to position [195, 0]
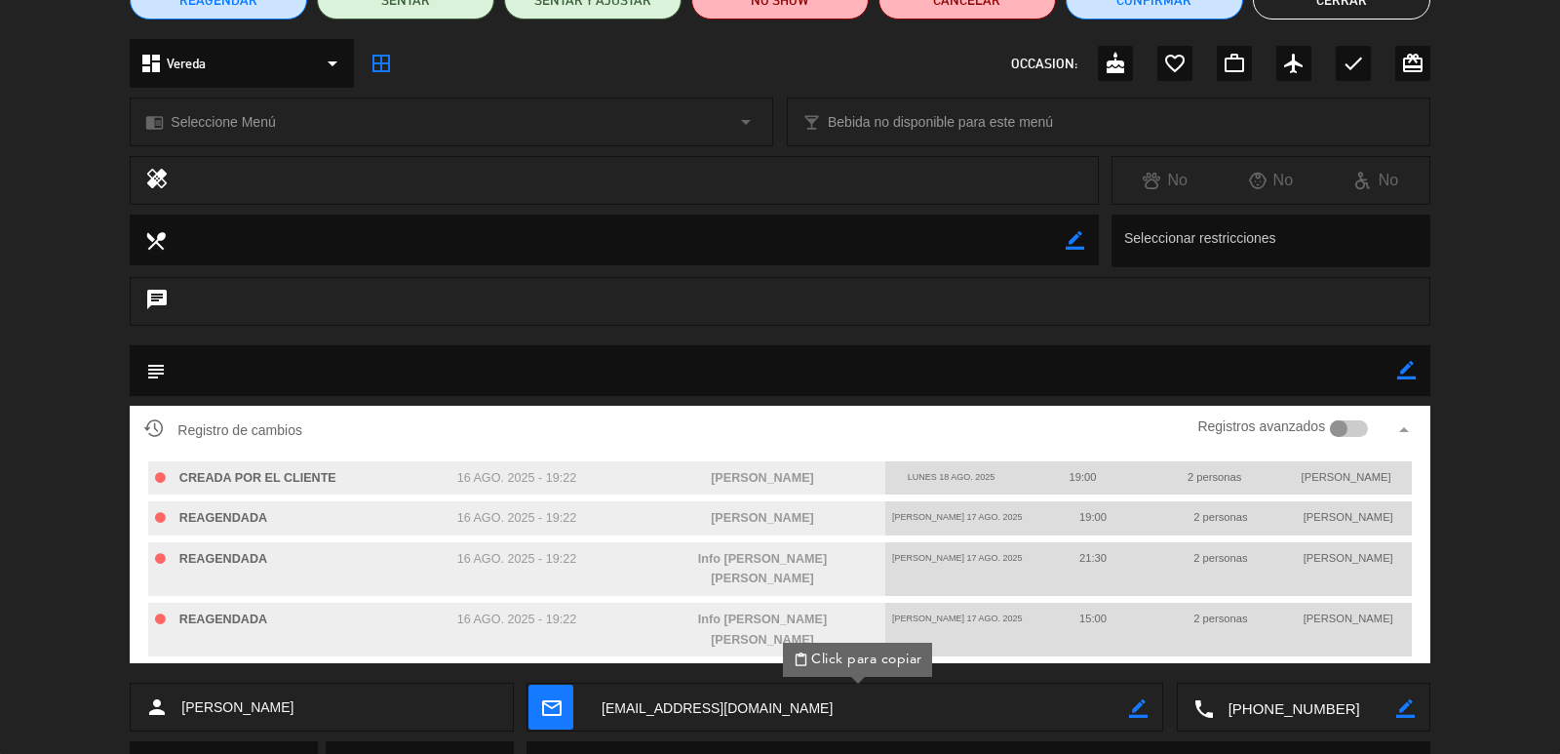
click at [880, 519] on div "[PERSON_NAME]" at bounding box center [763, 518] width 246 height 34
drag, startPoint x: 977, startPoint y: 433, endPoint x: 951, endPoint y: 402, distance: 40.8
click at [973, 419] on div "Registro de cambios Registros avanzados arrow_drop_up" at bounding box center [779, 429] width 1270 height 29
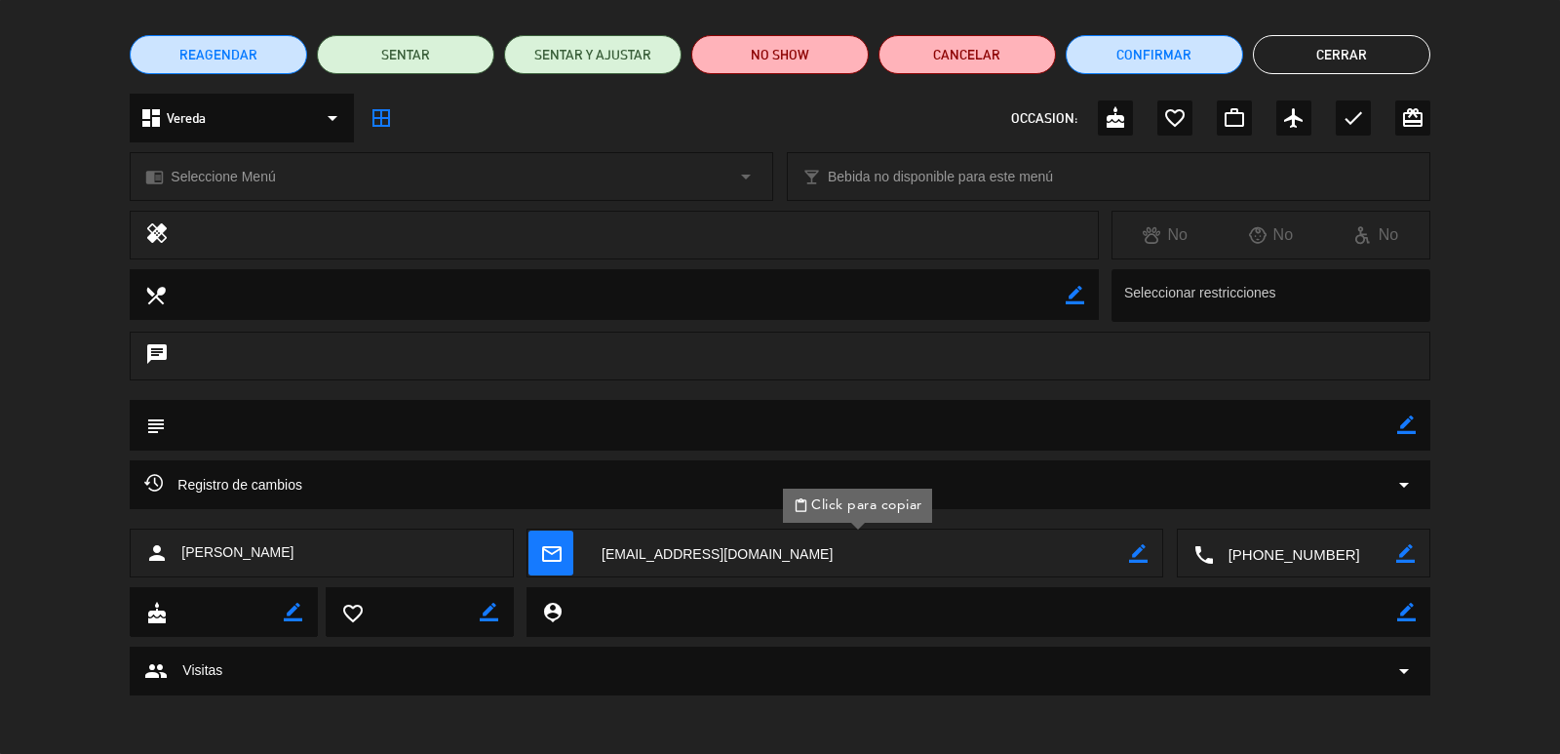
scroll to position [140, 0]
